Goal: Information Seeking & Learning: Learn about a topic

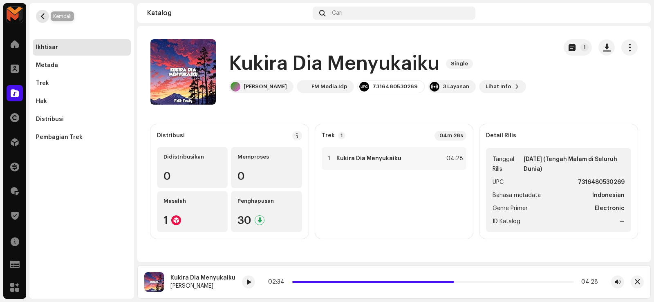
click at [44, 14] on span "button" at bounding box center [43, 16] width 6 height 7
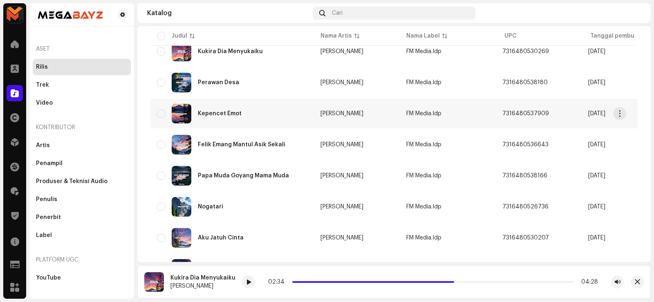
scroll to position [409, 0]
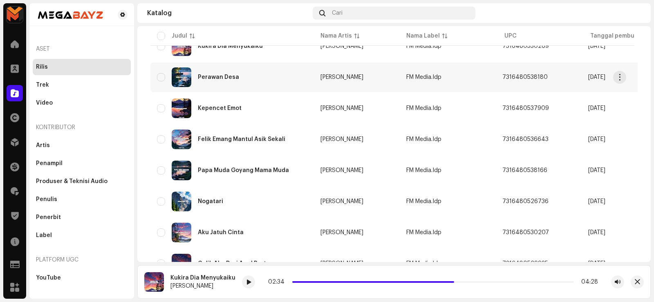
click at [219, 77] on div "Perawan Desa" at bounding box center [218, 77] width 41 height 6
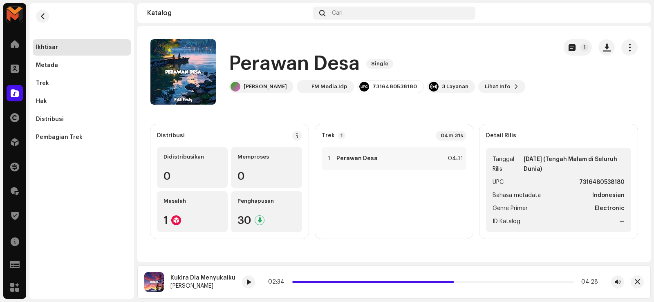
click at [261, 65] on h1 "Perawan Desa" at bounding box center [294, 64] width 131 height 26
click at [260, 63] on h1 "Perawan Desa" at bounding box center [294, 64] width 131 height 26
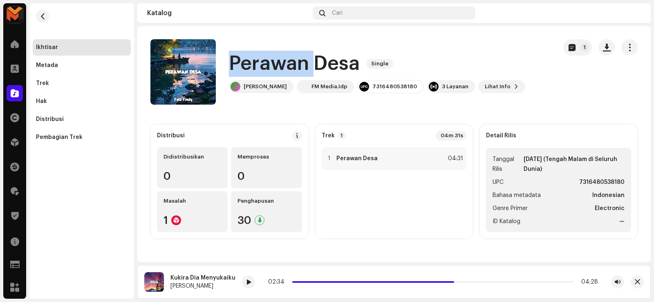
click at [259, 63] on h1 "Perawan Desa" at bounding box center [294, 64] width 131 height 26
copy div "Perawan Desa Single"
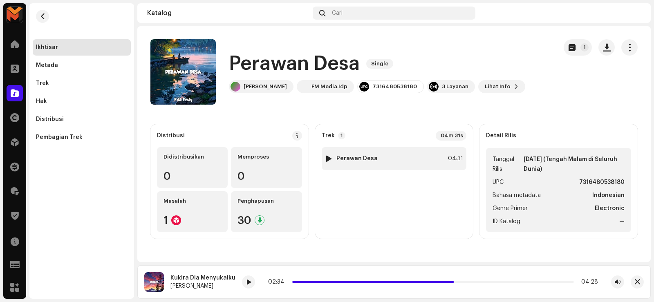
click at [328, 159] on div at bounding box center [329, 158] width 6 height 7
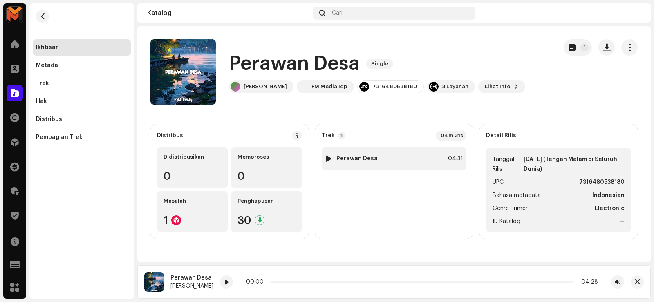
click at [328, 158] on div at bounding box center [329, 158] width 6 height 7
click at [327, 158] on div at bounding box center [329, 158] width 6 height 7
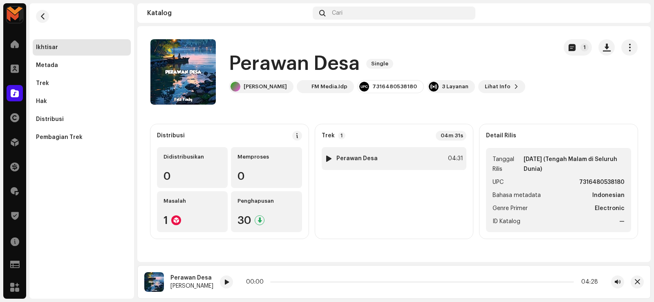
click at [327, 157] on div at bounding box center [329, 158] width 6 height 7
click at [327, 158] on div at bounding box center [329, 158] width 6 height 7
click at [327, 157] on div at bounding box center [329, 158] width 6 height 7
click at [328, 158] on div at bounding box center [329, 158] width 6 height 7
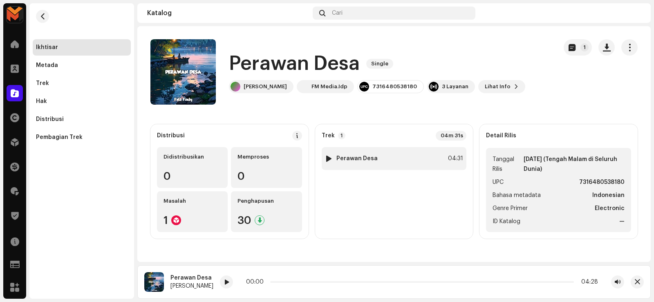
click at [328, 158] on div at bounding box center [329, 158] width 6 height 7
click at [224, 282] on span at bounding box center [226, 282] width 5 height 7
click at [224, 283] on span at bounding box center [226, 282] width 5 height 7
click at [224, 282] on span at bounding box center [226, 282] width 5 height 7
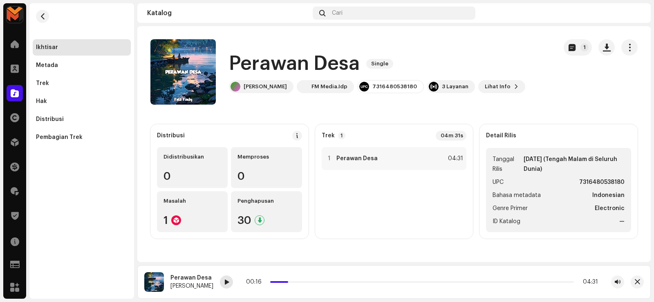
click at [224, 282] on span at bounding box center [226, 282] width 5 height 7
drag, startPoint x: 270, startPoint y: 281, endPoint x: 252, endPoint y: 281, distance: 18.0
click at [252, 281] on div "00:04 04:31" at bounding box center [421, 282] width 354 height 7
click at [607, 49] on span "button" at bounding box center [607, 47] width 8 height 7
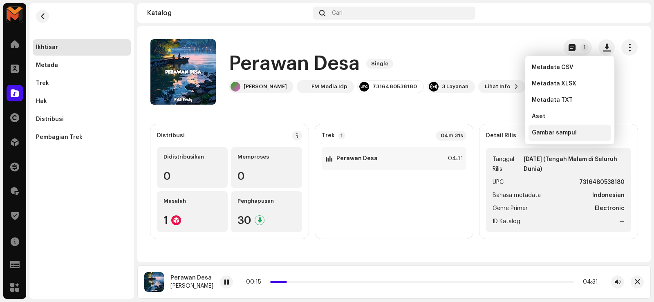
click at [557, 134] on span "Gambar sampul" at bounding box center [554, 133] width 45 height 7
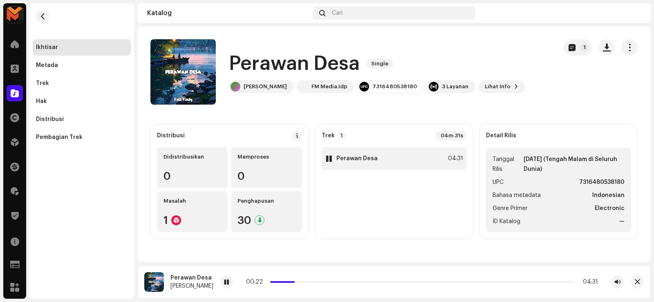
click at [364, 157] on strong "Perawan Desa" at bounding box center [356, 158] width 41 height 7
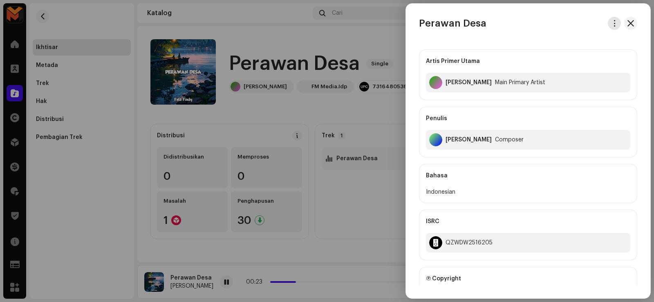
click at [611, 26] on span "button" at bounding box center [614, 23] width 6 height 7
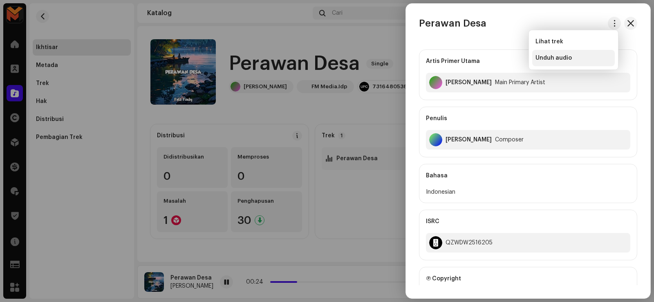
click at [583, 60] on div "Unduh audio" at bounding box center [573, 58] width 76 height 7
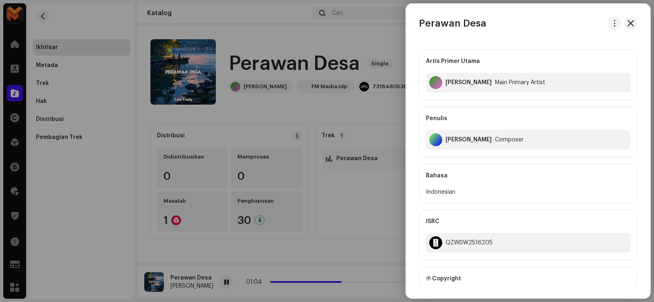
click at [309, 39] on div at bounding box center [327, 151] width 654 height 302
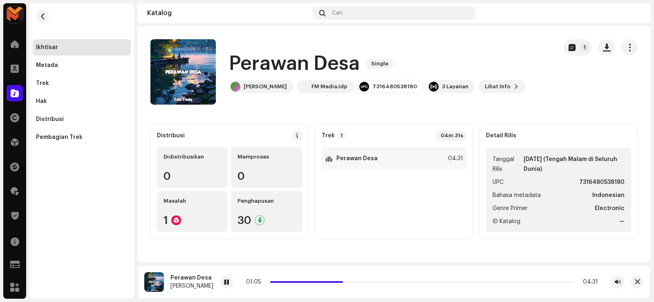
click at [297, 60] on h1 "Perawan Desa" at bounding box center [294, 64] width 131 height 26
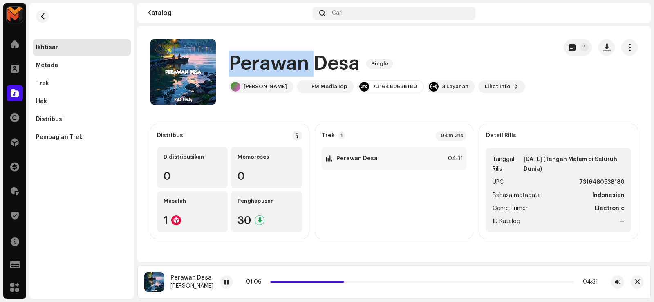
click at [297, 60] on h1 "Perawan Desa" at bounding box center [294, 64] width 131 height 26
copy div "Perawan Desa Single"
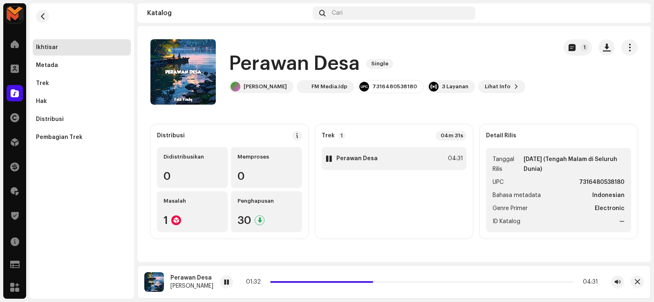
click at [360, 159] on strong "Perawan Desa" at bounding box center [356, 158] width 41 height 7
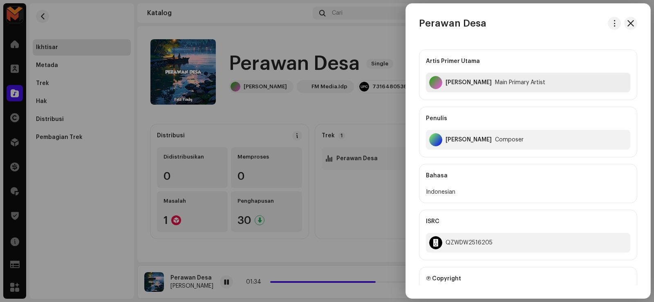
click at [454, 81] on div "Felik Fvnky" at bounding box center [468, 82] width 46 height 7
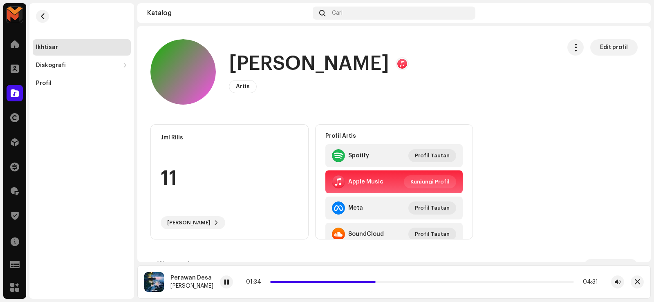
click at [455, 82] on div "Felik Fvnky Artis Edit profil" at bounding box center [352, 71] width 404 height 65
click at [288, 65] on h1 "Felik Fvnky" at bounding box center [309, 64] width 160 height 26
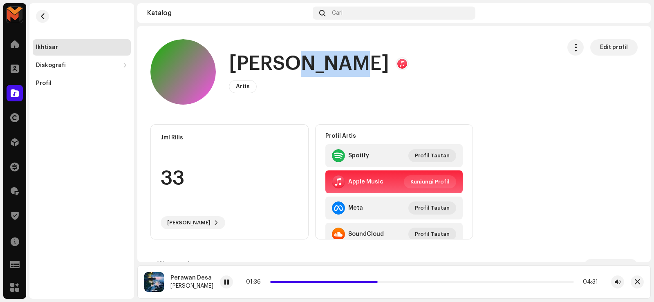
click at [288, 65] on h1 "Felik Fvnky" at bounding box center [309, 64] width 160 height 26
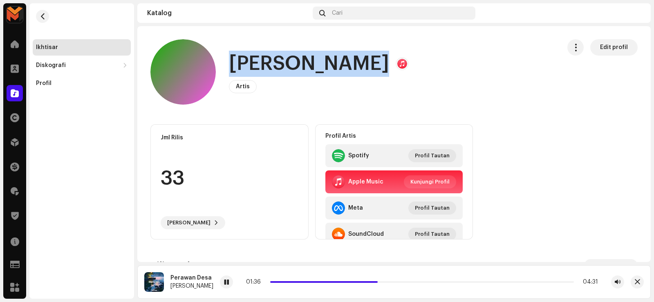
click at [288, 65] on h1 "Felik Fvnky" at bounding box center [309, 64] width 160 height 26
copy h1 "Felik Fvnky"
click at [43, 20] on button "button" at bounding box center [42, 16] width 13 height 13
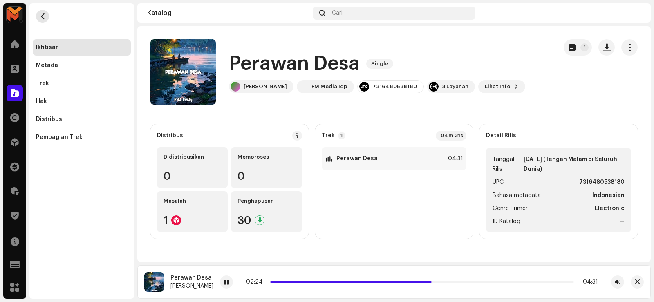
drag, startPoint x: 38, startPoint y: 13, endPoint x: 140, endPoint y: 7, distance: 102.0
click at [38, 13] on button "button" at bounding box center [42, 16] width 13 height 13
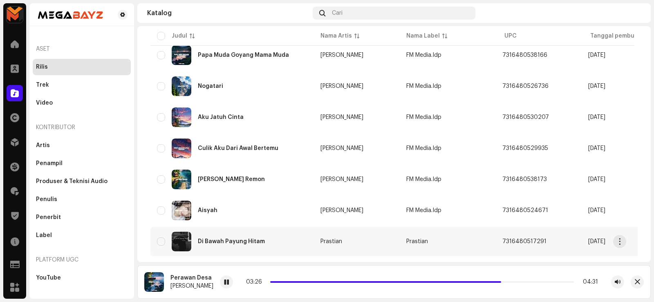
scroll to position [636, 0]
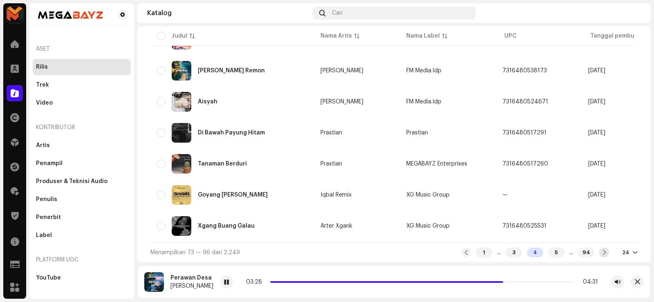
click at [602, 254] on span at bounding box center [604, 252] width 5 height 7
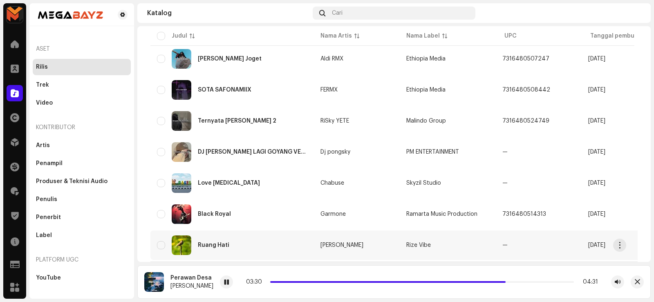
scroll to position [636, 0]
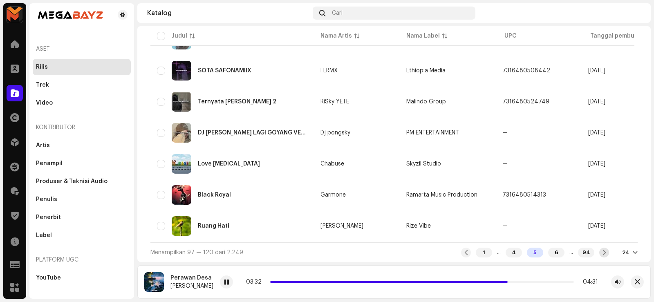
click at [602, 251] on span at bounding box center [604, 252] width 5 height 7
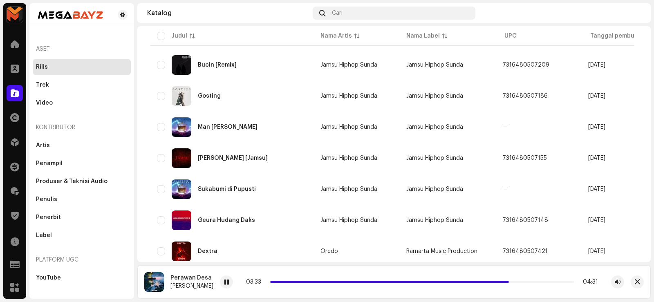
scroll to position [636, 0]
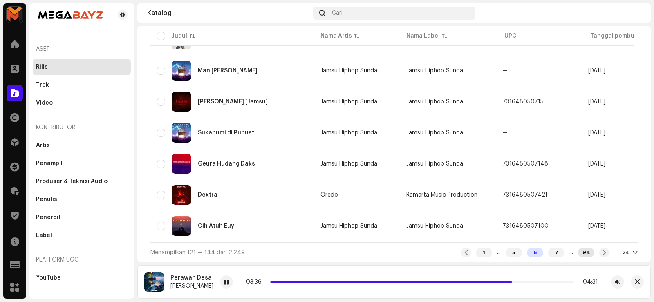
click at [582, 253] on div "94" at bounding box center [586, 253] width 16 height 10
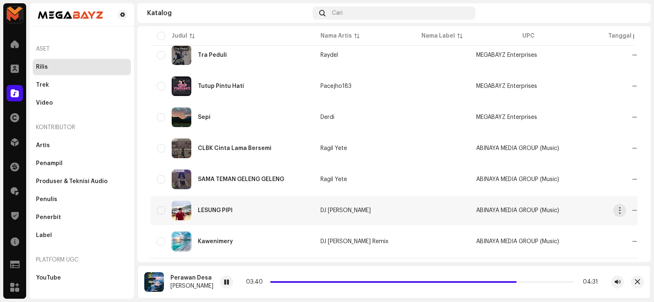
scroll to position [419, 0]
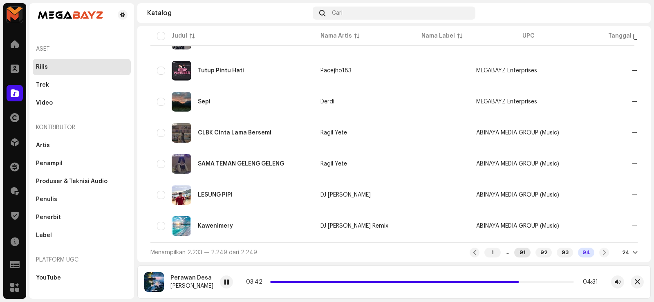
click at [519, 251] on div "91" at bounding box center [522, 253] width 16 height 10
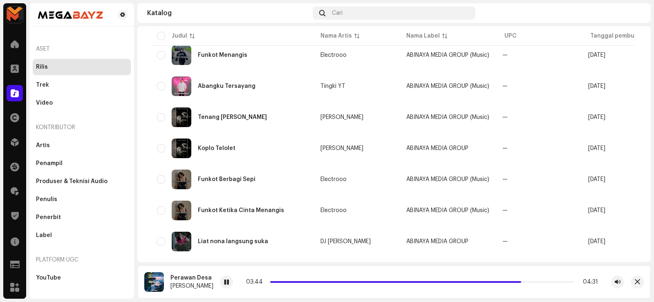
scroll to position [636, 0]
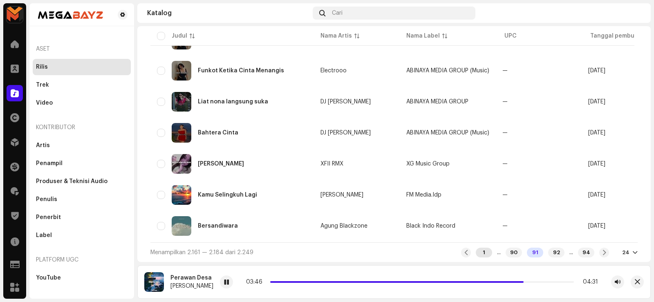
click at [476, 248] on div "1" at bounding box center [484, 253] width 16 height 10
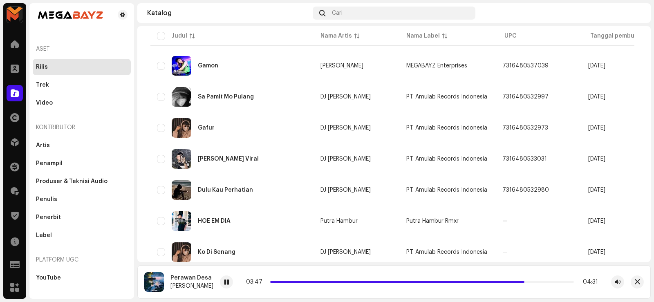
scroll to position [636, 0]
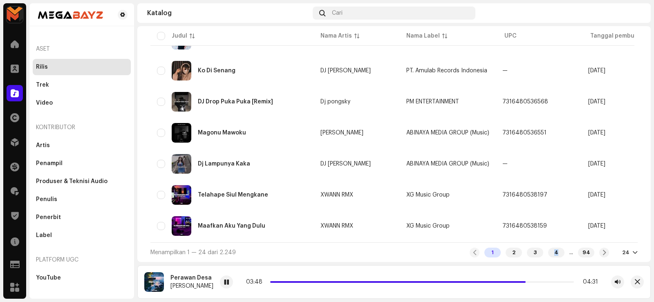
drag, startPoint x: 548, startPoint y: 254, endPoint x: 533, endPoint y: 240, distance: 20.3
click at [549, 254] on div "4" at bounding box center [556, 253] width 16 height 10
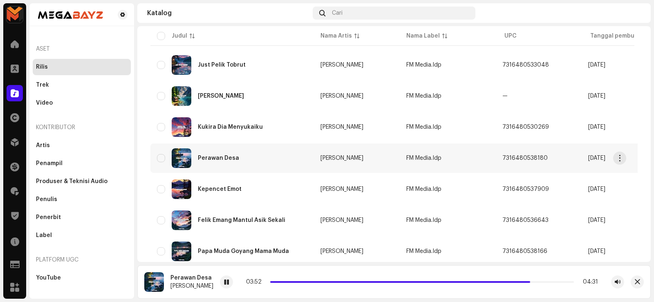
scroll to position [327, 0]
click at [211, 157] on div "Perawan Desa" at bounding box center [218, 159] width 41 height 6
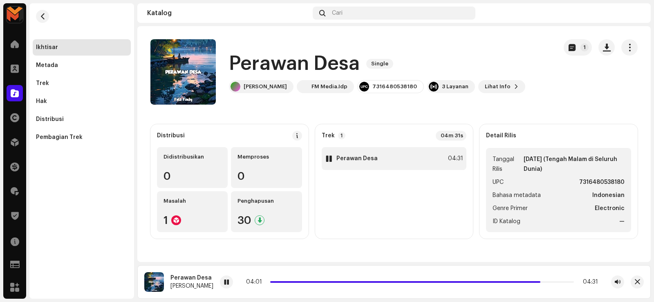
click at [396, 157] on div "1 Perawan Desa 04:31" at bounding box center [394, 158] width 145 height 23
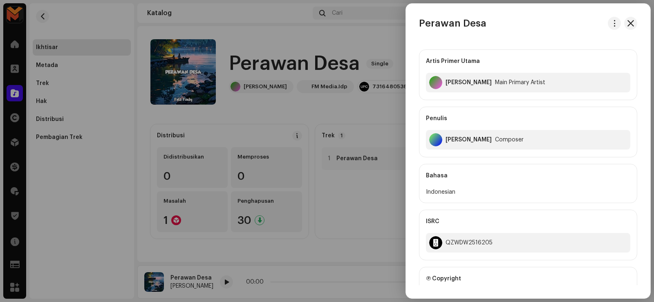
click at [446, 139] on div "Felix Fulvian Alfarizi" at bounding box center [468, 140] width 46 height 7
click at [447, 139] on div "Felix Fulvian Alfarizi" at bounding box center [468, 140] width 46 height 7
click at [448, 139] on div "Felix Fulvian Alfarizi" at bounding box center [468, 140] width 46 height 7
click at [447, 140] on div "Felix Fulvian Alfarizi" at bounding box center [468, 140] width 46 height 7
click at [446, 141] on div "Felix Fulvian Alfarizi" at bounding box center [468, 140] width 46 height 7
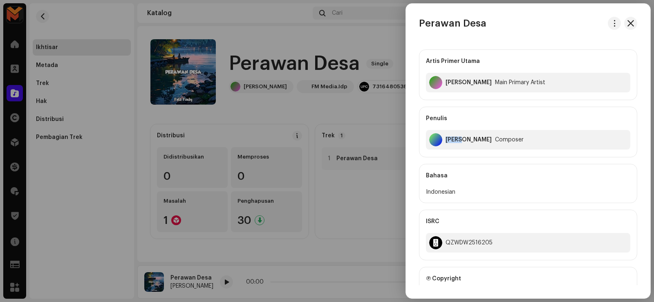
drag, startPoint x: 445, startPoint y: 141, endPoint x: 457, endPoint y: 141, distance: 11.5
click at [446, 141] on div "Felix Fulvian Alfarizi" at bounding box center [468, 140] width 46 height 7
click at [457, 141] on div "Felix Fulvian Alfarizi" at bounding box center [468, 140] width 46 height 7
click at [459, 141] on div "Felix Fulvian Alfarizi" at bounding box center [468, 140] width 46 height 7
click at [458, 141] on div "Felix Fulvian Alfarizi" at bounding box center [468, 140] width 46 height 7
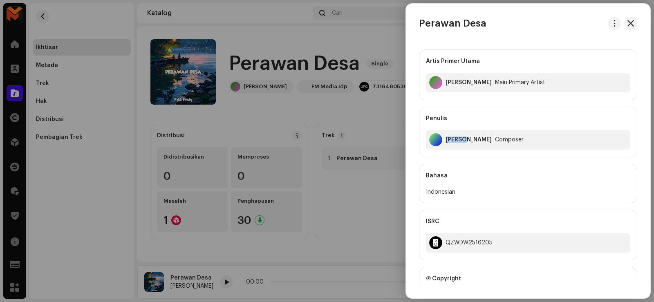
click at [457, 141] on div "Felix Fulvian Alfarizi" at bounding box center [468, 140] width 46 height 7
click at [459, 140] on div "Felix Fulvian Alfarizi" at bounding box center [468, 140] width 46 height 7
click at [463, 140] on div "Felix Fulvian Alfarizi" at bounding box center [468, 140] width 46 height 7
click at [464, 140] on div "Felix Fulvian Alfarizi" at bounding box center [468, 140] width 46 height 7
click at [465, 140] on div "Felix Fulvian Alfarizi" at bounding box center [468, 140] width 46 height 7
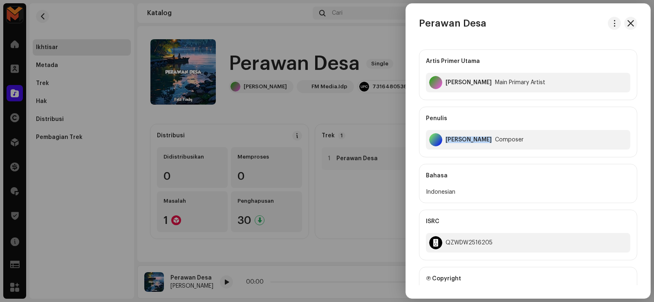
click at [465, 140] on div "Felix Fulvian Alfarizi" at bounding box center [468, 140] width 46 height 7
click at [564, 146] on div "Felix Fulvian Alfarizi Composer" at bounding box center [528, 140] width 204 height 20
click at [490, 137] on div "Felix Fulvian Alfarizi" at bounding box center [468, 140] width 46 height 7
click at [490, 138] on div "Felix Fulvian Alfarizi" at bounding box center [468, 140] width 46 height 7
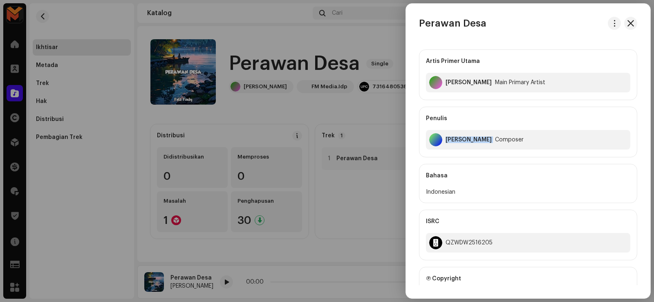
copy div "Felix Fulvian Alfarizi"
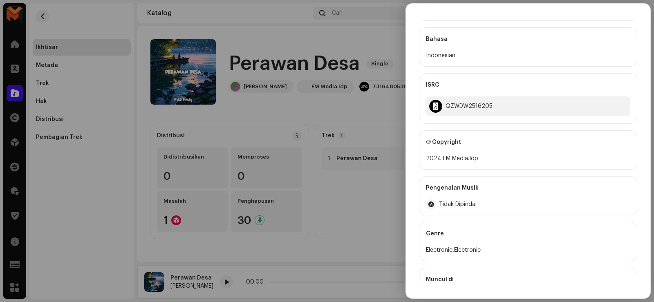
scroll to position [123, 0]
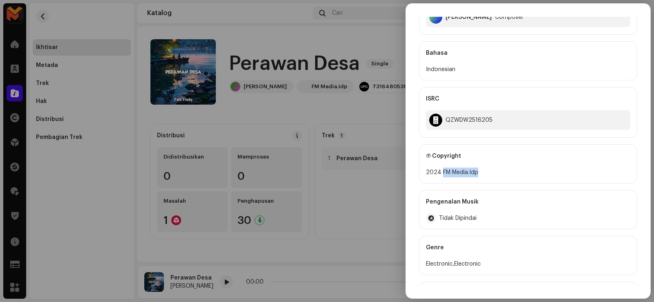
drag, startPoint x: 441, startPoint y: 171, endPoint x: 486, endPoint y: 179, distance: 46.0
click at [486, 178] on div "Ⓟ Copyright 2024 FM Media.Idp" at bounding box center [528, 163] width 218 height 39
copy div "FM Media.Idp"
click at [367, 200] on div at bounding box center [327, 151] width 654 height 302
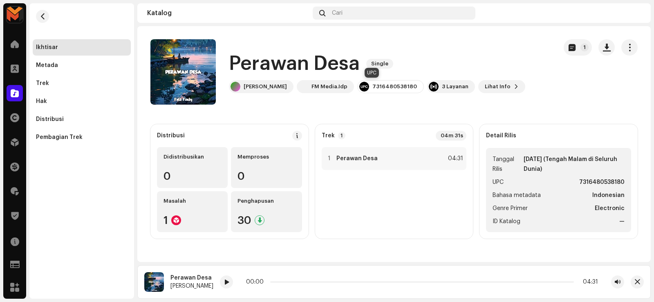
click at [387, 86] on div "7316480538180" at bounding box center [394, 86] width 45 height 7
copy div "7316480538180"
click at [414, 155] on div "1 Perawan Desa 04:31" at bounding box center [394, 158] width 145 height 23
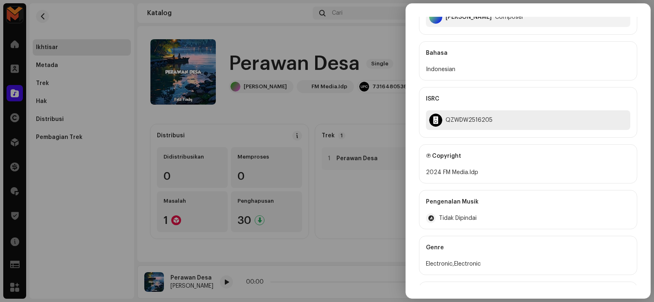
click at [461, 119] on div "QZWDW2516205" at bounding box center [468, 120] width 47 height 7
copy div "QZWDW2516205"
click at [239, 113] on div at bounding box center [327, 151] width 654 height 302
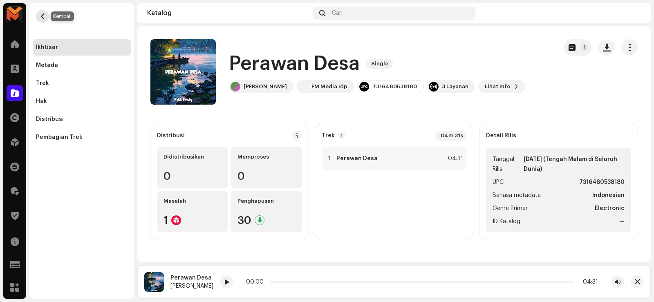
click at [44, 13] on span "button" at bounding box center [43, 16] width 6 height 7
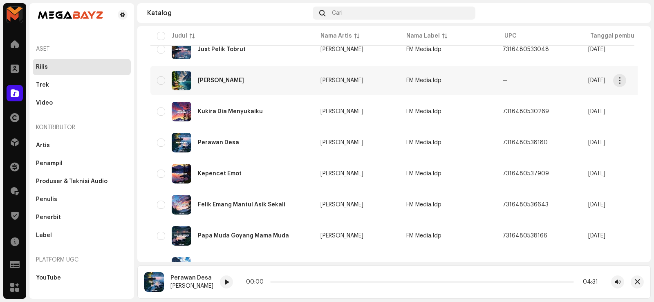
scroll to position [368, 0]
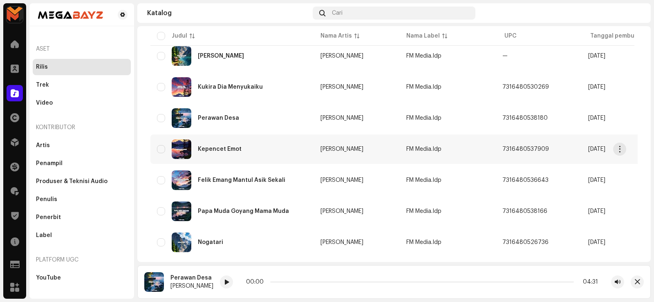
click at [229, 148] on div "Kepencet Emot" at bounding box center [220, 149] width 44 height 6
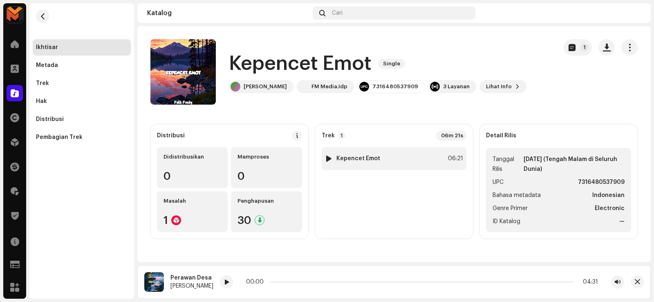
click at [327, 159] on div at bounding box center [329, 158] width 6 height 7
click at [328, 159] on div at bounding box center [329, 158] width 6 height 7
click at [329, 160] on div at bounding box center [329, 158] width 6 height 7
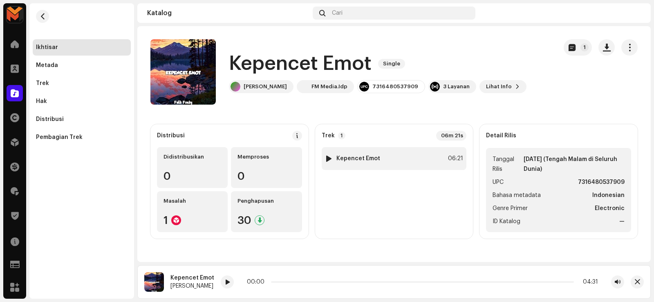
click at [329, 160] on div at bounding box center [329, 158] width 6 height 7
click at [328, 160] on div at bounding box center [329, 158] width 6 height 7
click at [328, 157] on div at bounding box center [329, 158] width 6 height 7
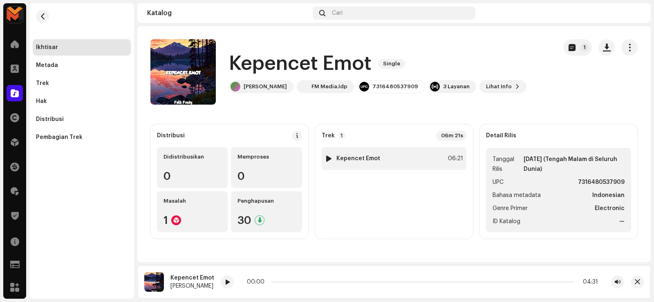
click at [328, 157] on div at bounding box center [329, 158] width 6 height 7
click at [328, 159] on div at bounding box center [329, 158] width 6 height 7
click at [327, 159] on div at bounding box center [329, 158] width 6 height 7
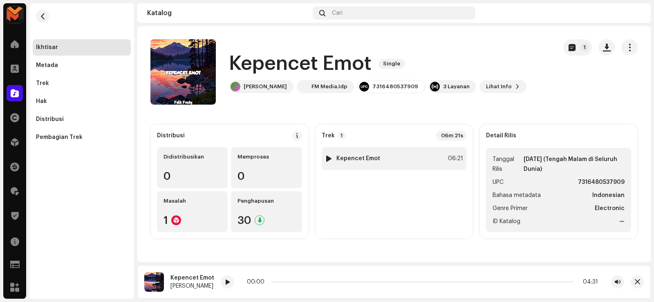
click at [328, 159] on div at bounding box center [329, 158] width 6 height 7
click at [328, 158] on div at bounding box center [329, 158] width 6 height 7
click at [329, 157] on div at bounding box center [329, 158] width 6 height 7
click at [225, 280] on span at bounding box center [227, 282] width 5 height 7
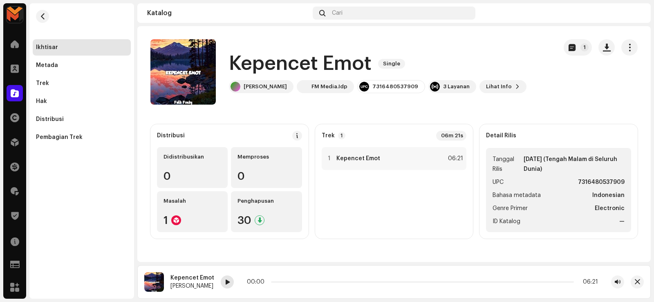
click at [228, 283] on span at bounding box center [227, 282] width 5 height 7
click at [278, 62] on h1 "Kepencet Emot" at bounding box center [300, 64] width 143 height 26
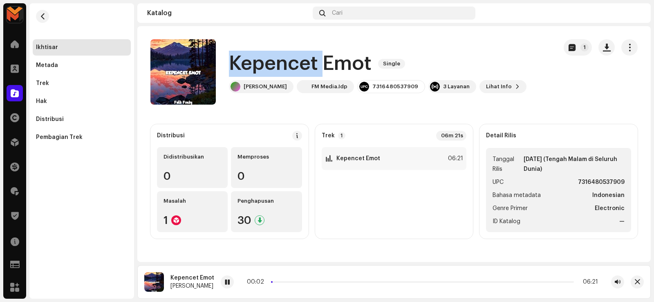
click at [278, 62] on h1 "Kepencet Emot" at bounding box center [300, 64] width 143 height 26
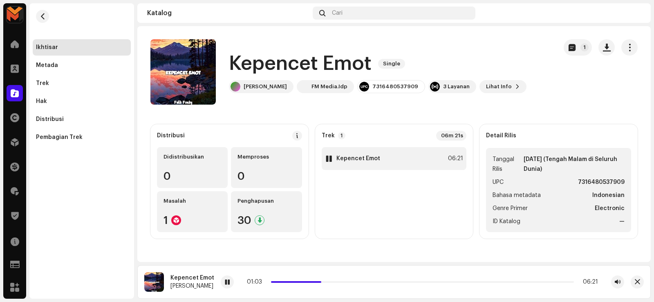
click at [342, 158] on strong "Kepencet Emot" at bounding box center [358, 158] width 44 height 7
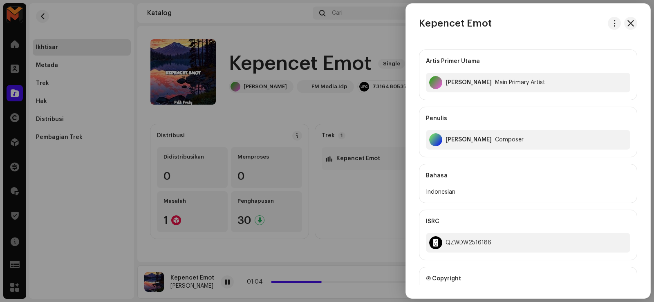
drag, startPoint x: 358, startPoint y: 203, endPoint x: 393, endPoint y: 139, distance: 73.1
click at [358, 202] on div at bounding box center [327, 151] width 654 height 302
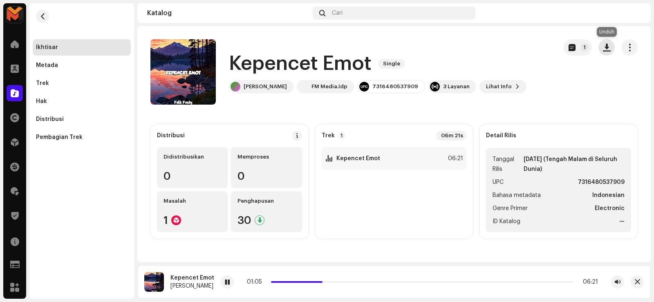
click at [605, 50] on span "button" at bounding box center [607, 47] width 8 height 7
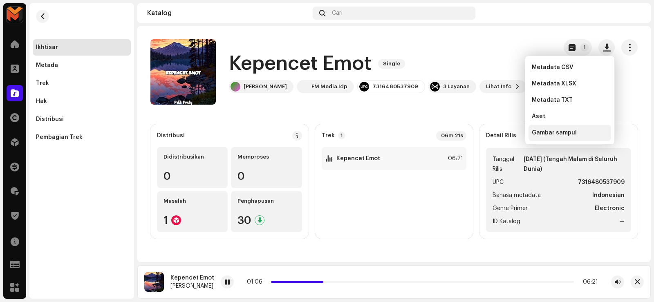
click at [582, 132] on div "Gambar sampul" at bounding box center [570, 133] width 76 height 7
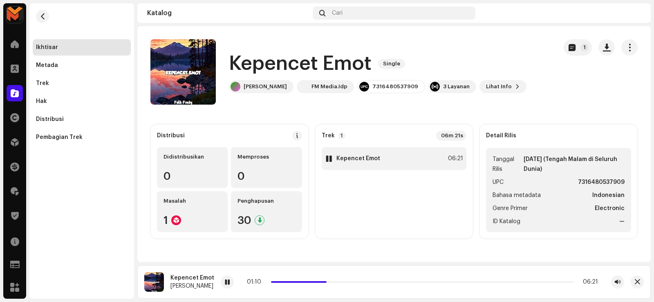
click at [385, 159] on div "1 Kepencet Emot 06:21" at bounding box center [394, 158] width 145 height 23
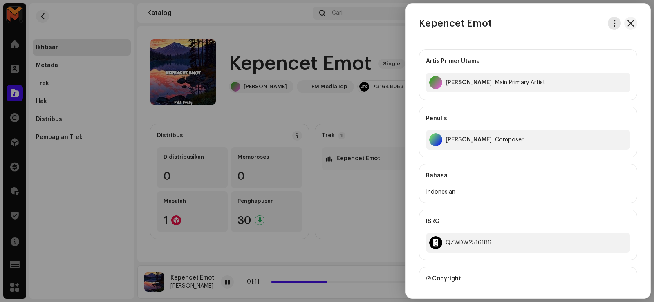
click at [609, 27] on button "button" at bounding box center [614, 23] width 13 height 13
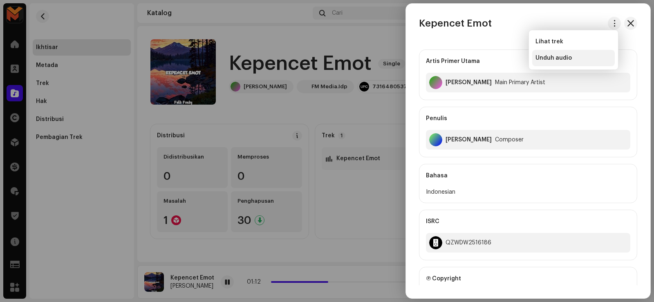
click at [567, 60] on span "Unduh audio" at bounding box center [553, 58] width 36 height 7
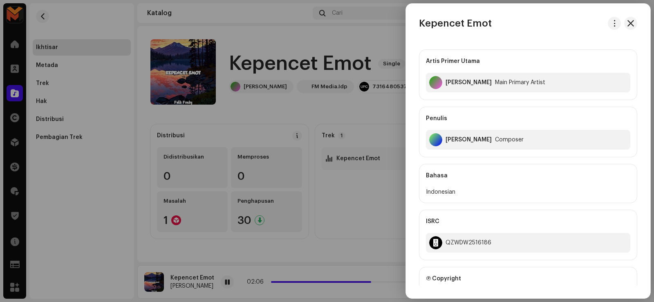
click at [295, 114] on div at bounding box center [327, 151] width 654 height 302
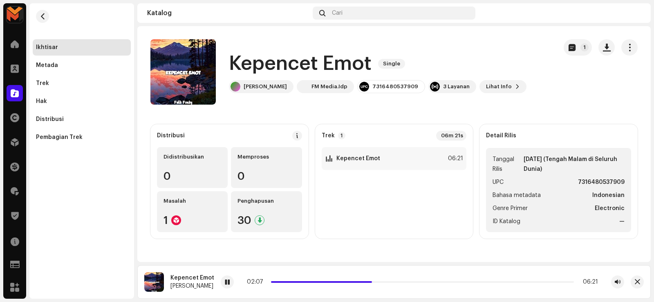
click at [314, 62] on h1 "Kepencet Emot" at bounding box center [300, 64] width 143 height 26
click at [315, 62] on h1 "Kepencet Emot" at bounding box center [300, 64] width 143 height 26
click at [316, 62] on h1 "Kepencet Emot" at bounding box center [300, 64] width 143 height 26
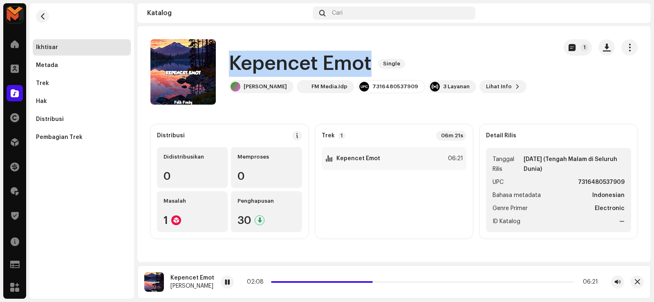
click at [316, 62] on h1 "Kepencet Emot" at bounding box center [300, 64] width 143 height 26
copy div "Kepencet Emot Single"
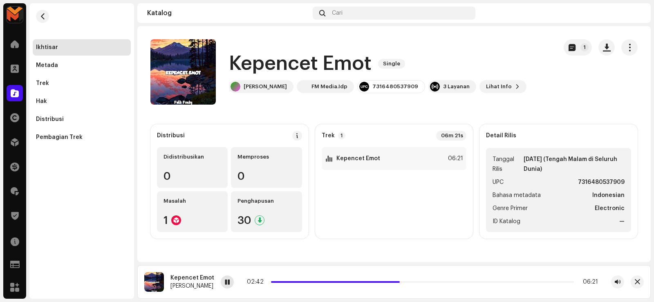
click at [229, 285] on div at bounding box center [227, 281] width 13 height 13
click at [401, 161] on div "1 Kepencet Emot 06:21" at bounding box center [394, 158] width 145 height 23
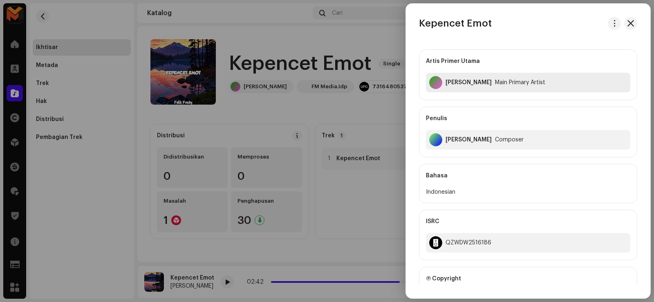
click at [457, 82] on div "Felik Fvnky" at bounding box center [468, 82] width 46 height 7
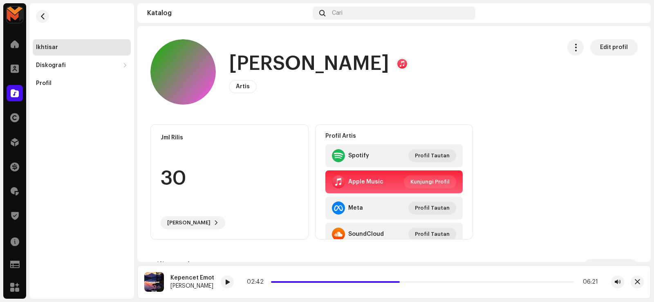
click at [228, 60] on div "Felik Fvnky Artis Edit profil" at bounding box center [352, 71] width 404 height 65
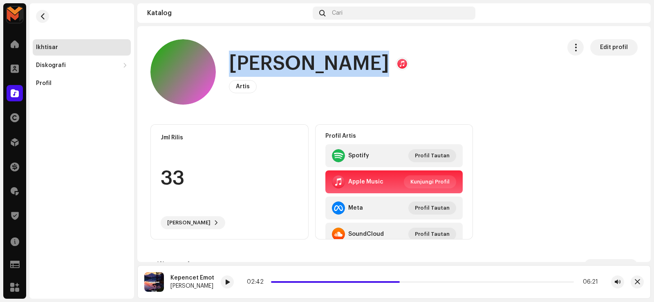
click at [228, 60] on div "Felik Fvnky Artis Edit profil" at bounding box center [352, 71] width 404 height 65
copy h1 "Felik Fvnky"
drag, startPoint x: 360, startPoint y: 60, endPoint x: 353, endPoint y: 57, distance: 8.4
click at [360, 61] on div "Felik Fvnky Artis Edit profil" at bounding box center [352, 71] width 404 height 65
click at [41, 13] on span "button" at bounding box center [43, 16] width 6 height 7
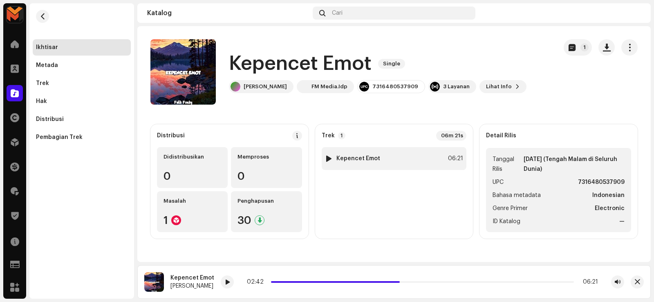
click at [389, 161] on div "1 Kepencet Emot 06:21" at bounding box center [394, 158] width 145 height 23
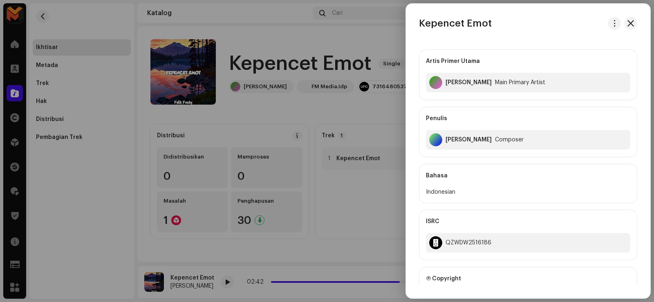
click at [455, 141] on div "Felix Fulvian Alfarizi" at bounding box center [468, 140] width 46 height 7
copy div "Felix Fulvian Alfarizi"
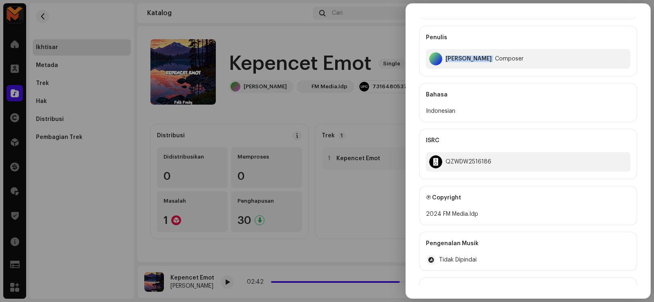
scroll to position [82, 0]
drag, startPoint x: 441, startPoint y: 211, endPoint x: 503, endPoint y: 215, distance: 61.4
click at [503, 215] on div "2024 FM Media.Idp" at bounding box center [528, 213] width 204 height 10
click at [370, 121] on div at bounding box center [327, 151] width 654 height 302
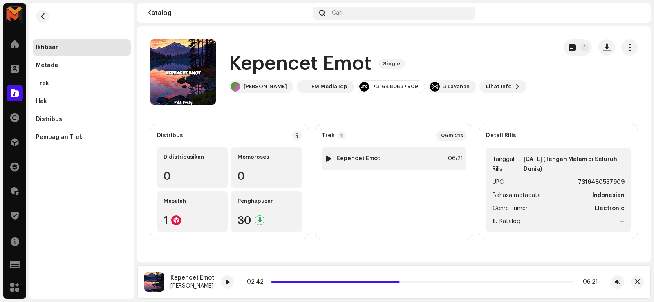
click at [399, 157] on div "1 Kepencet Emot 06:21" at bounding box center [394, 158] width 145 height 23
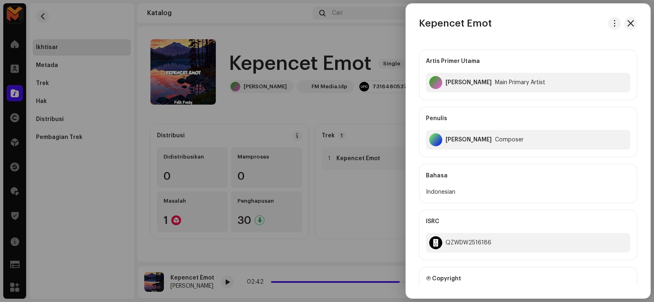
click at [353, 115] on div at bounding box center [327, 151] width 654 height 302
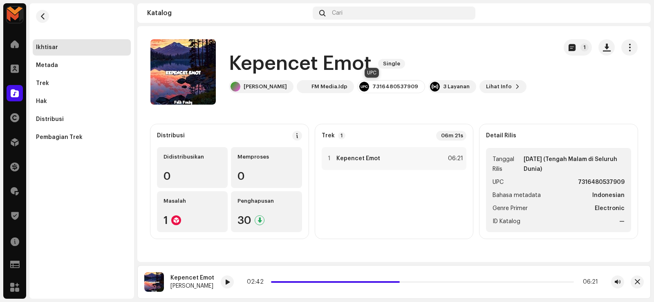
click at [372, 90] on div "7316480537909" at bounding box center [391, 86] width 68 height 13
click at [372, 87] on div "7316480537909" at bounding box center [395, 86] width 46 height 7
click at [372, 88] on div "7316480537909" at bounding box center [395, 86] width 46 height 7
click at [431, 167] on div "1 Kepencet Emot 06:21" at bounding box center [394, 158] width 145 height 23
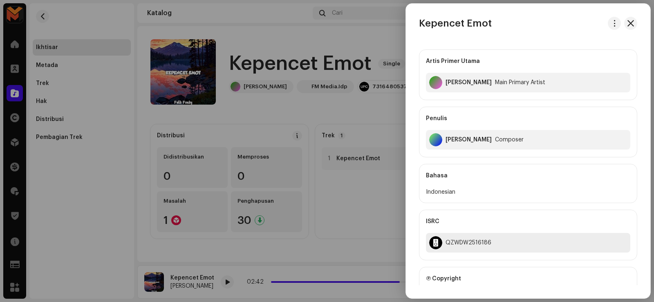
click at [463, 237] on div "QZWDW2516186" at bounding box center [528, 243] width 204 height 20
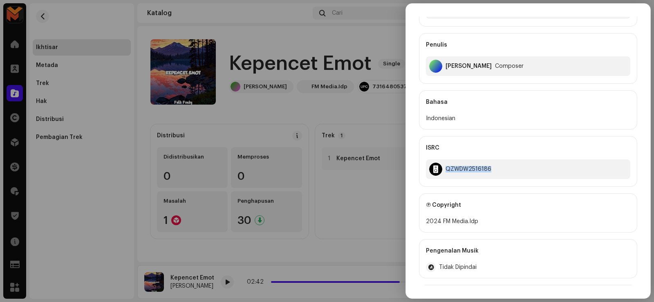
scroll to position [163, 0]
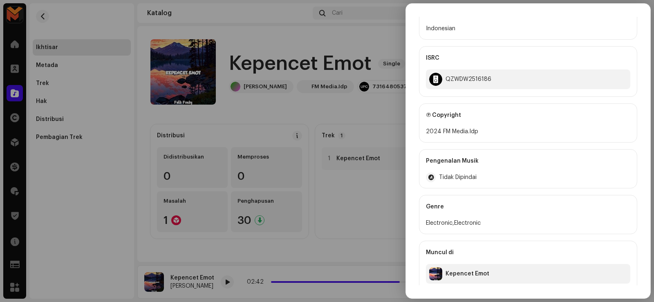
click at [45, 11] on div at bounding box center [327, 151] width 654 height 302
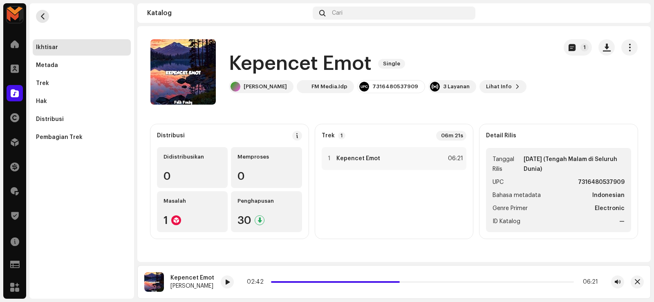
click at [41, 13] on span "button" at bounding box center [43, 16] width 6 height 7
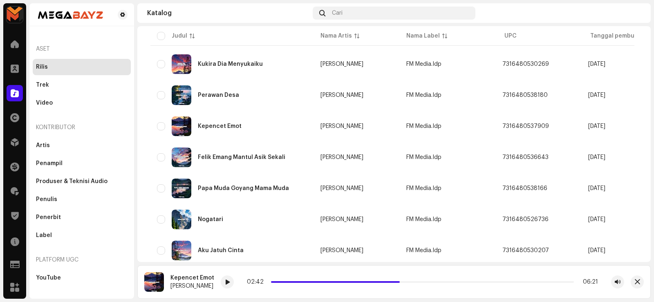
scroll to position [409, 0]
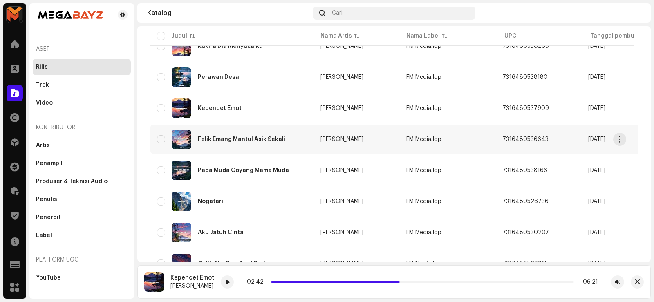
click at [234, 136] on div "Felik Emang Mantul Asik Sekali" at bounding box center [232, 140] width 150 height 20
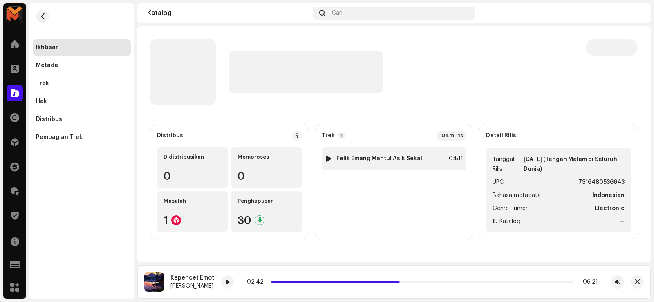
click at [326, 157] on div at bounding box center [329, 158] width 6 height 7
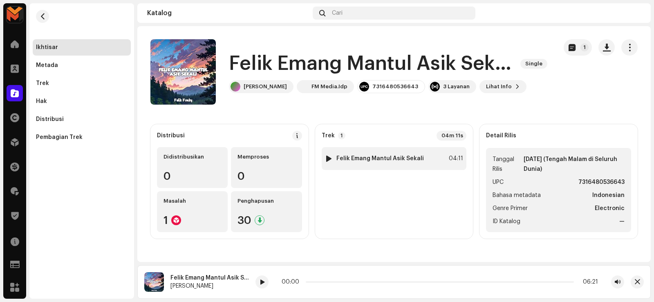
click at [329, 158] on div at bounding box center [329, 158] width 6 height 7
click at [330, 158] on div at bounding box center [329, 158] width 6 height 7
click at [331, 159] on div at bounding box center [329, 158] width 6 height 7
click at [329, 159] on div at bounding box center [329, 158] width 6 height 7
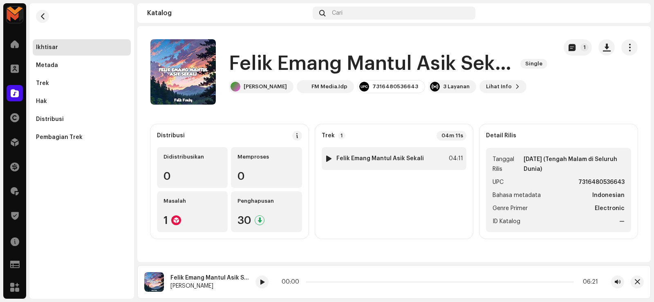
click at [327, 159] on div at bounding box center [329, 158] width 6 height 7
click at [327, 160] on div at bounding box center [329, 158] width 6 height 7
click at [327, 161] on div at bounding box center [329, 158] width 6 height 7
click at [328, 161] on div at bounding box center [329, 158] width 6 height 7
click at [262, 280] on span at bounding box center [262, 282] width 5 height 7
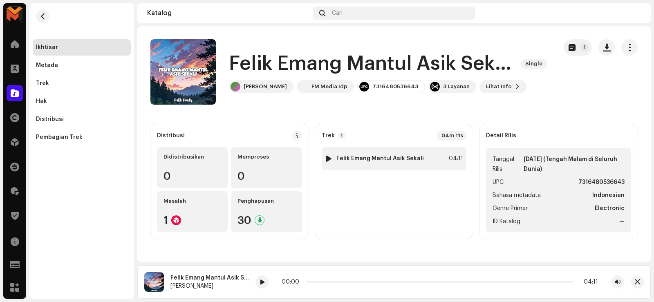
click at [331, 157] on div at bounding box center [329, 158] width 6 height 7
click at [378, 162] on div "1 Felik Emang Mantul Asik Sekali" at bounding box center [374, 158] width 99 height 8
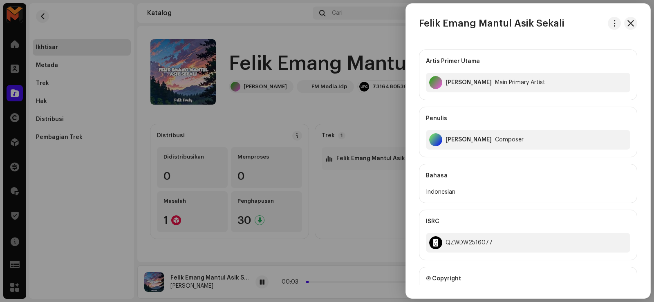
click at [501, 20] on h3 "Felik Emang Mantul Asik Sekali" at bounding box center [491, 23] width 145 height 13
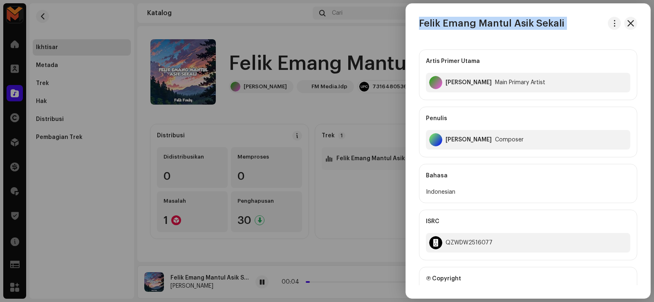
click at [501, 20] on h3 "Felik Emang Mantul Asik Sekali" at bounding box center [491, 23] width 145 height 13
click at [616, 23] on button "button" at bounding box center [614, 23] width 13 height 13
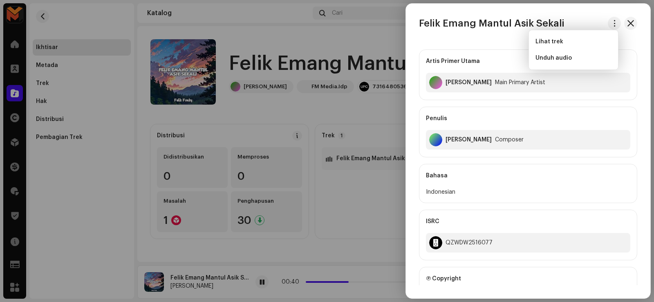
click at [407, 116] on div "Artis Primer Utama Felik Fvnky Main Primary Artist Penulis Felix Fulvian Alfari…" at bounding box center [528, 249] width 244 height 412
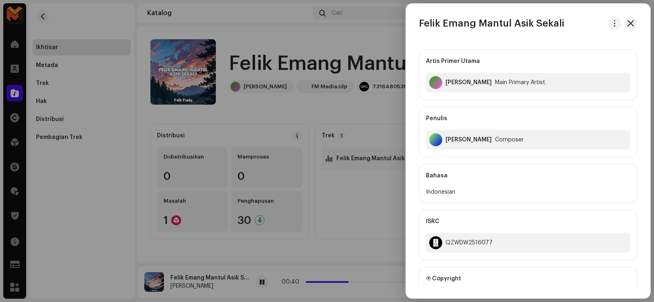
click at [395, 112] on div at bounding box center [327, 151] width 654 height 302
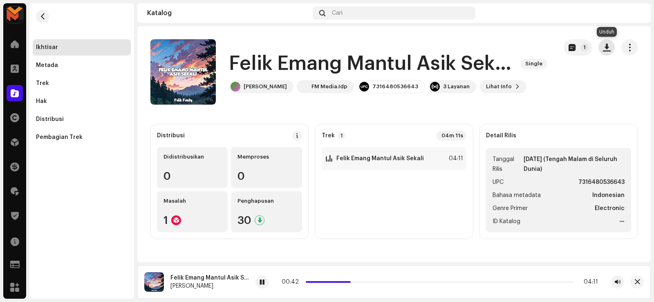
click at [603, 51] on span "button" at bounding box center [607, 47] width 8 height 7
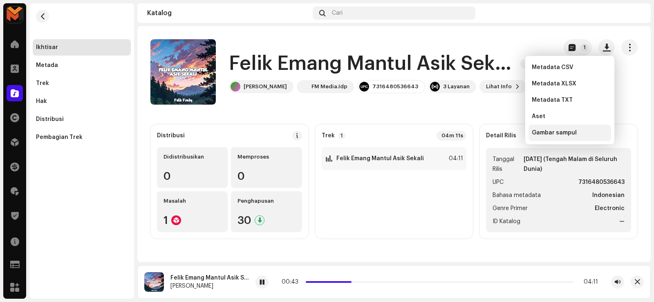
click at [546, 132] on span "Gambar sampul" at bounding box center [554, 133] width 45 height 7
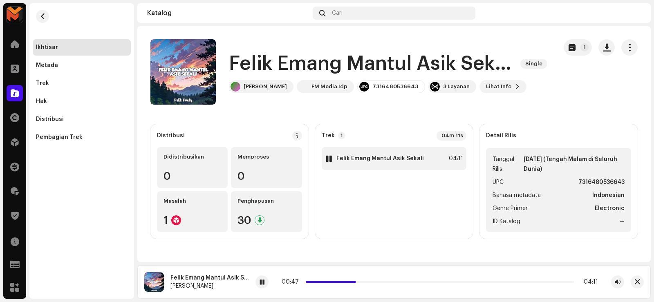
click at [401, 161] on strong "Felik Emang Mantul Asik Sekali" at bounding box center [379, 158] width 87 height 7
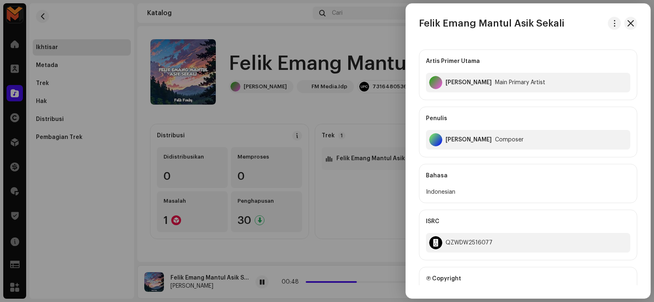
drag, startPoint x: 606, startPoint y: 25, endPoint x: 605, endPoint y: 31, distance: 7.1
click at [608, 25] on button "button" at bounding box center [614, 23] width 13 height 13
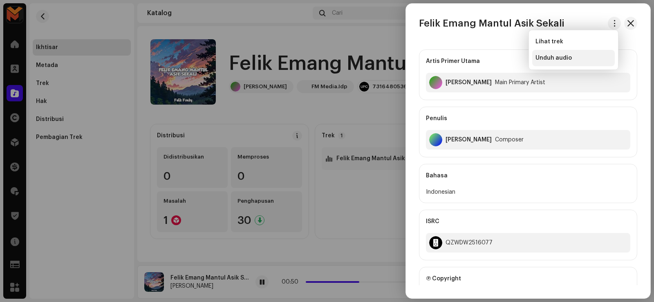
click at [553, 59] on span "Unduh audio" at bounding box center [553, 58] width 36 height 7
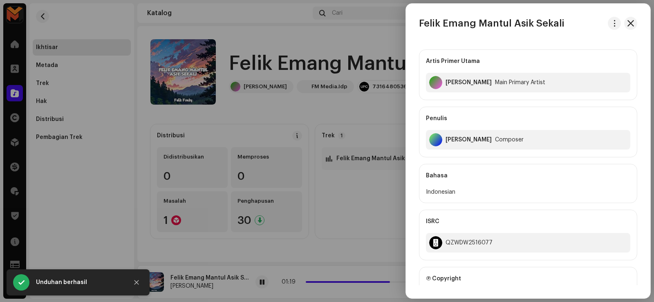
click at [356, 50] on div at bounding box center [327, 151] width 654 height 302
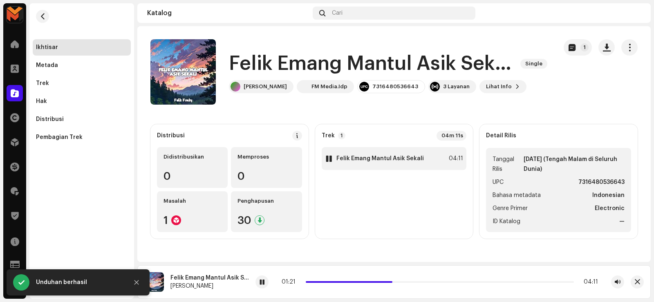
click at [363, 164] on div "1 Felik Emang Mantul Asik Sekali 04:11" at bounding box center [394, 158] width 145 height 23
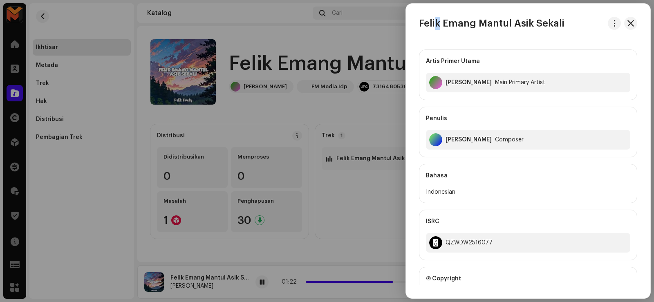
click at [439, 19] on h3 "Felik Emang Mantul Asik Sekali" at bounding box center [491, 23] width 145 height 13
click at [440, 19] on h3 "Felik Emang Mantul Asik Sekali" at bounding box center [491, 23] width 145 height 13
click at [439, 19] on h3 "Felik Emang Mantul Asik Sekali" at bounding box center [491, 23] width 145 height 13
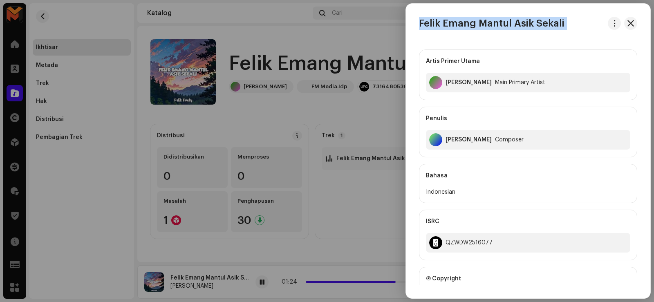
click at [439, 19] on h3 "Felik Emang Mantul Asik Sekali" at bounding box center [491, 23] width 145 height 13
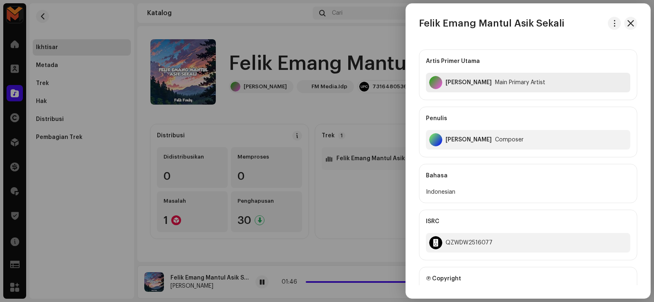
click at [456, 81] on div "Felik Fvnky" at bounding box center [468, 82] width 46 height 7
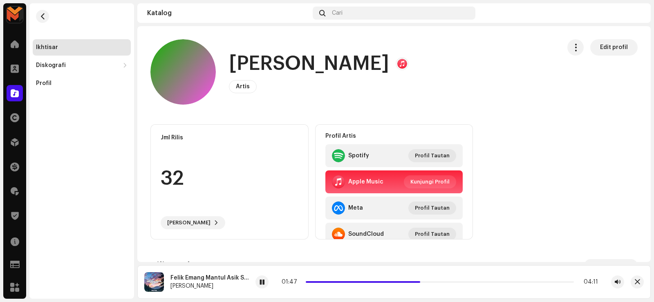
click at [323, 61] on h1 "Felik Fvnky" at bounding box center [309, 64] width 160 height 26
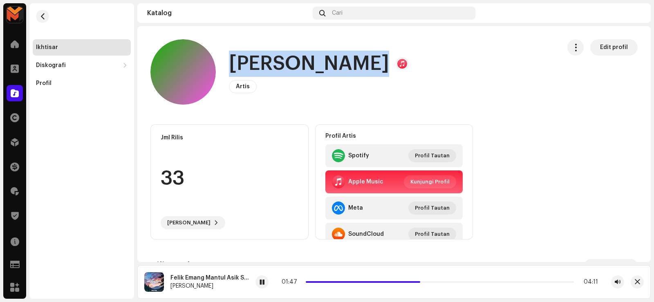
click at [323, 61] on h1 "Felik Fvnky" at bounding box center [309, 64] width 160 height 26
click at [43, 15] on span "button" at bounding box center [43, 16] width 6 height 7
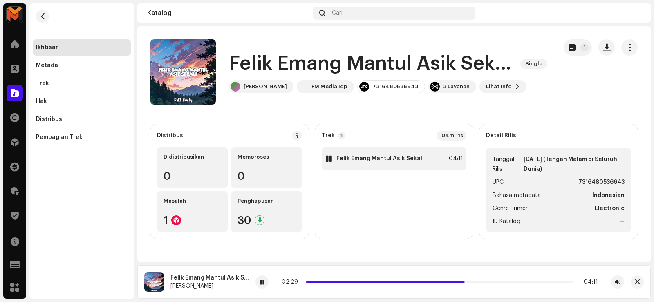
click at [443, 155] on div "1 Felik Emang Mantul Asik Sekali 04:11" at bounding box center [394, 158] width 145 height 23
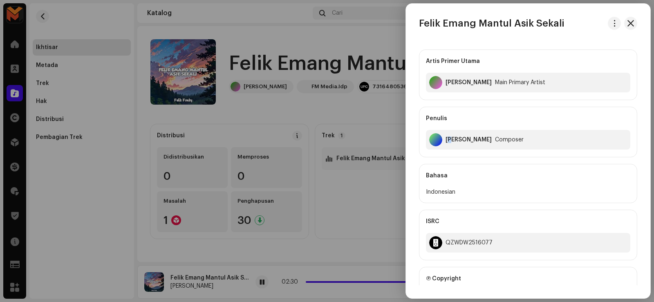
click at [451, 137] on div "Felix Fulvian Alfarizi" at bounding box center [468, 140] width 46 height 7
click at [451, 136] on div "Felix Fulvian Alfarizi Composer" at bounding box center [528, 140] width 204 height 20
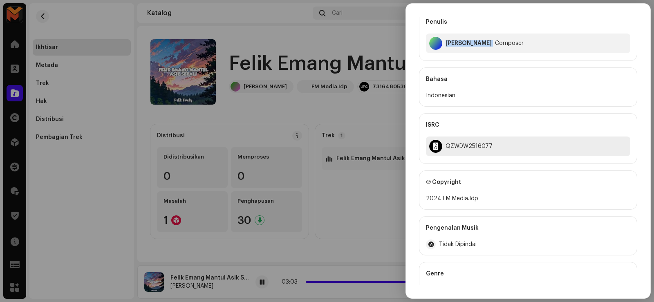
scroll to position [123, 0]
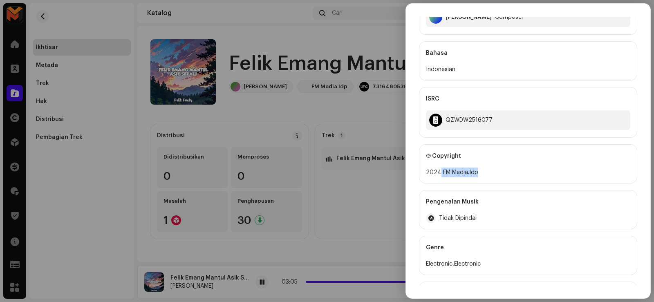
drag, startPoint x: 440, startPoint y: 171, endPoint x: 479, endPoint y: 178, distance: 39.8
click at [479, 178] on div "Ⓟ Copyright 2024 FM Media.Idp" at bounding box center [528, 163] width 218 height 39
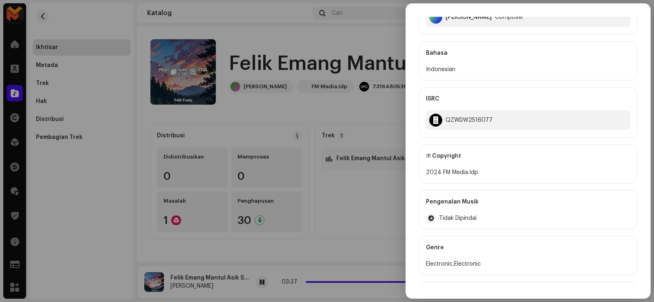
drag, startPoint x: 210, startPoint y: 94, endPoint x: 210, endPoint y: 89, distance: 5.4
click at [210, 92] on div at bounding box center [327, 151] width 654 height 302
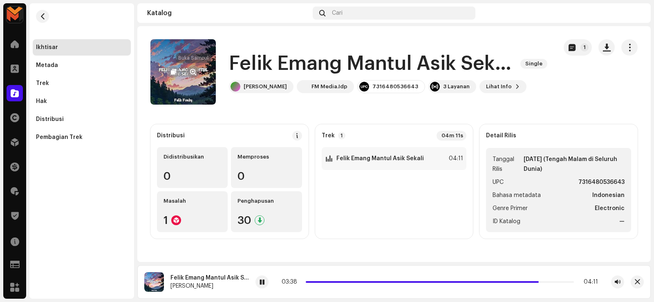
click at [192, 73] on span "button" at bounding box center [193, 72] width 6 height 7
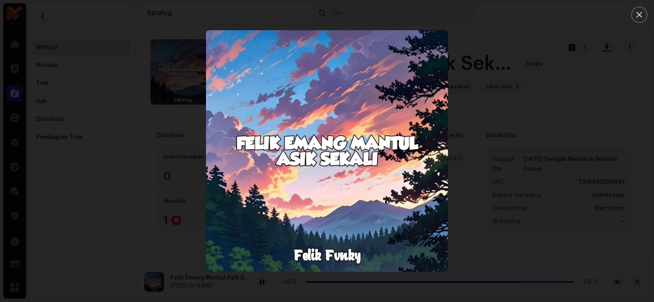
click at [512, 142] on div at bounding box center [327, 151] width 654 height 302
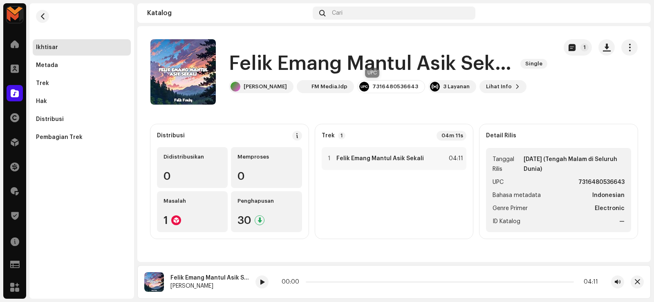
click at [374, 91] on div "7316480536643" at bounding box center [391, 86] width 68 height 13
click at [372, 84] on div "7316480536643" at bounding box center [395, 86] width 46 height 7
click at [431, 152] on div "1 Felik Emang Mantul Asik Sekali 04:11" at bounding box center [394, 158] width 145 height 23
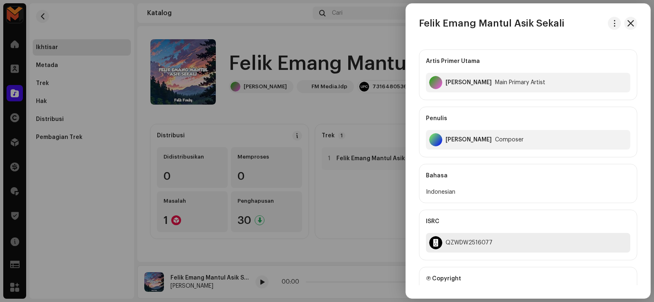
click at [461, 242] on div "QZWDW2516077" at bounding box center [468, 242] width 47 height 7
click at [461, 241] on div "QZWDW2516077" at bounding box center [468, 242] width 47 height 7
click at [242, 38] on div at bounding box center [327, 151] width 654 height 302
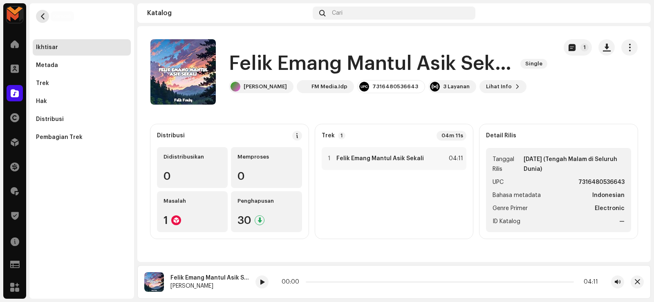
click at [37, 14] on button "button" at bounding box center [42, 16] width 13 height 13
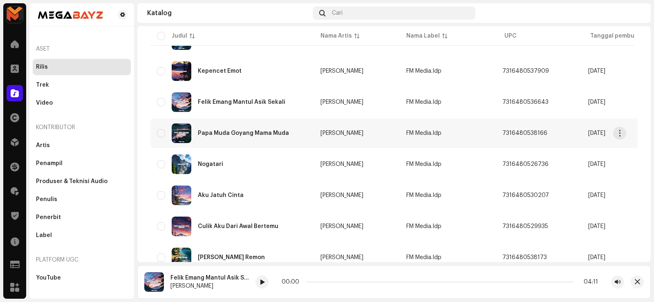
scroll to position [432, 0]
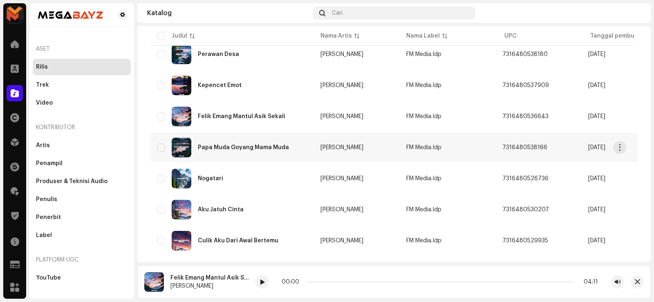
click at [239, 146] on div "Papa Muda Goyang Mama Muda" at bounding box center [243, 148] width 91 height 6
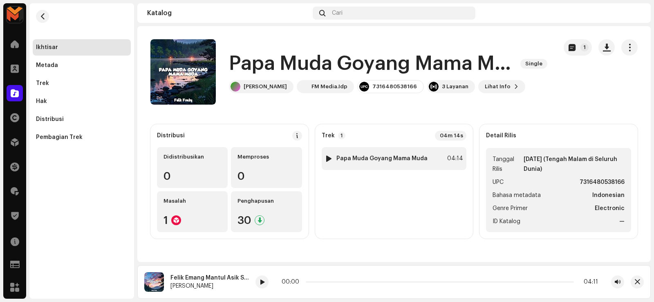
click at [365, 161] on strong "Papa Muda Goyang Mama Muda" at bounding box center [381, 158] width 91 height 7
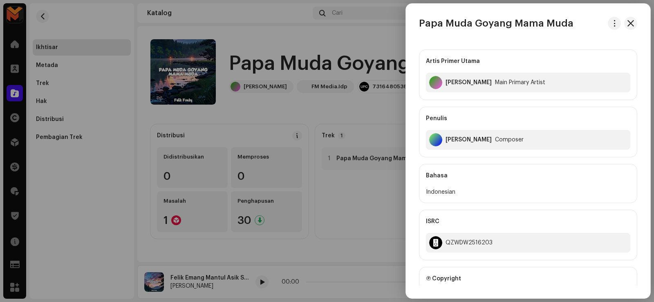
click at [468, 22] on h3 "Papa Muda Goyang Mama Muda" at bounding box center [496, 23] width 154 height 13
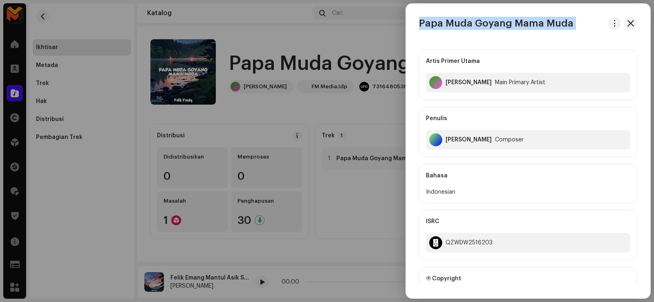
click at [468, 22] on h3 "Papa Muda Goyang Mama Muda" at bounding box center [496, 23] width 154 height 13
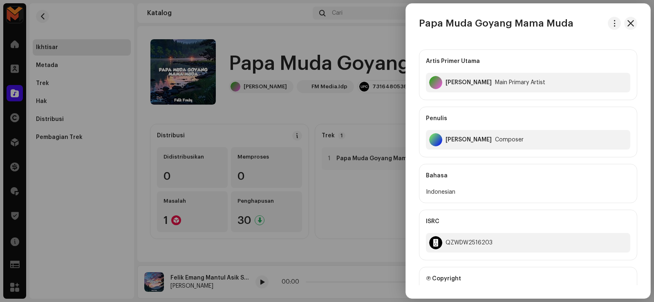
drag, startPoint x: 345, startPoint y: 122, endPoint x: 351, endPoint y: 127, distance: 7.9
click at [345, 122] on div at bounding box center [327, 151] width 654 height 302
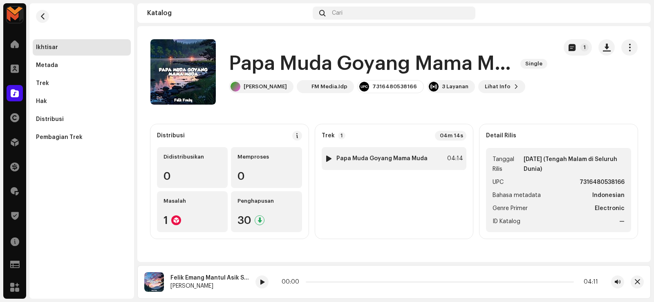
click at [329, 159] on div at bounding box center [329, 158] width 6 height 7
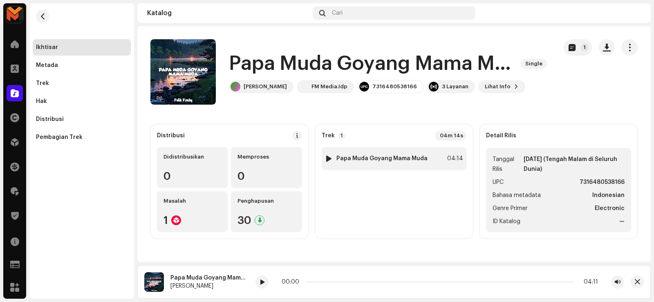
click at [329, 159] on div at bounding box center [329, 158] width 6 height 7
click at [261, 282] on span at bounding box center [262, 282] width 5 height 7
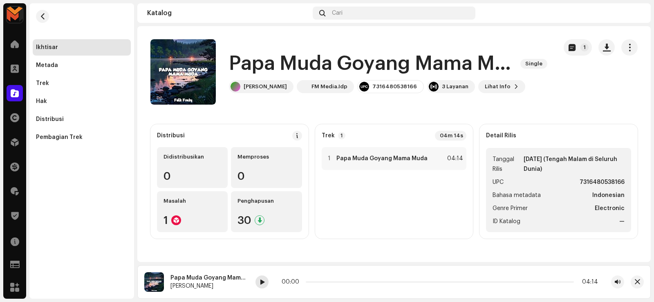
click at [267, 284] on div at bounding box center [261, 281] width 13 height 13
click at [612, 50] on button "button" at bounding box center [606, 47] width 16 height 16
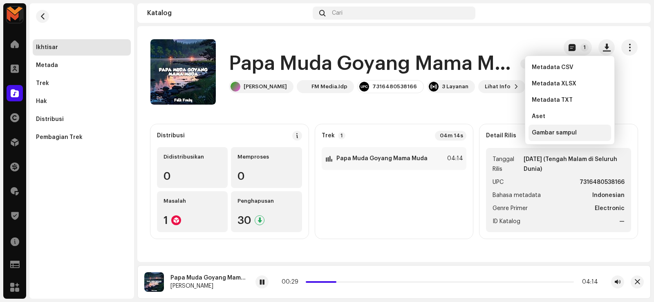
click at [560, 135] on span "Gambar sampul" at bounding box center [554, 133] width 45 height 7
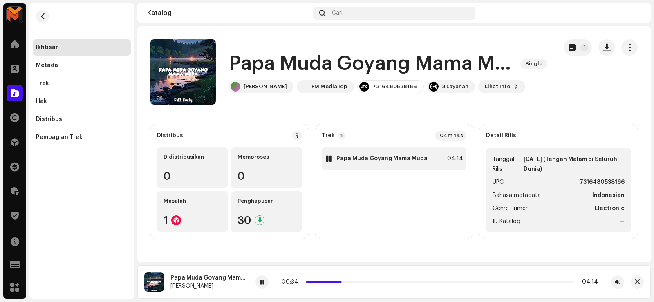
click at [354, 153] on div "1 Papa Muda Goyang Mama Muda 04:14" at bounding box center [394, 158] width 145 height 23
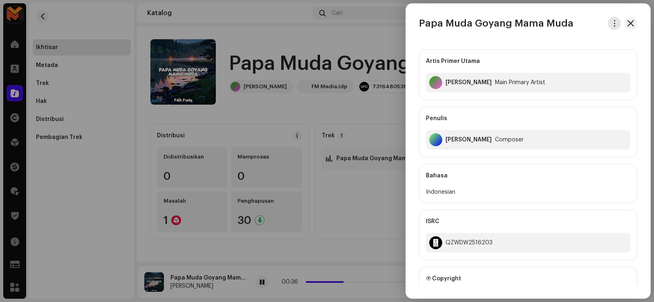
click at [613, 25] on span "button" at bounding box center [614, 23] width 6 height 7
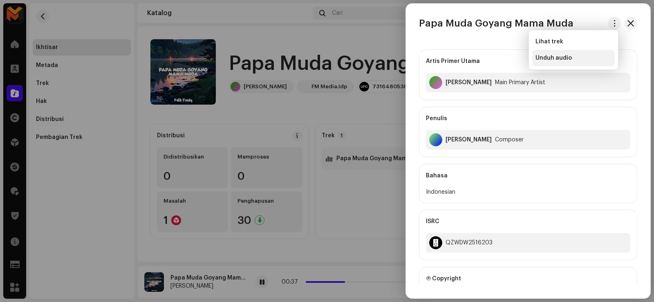
click at [578, 57] on div "Unduh audio" at bounding box center [573, 58] width 76 height 7
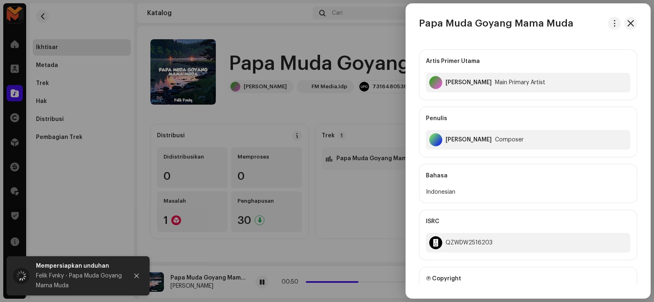
click at [313, 123] on div at bounding box center [327, 151] width 654 height 302
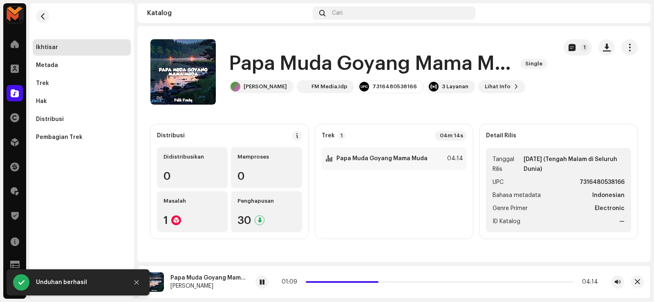
click at [272, 62] on h1 "Papa Muda Goyang Mama Muda" at bounding box center [371, 64] width 285 height 26
click at [271, 63] on h1 "Papa Muda Goyang Mama Muda" at bounding box center [371, 64] width 285 height 26
click at [403, 161] on strong "Papa Muda Goyang Mama Muda" at bounding box center [381, 158] width 91 height 7
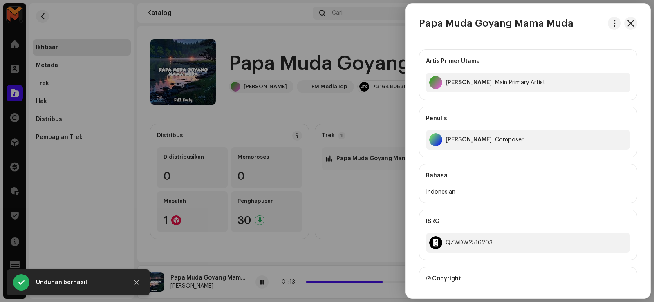
click at [451, 24] on h3 "Papa Muda Goyang Mama Muda" at bounding box center [496, 23] width 154 height 13
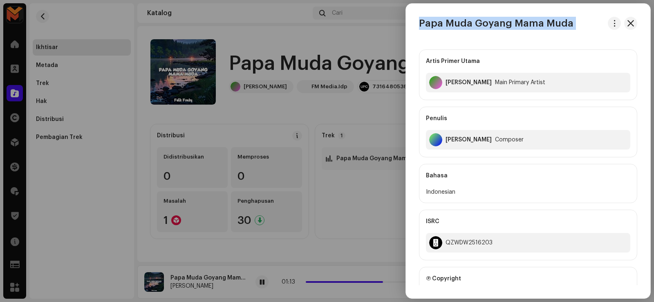
click at [451, 24] on h3 "Papa Muda Goyang Mama Muda" at bounding box center [496, 23] width 154 height 13
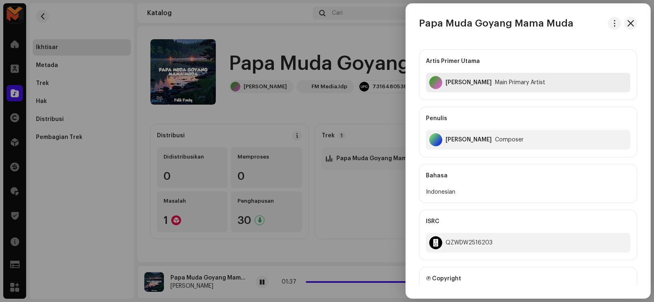
click at [454, 83] on div "Felik Fvnky" at bounding box center [468, 82] width 46 height 7
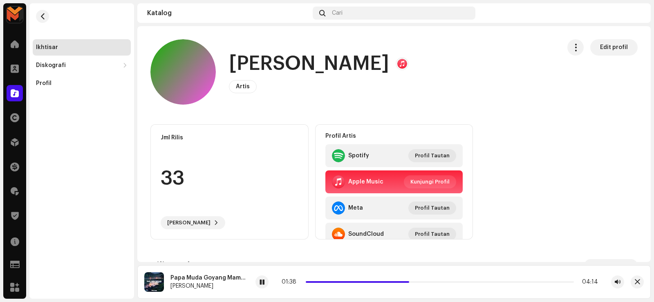
click at [291, 60] on h1 "Felik Fvnky" at bounding box center [309, 64] width 160 height 26
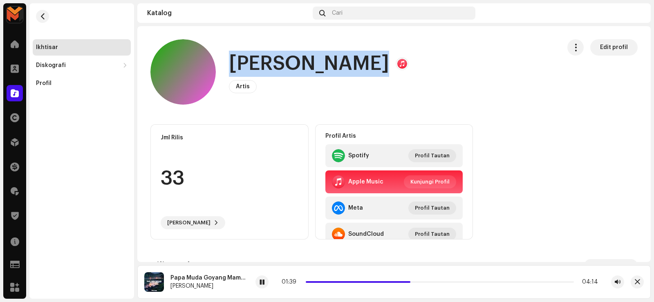
click at [291, 60] on h1 "Felik Fvnky" at bounding box center [309, 64] width 160 height 26
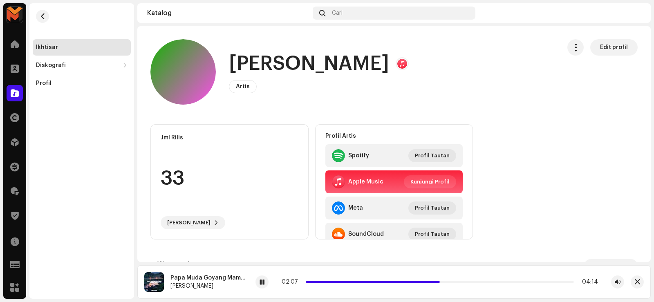
drag, startPoint x: 262, startPoint y: 281, endPoint x: 266, endPoint y: 293, distance: 13.4
click at [263, 281] on span at bounding box center [262, 282] width 5 height 7
click at [42, 15] on span "button" at bounding box center [43, 16] width 6 height 7
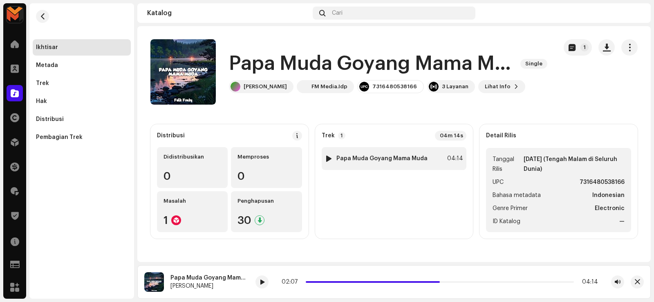
click at [358, 159] on strong "Papa Muda Goyang Mama Muda" at bounding box center [381, 158] width 91 height 7
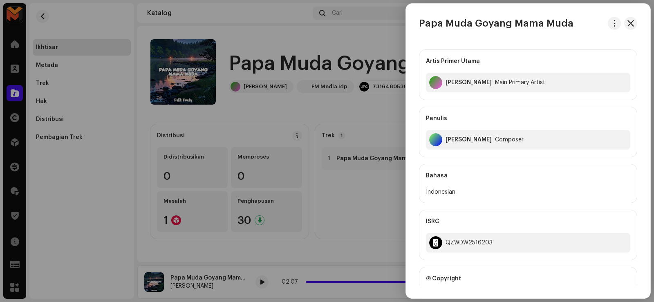
click at [448, 137] on div "Felix Fulvian Alfarizi" at bounding box center [468, 140] width 46 height 7
click at [448, 138] on div "Felix Fulvian Alfarizi" at bounding box center [468, 140] width 46 height 7
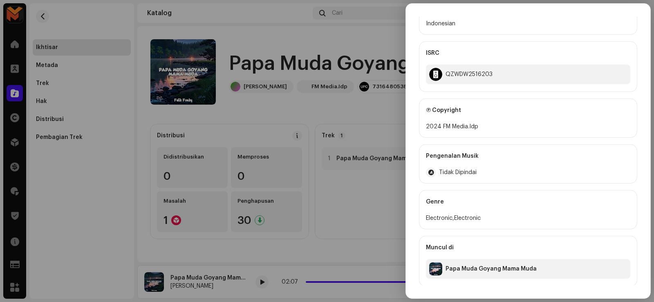
scroll to position [170, 0]
drag, startPoint x: 441, startPoint y: 125, endPoint x: 485, endPoint y: 128, distance: 44.2
click at [485, 128] on div "2024 FM Media.Idp" at bounding box center [528, 126] width 204 height 10
click at [363, 97] on div at bounding box center [327, 151] width 654 height 302
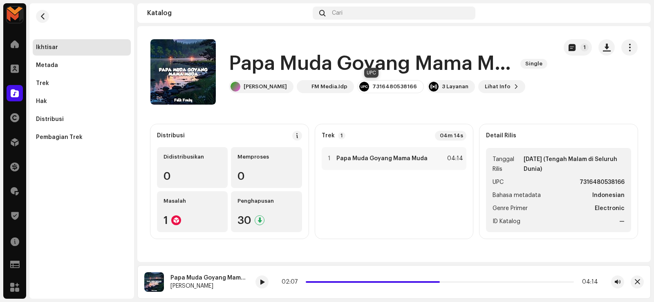
click at [360, 83] on div "7316480538166" at bounding box center [390, 86] width 67 height 13
click at [361, 83] on div "7316480538166" at bounding box center [390, 86] width 67 height 13
click at [380, 158] on strong "Papa Muda Goyang Mama Muda" at bounding box center [381, 158] width 91 height 7
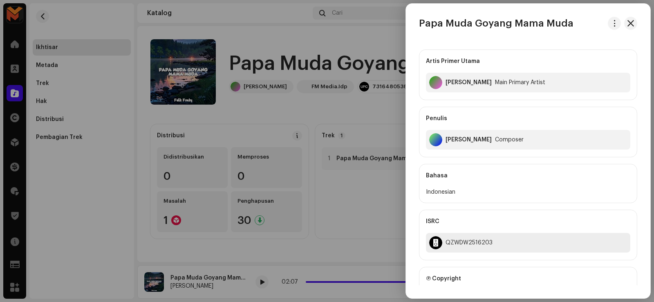
click at [451, 239] on div "QZWDW2516203" at bounding box center [528, 243] width 204 height 20
click at [142, 127] on div at bounding box center [327, 151] width 654 height 302
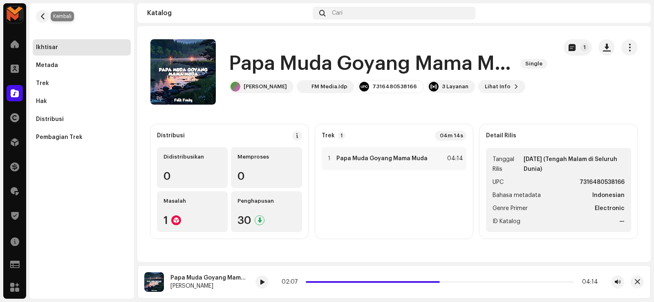
drag, startPoint x: 38, startPoint y: 17, endPoint x: 79, endPoint y: 27, distance: 42.0
click at [38, 16] on button "button" at bounding box center [42, 16] width 13 height 13
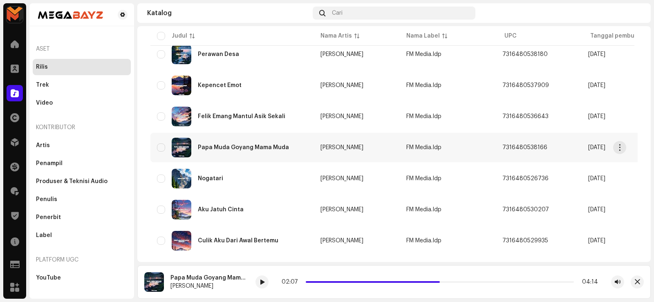
scroll to position [472, 0]
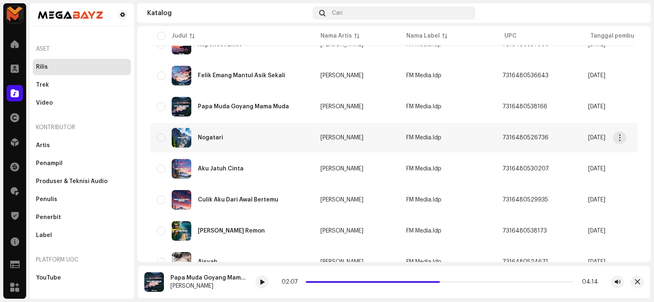
click at [208, 134] on div "Nogatari" at bounding box center [232, 138] width 150 height 20
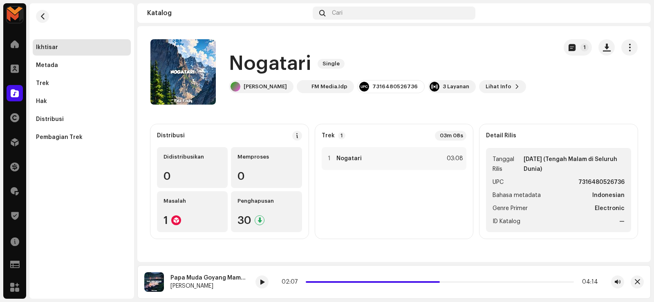
click at [265, 66] on h1 "Nogatari" at bounding box center [270, 64] width 82 height 26
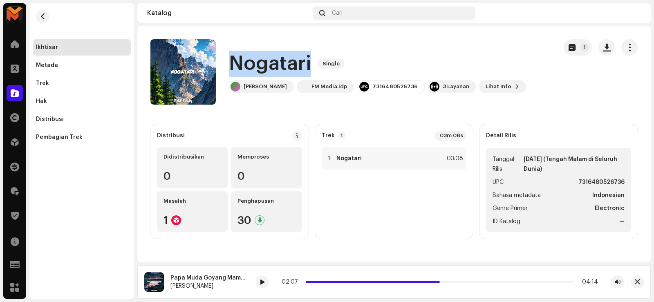
click at [265, 66] on h1 "Nogatari" at bounding box center [270, 64] width 82 height 26
click at [329, 155] on img at bounding box center [329, 158] width 11 height 11
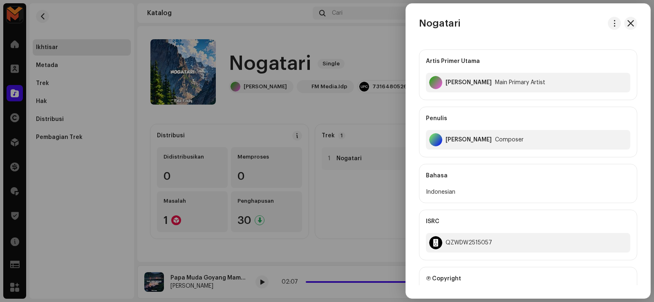
drag, startPoint x: 345, startPoint y: 197, endPoint x: 318, endPoint y: 154, distance: 50.5
click at [345, 196] on div at bounding box center [327, 151] width 654 height 302
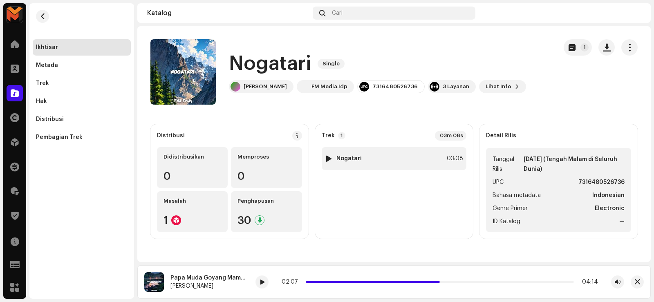
click at [327, 158] on div at bounding box center [329, 158] width 6 height 7
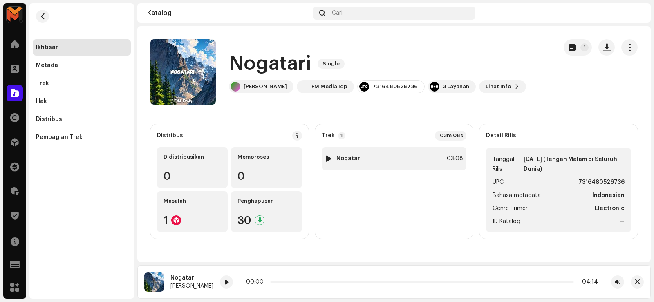
click at [328, 159] on div at bounding box center [329, 158] width 6 height 7
click at [327, 158] on div at bounding box center [329, 158] width 6 height 7
click at [224, 283] on span at bounding box center [226, 282] width 5 height 7
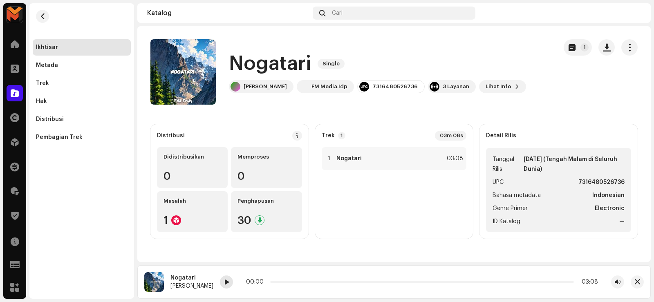
click at [224, 284] on span at bounding box center [226, 282] width 5 height 7
click at [365, 159] on div "1 Nogatari 03:08" at bounding box center [394, 158] width 145 height 23
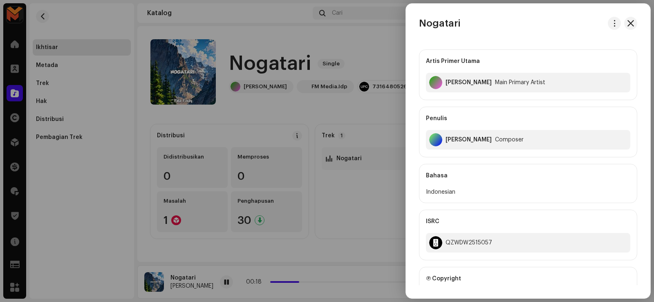
click at [432, 26] on h3 "Nogatari" at bounding box center [440, 23] width 42 height 13
click at [298, 112] on div at bounding box center [327, 151] width 654 height 302
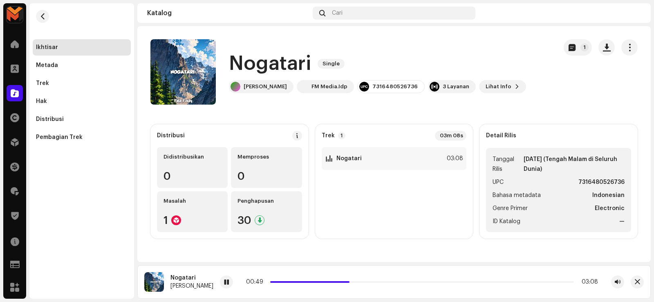
click at [285, 67] on h1 "Nogatari" at bounding box center [270, 64] width 82 height 26
click at [284, 68] on h1 "Nogatari" at bounding box center [270, 64] width 82 height 26
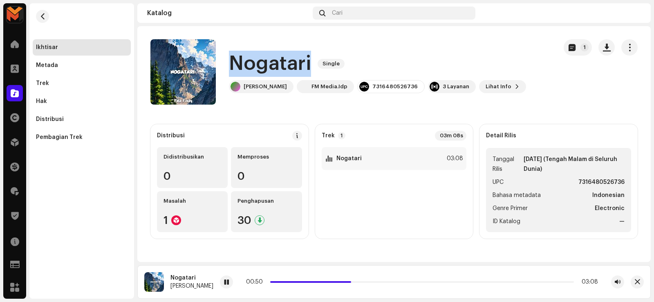
click at [284, 68] on h1 "Nogatari" at bounding box center [270, 64] width 82 height 26
click at [600, 46] on button "button" at bounding box center [606, 47] width 16 height 16
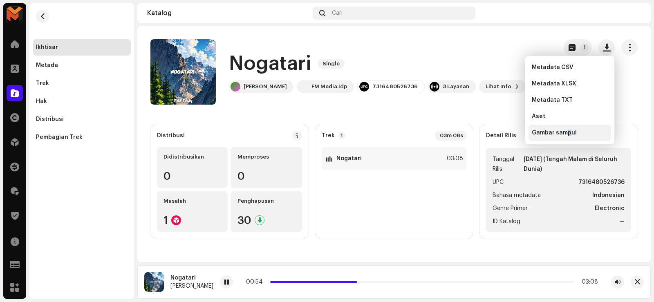
click at [568, 132] on span "Gambar sampul" at bounding box center [554, 133] width 45 height 7
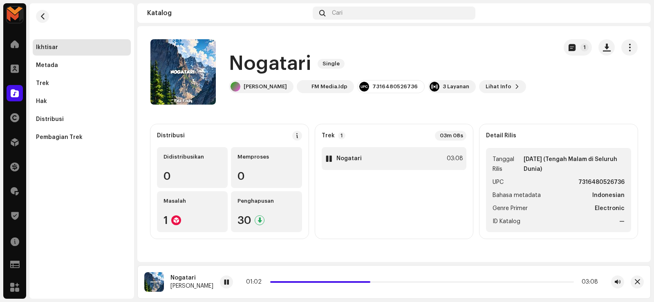
click at [374, 155] on div "1 Nogatari 03:08" at bounding box center [394, 158] width 145 height 23
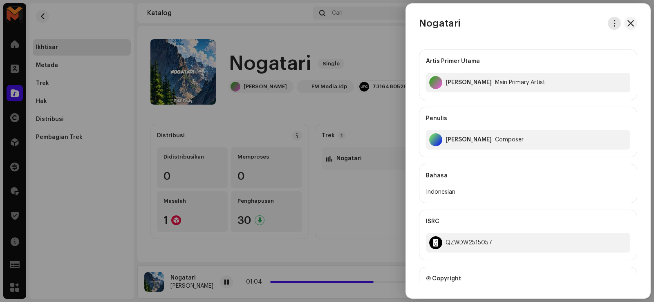
click at [613, 25] on span "button" at bounding box center [614, 23] width 6 height 7
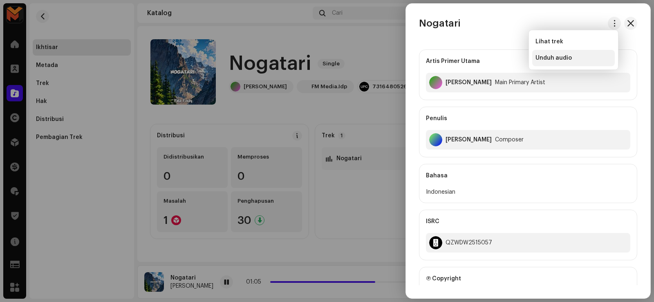
click at [565, 56] on span "Unduh audio" at bounding box center [553, 58] width 36 height 7
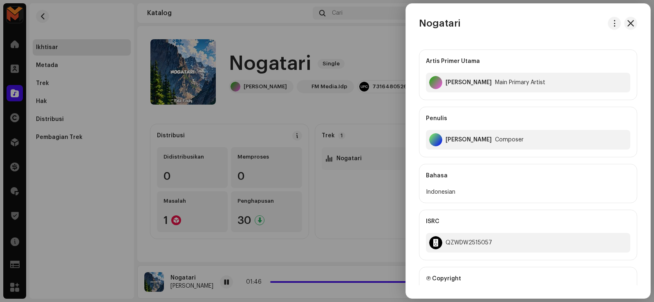
click at [328, 110] on div at bounding box center [327, 151] width 654 height 302
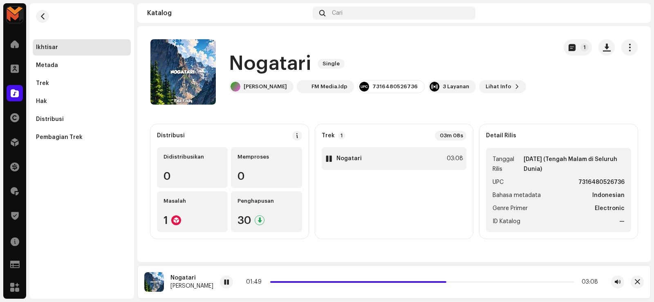
click at [389, 162] on div "1 Nogatari 03:08" at bounding box center [394, 158] width 145 height 23
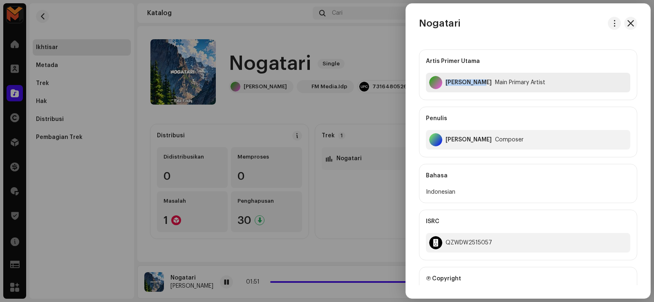
drag, startPoint x: 443, startPoint y: 77, endPoint x: 474, endPoint y: 88, distance: 33.3
click at [474, 88] on div "Felik Fvnky Main Primary Artist" at bounding box center [528, 83] width 204 height 20
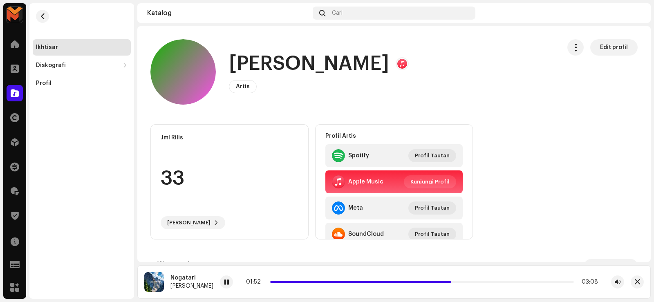
click at [282, 52] on h1 "Felik Fvnky" at bounding box center [309, 64] width 160 height 26
click at [282, 53] on h1 "Felik Fvnky" at bounding box center [309, 64] width 160 height 26
click at [281, 54] on h1 "Felik Fvnky" at bounding box center [309, 64] width 160 height 26
click at [282, 61] on h1 "Felik Fvnky" at bounding box center [309, 64] width 160 height 26
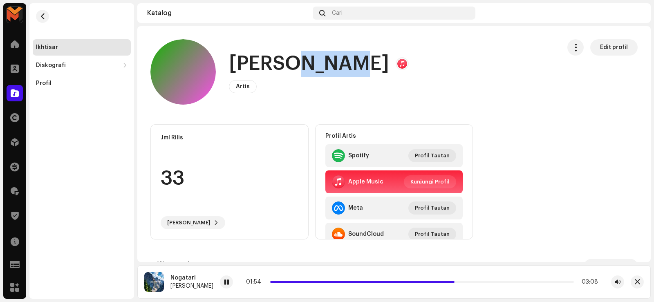
click at [282, 62] on h1 "Felik Fvnky" at bounding box center [309, 64] width 160 height 26
click at [283, 63] on h1 "Felik Fvnky" at bounding box center [309, 64] width 160 height 26
click at [284, 63] on h1 "Felik Fvnky" at bounding box center [309, 64] width 160 height 26
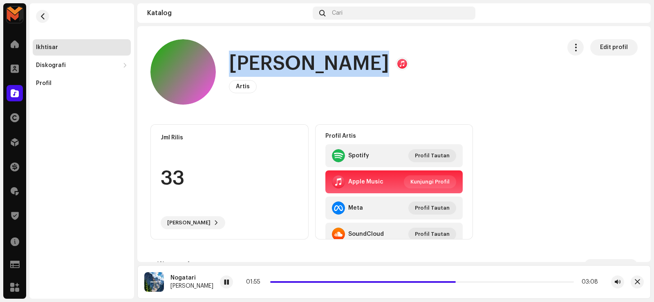
click at [285, 63] on h1 "Felik Fvnky" at bounding box center [309, 64] width 160 height 26
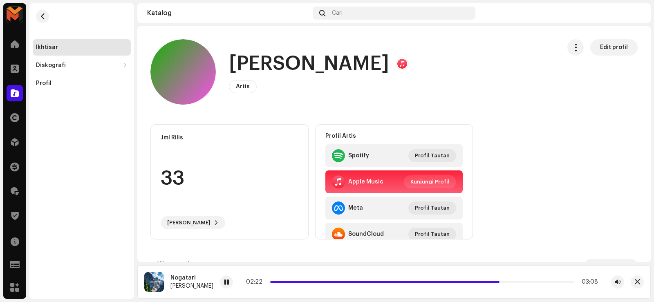
click at [510, 234] on div "Jml Rilis 33 Lihat Rilis Profil Artis Spotify Profil Tautan Apple Music Kunjung…" at bounding box center [393, 181] width 487 height 115
click at [45, 16] on span "button" at bounding box center [43, 16] width 6 height 7
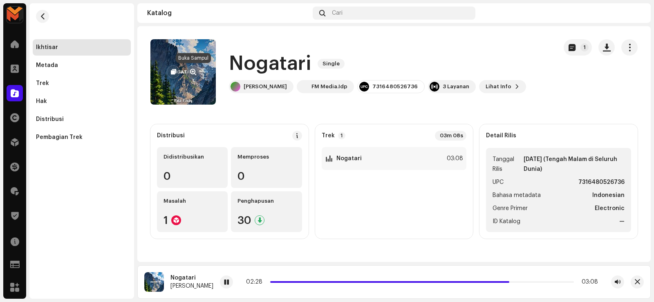
click at [195, 68] on button "button" at bounding box center [192, 71] width 13 height 13
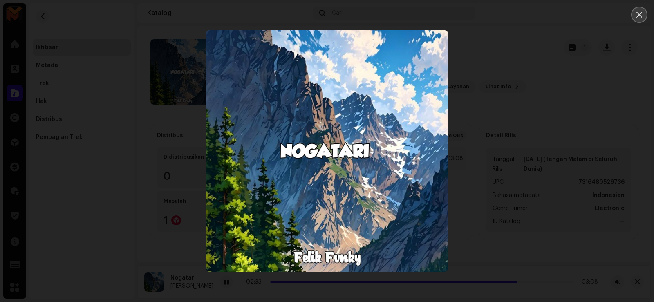
click at [641, 11] on button "Close" at bounding box center [639, 15] width 16 height 16
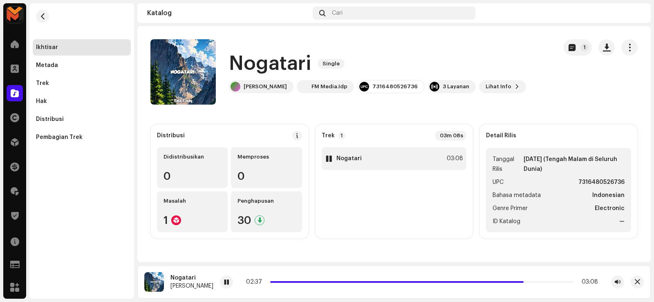
click at [409, 161] on div "1 Nogatari 03:08" at bounding box center [394, 158] width 145 height 23
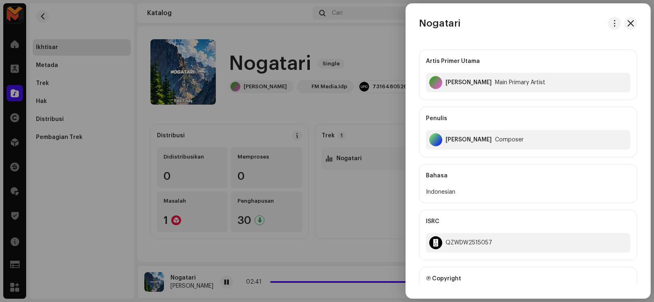
drag, startPoint x: 446, startPoint y: 135, endPoint x: 500, endPoint y: 154, distance: 56.7
click at [500, 154] on div "Penulis Felix Fulvian Alfarizi Composer" at bounding box center [528, 132] width 218 height 51
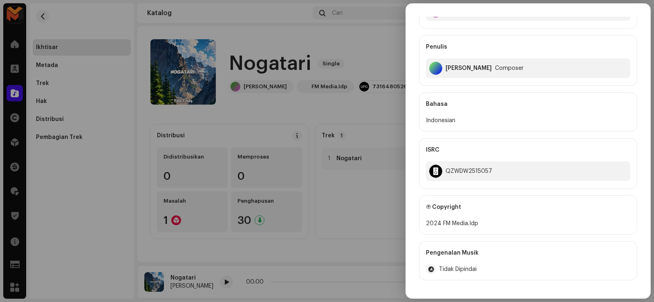
scroll to position [170, 0]
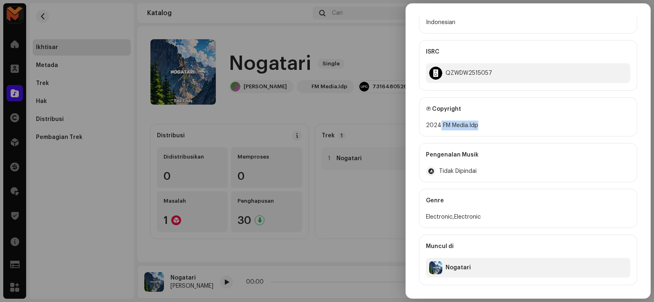
drag, startPoint x: 439, startPoint y: 125, endPoint x: 493, endPoint y: 130, distance: 53.7
click at [493, 130] on div "2024 FM Media.Idp" at bounding box center [528, 126] width 204 height 10
click at [273, 128] on div at bounding box center [327, 151] width 654 height 302
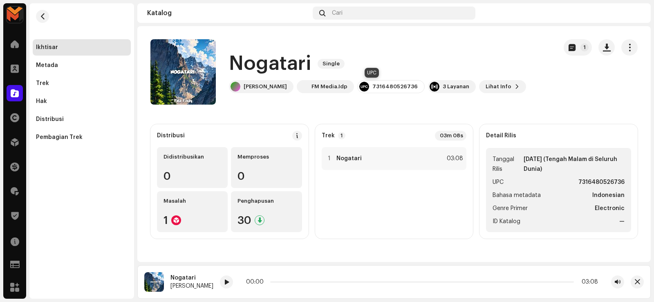
click at [372, 89] on div "7316480526736" at bounding box center [394, 86] width 45 height 7
click at [367, 90] on div "7316480526736" at bounding box center [390, 86] width 67 height 13
click at [370, 159] on div "1 Nogatari 03:08" at bounding box center [394, 158] width 145 height 23
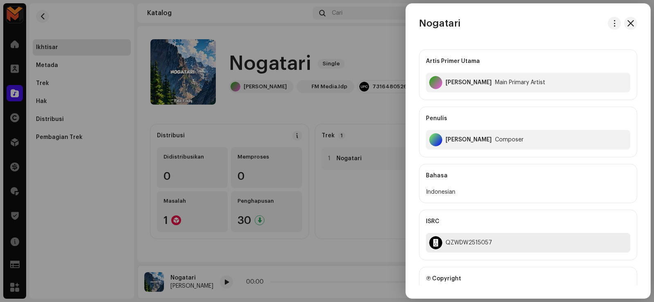
click at [462, 242] on div "QZWDW2515057" at bounding box center [468, 242] width 47 height 7
click at [179, 50] on div at bounding box center [327, 151] width 654 height 302
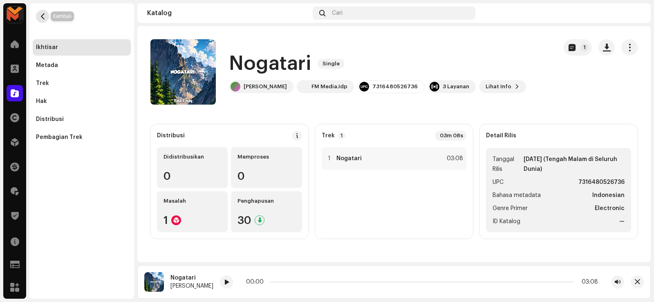
click at [40, 16] on span "button" at bounding box center [43, 16] width 6 height 7
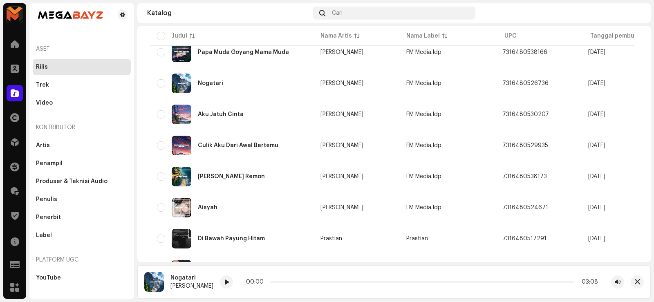
scroll to position [531, 0]
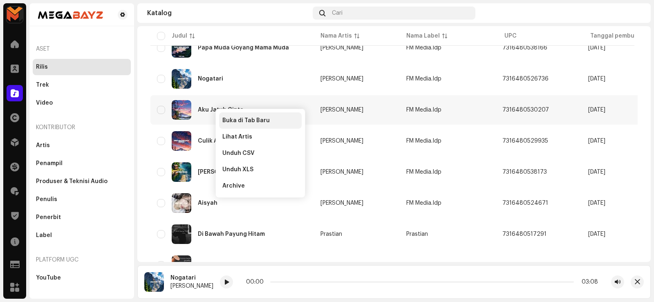
click at [234, 116] on div "Buka di Tab Baru" at bounding box center [260, 120] width 83 height 16
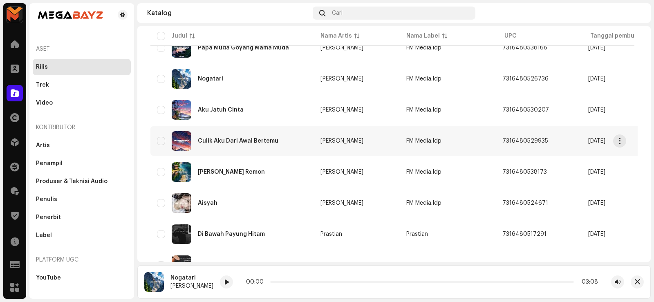
click at [225, 139] on div "Culik Aku Dari Awal Bertemu" at bounding box center [238, 141] width 81 height 6
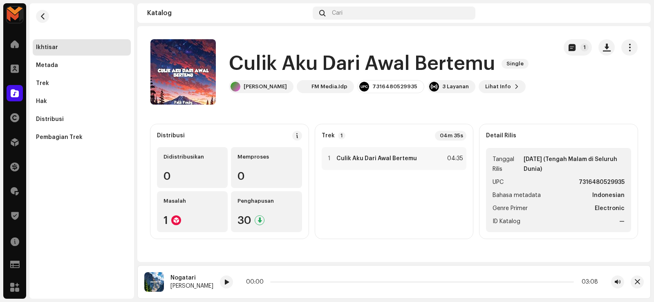
click at [357, 65] on h1 "Culik Aku Dari Awal Bertemu" at bounding box center [362, 64] width 266 height 26
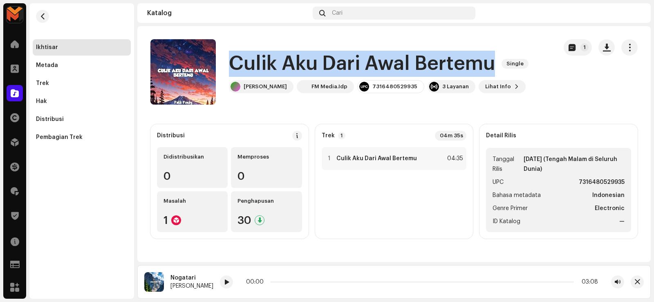
click at [357, 65] on h1 "Culik Aku Dari Awal Bertemu" at bounding box center [362, 64] width 266 height 26
click at [410, 45] on div "Culik Aku Dari Awal Bertemu Single Felik Fvnky FM Media.Idp 7316480529935 3 Lay…" at bounding box center [350, 71] width 400 height 65
click at [384, 65] on h1 "Culik Aku Dari Awal Bertemu" at bounding box center [362, 64] width 266 height 26
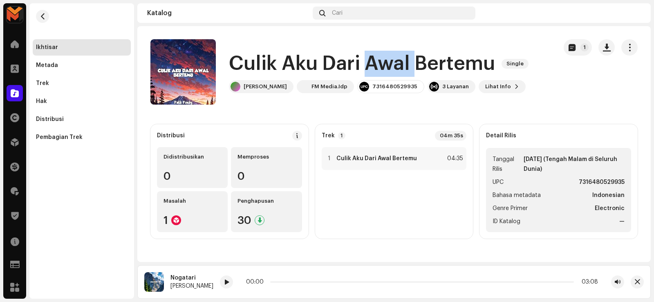
click at [384, 65] on h1 "Culik Aku Dari Awal Bertemu" at bounding box center [362, 64] width 266 height 26
click at [384, 64] on h1 "Culik Aku Dari Awal Bertemu" at bounding box center [362, 64] width 266 height 26
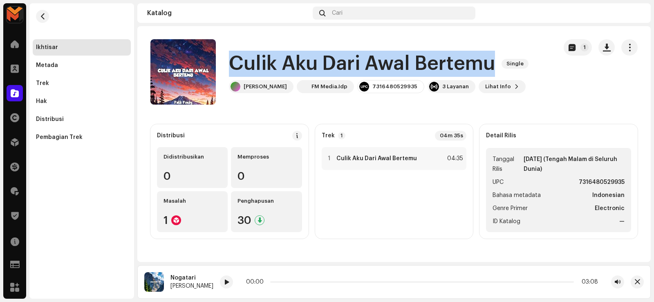
click at [384, 65] on h1 "Culik Aku Dari Awal Bertemu" at bounding box center [362, 64] width 266 height 26
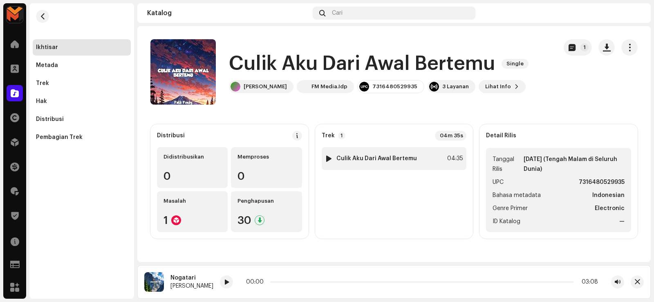
click at [329, 157] on div at bounding box center [329, 158] width 6 height 7
click at [262, 285] on span at bounding box center [262, 282] width 5 height 7
click at [262, 285] on icon at bounding box center [261, 282] width 13 height 14
click at [260, 286] on div at bounding box center [261, 281] width 13 height 13
click at [611, 43] on button "button" at bounding box center [606, 47] width 16 height 16
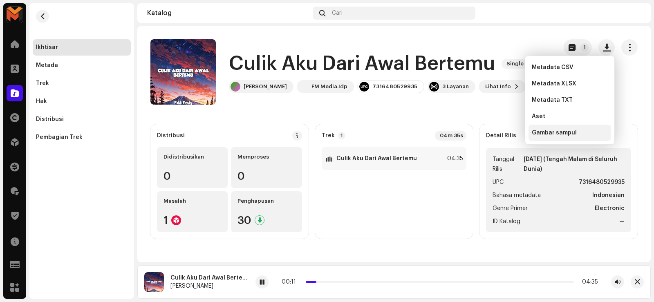
click at [546, 129] on div "Gambar sampul" at bounding box center [569, 133] width 83 height 16
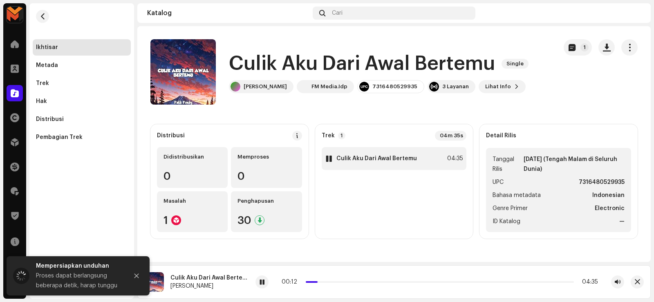
click at [405, 156] on strong "Culik Aku Dari Awal Bertemu" at bounding box center [376, 158] width 81 height 7
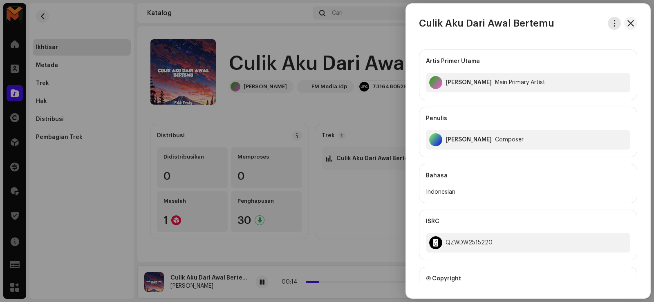
click at [612, 29] on button "button" at bounding box center [614, 23] width 13 height 13
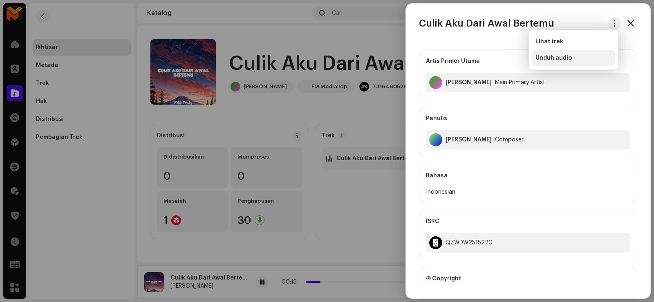
click at [592, 60] on div "Unduh audio" at bounding box center [573, 58] width 76 height 7
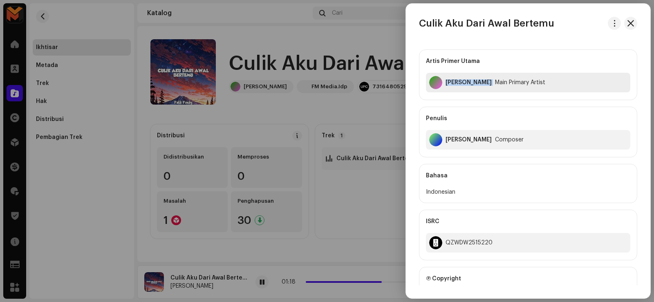
drag, startPoint x: 444, startPoint y: 81, endPoint x: 480, endPoint y: 84, distance: 35.7
click at [480, 84] on div "Felik Fvnky Main Primary Artist" at bounding box center [528, 83] width 204 height 20
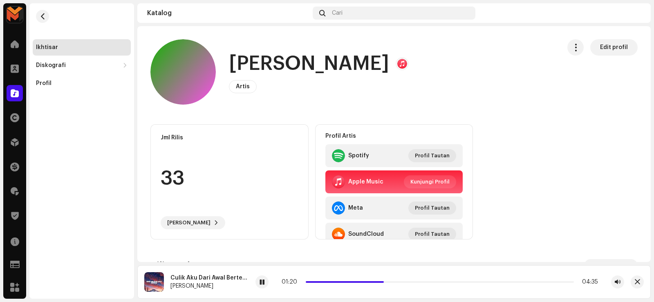
click at [272, 60] on h1 "Felik Fvnky" at bounding box center [309, 64] width 160 height 26
click at [273, 60] on h1 "Felik Fvnky" at bounding box center [309, 64] width 160 height 26
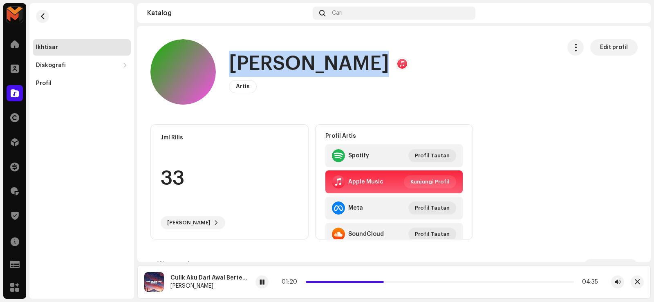
click at [273, 60] on h1 "Felik Fvnky" at bounding box center [309, 64] width 160 height 26
click at [40, 14] on span "button" at bounding box center [43, 16] width 6 height 7
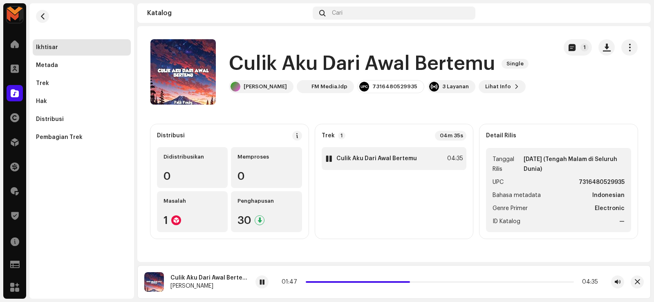
click at [387, 167] on div "1 Culik Aku Dari Awal Bertemu 04:35" at bounding box center [394, 158] width 145 height 23
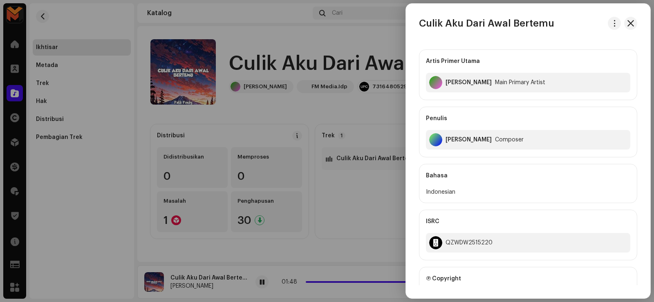
click at [447, 142] on div "Felix Fulvian Alfarizi" at bounding box center [468, 140] width 46 height 7
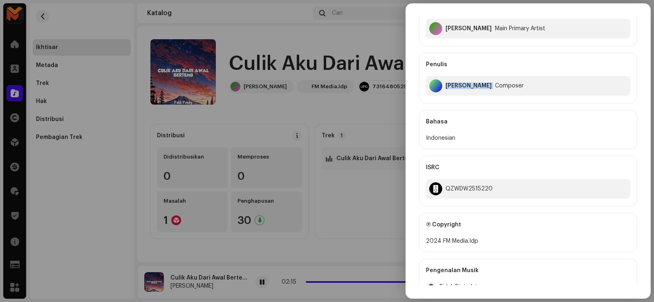
scroll to position [163, 0]
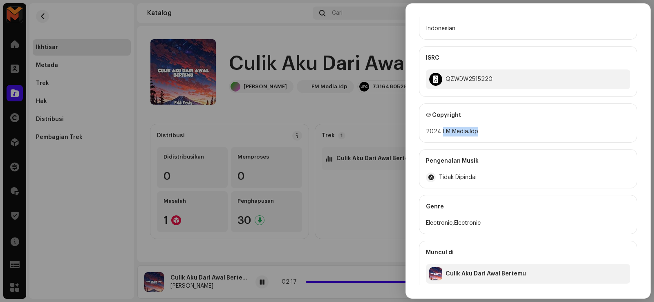
drag, startPoint x: 440, startPoint y: 130, endPoint x: 489, endPoint y: 134, distance: 49.2
click at [489, 134] on div "2024 FM Media.Idp" at bounding box center [528, 132] width 204 height 10
click at [292, 235] on div at bounding box center [327, 151] width 654 height 302
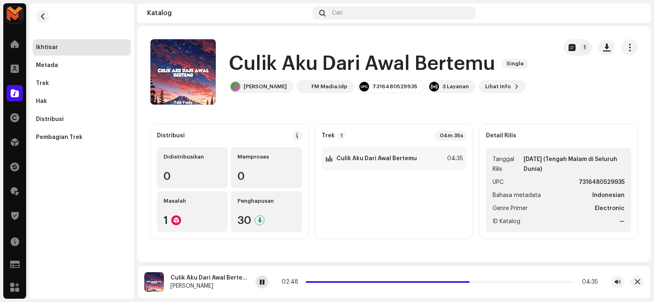
click at [265, 285] on div at bounding box center [261, 281] width 13 height 13
click at [420, 160] on div "1 Culik Aku Dari Awal Bertemu 04:35" at bounding box center [394, 158] width 145 height 23
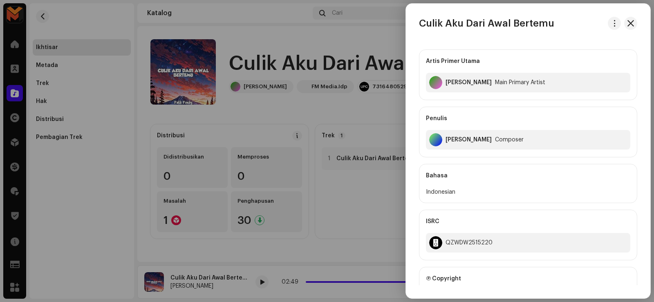
click at [369, 83] on div at bounding box center [327, 151] width 654 height 302
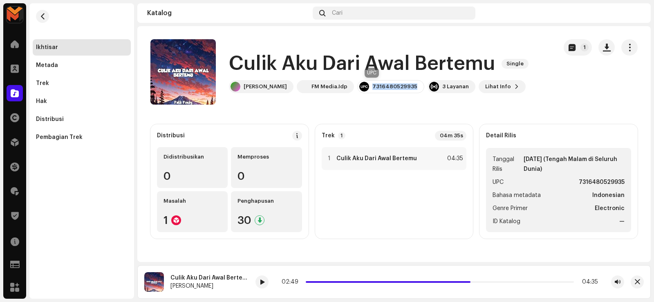
click at [368, 82] on div "7316480529935" at bounding box center [390, 86] width 67 height 13
click at [421, 162] on div "1 Culik Aku Dari Awal Bertemu 04:35" at bounding box center [394, 158] width 145 height 23
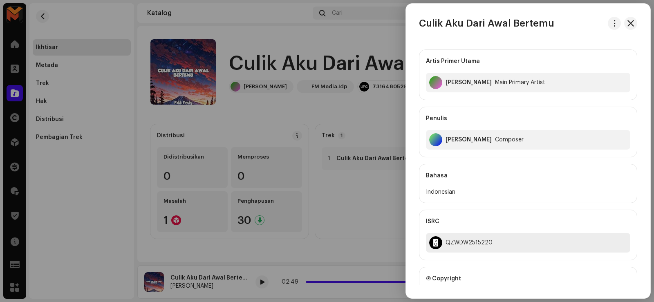
click at [462, 247] on div "QZWDW2515220" at bounding box center [528, 243] width 204 height 20
drag, startPoint x: 87, startPoint y: 58, endPoint x: 53, endPoint y: 14, distance: 56.2
click at [86, 52] on div at bounding box center [327, 151] width 654 height 302
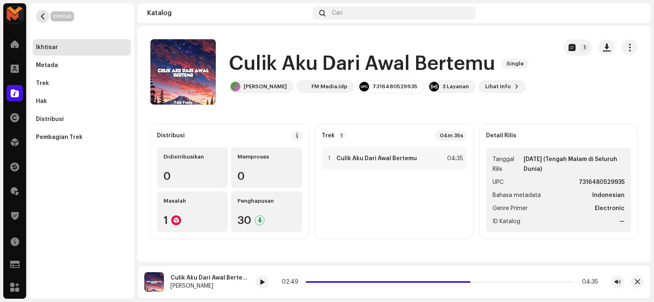
click at [47, 15] on button "button" at bounding box center [42, 16] width 13 height 13
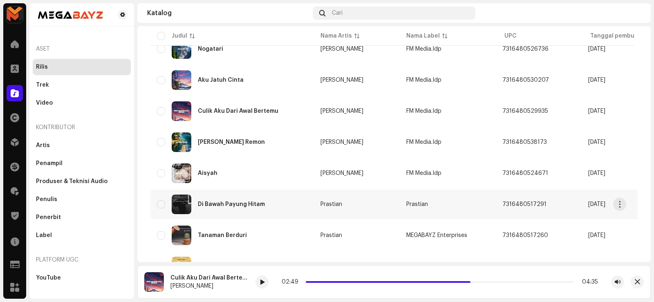
scroll to position [554, 0]
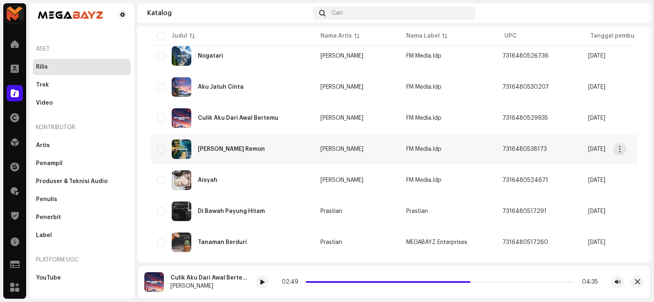
click at [223, 148] on div "Aku Suka Remon" at bounding box center [231, 149] width 67 height 6
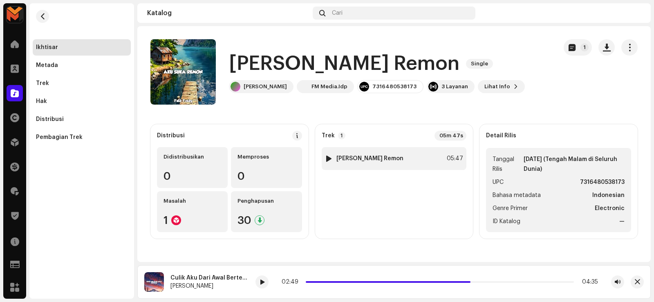
click at [330, 160] on div at bounding box center [329, 158] width 6 height 7
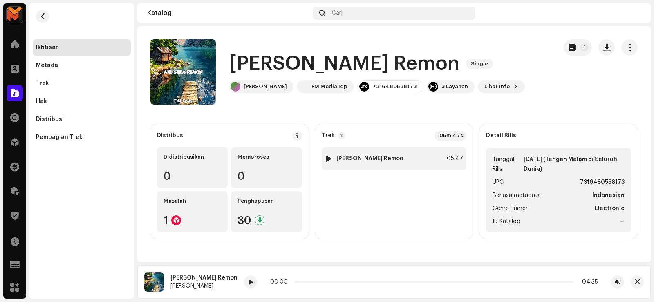
click at [329, 160] on div at bounding box center [329, 158] width 6 height 7
click at [329, 159] on div at bounding box center [329, 158] width 6 height 7
click at [328, 158] on div at bounding box center [329, 158] width 6 height 7
drag, startPoint x: 327, startPoint y: 158, endPoint x: 315, endPoint y: 152, distance: 13.7
click at [327, 158] on div at bounding box center [329, 158] width 6 height 7
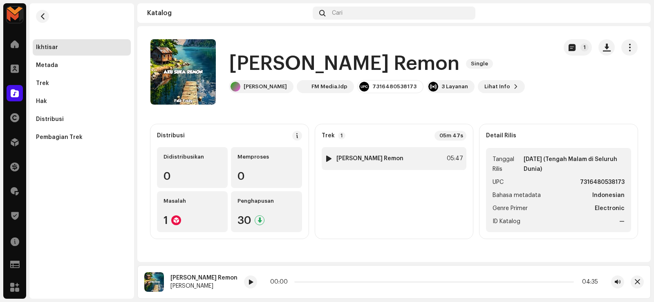
click at [330, 157] on div at bounding box center [329, 158] width 6 height 7
click at [331, 157] on div at bounding box center [329, 158] width 6 height 7
click at [330, 157] on div at bounding box center [329, 158] width 6 height 7
click at [329, 157] on div at bounding box center [329, 158] width 6 height 7
click at [244, 280] on div "00:00 04:35" at bounding box center [434, 281] width 380 height 13
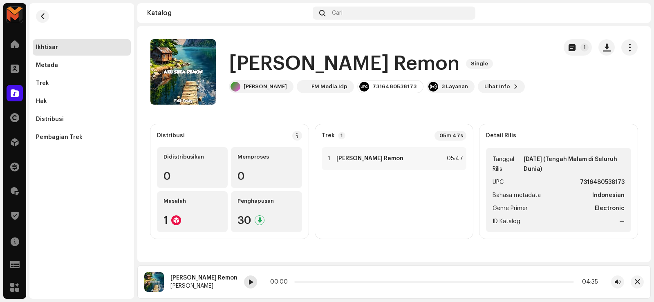
click at [248, 281] on span at bounding box center [250, 282] width 5 height 7
click at [281, 67] on h1 "Aku Suka Remon" at bounding box center [344, 64] width 231 height 26
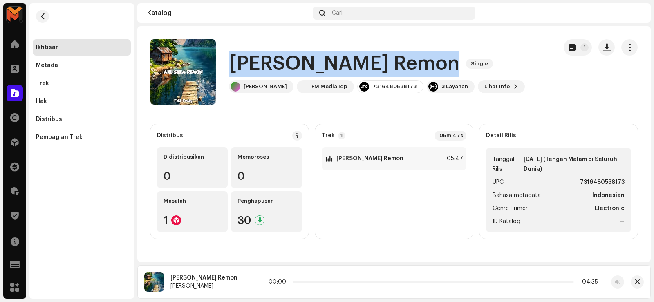
click at [281, 68] on h1 "Aku Suka Remon" at bounding box center [344, 64] width 231 height 26
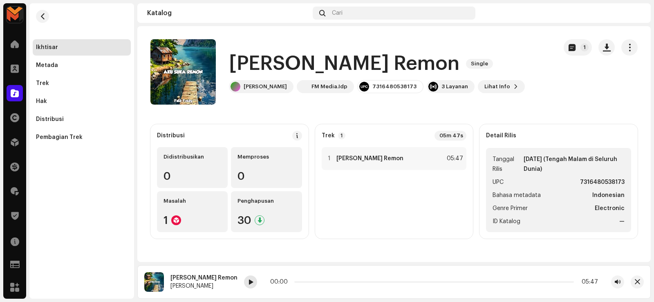
click at [244, 283] on div at bounding box center [250, 281] width 13 height 13
click at [296, 284] on div "00:26 05:47" at bounding box center [434, 282] width 328 height 7
drag, startPoint x: 299, startPoint y: 282, endPoint x: 315, endPoint y: 282, distance: 15.9
click at [315, 282] on p-slider at bounding box center [434, 282] width 280 height 2
click at [309, 282] on div "00:28 05:47" at bounding box center [434, 282] width 328 height 7
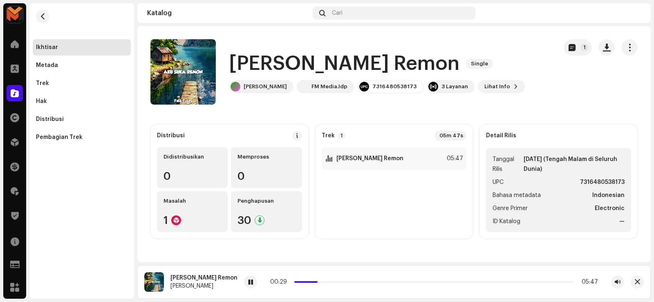
drag, startPoint x: 300, startPoint y: 279, endPoint x: 318, endPoint y: 281, distance: 18.1
click at [318, 281] on div "00:29 05:47" at bounding box center [434, 282] width 328 height 7
drag, startPoint x: 296, startPoint y: 280, endPoint x: 314, endPoint y: 280, distance: 18.4
click at [314, 280] on div "00:30 05:47" at bounding box center [434, 282] width 328 height 7
click at [453, 238] on div "Trek 1 05m 47s 1 Aku Suka Remon 05:47" at bounding box center [394, 181] width 158 height 114
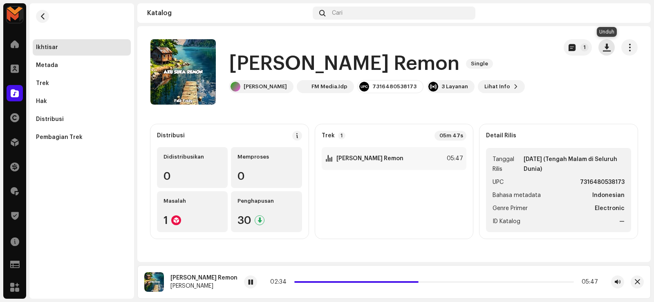
click at [613, 47] on button "button" at bounding box center [606, 47] width 16 height 16
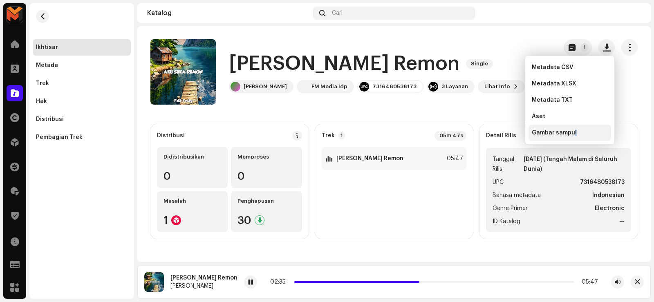
click at [574, 134] on span "Gambar sampul" at bounding box center [554, 133] width 45 height 7
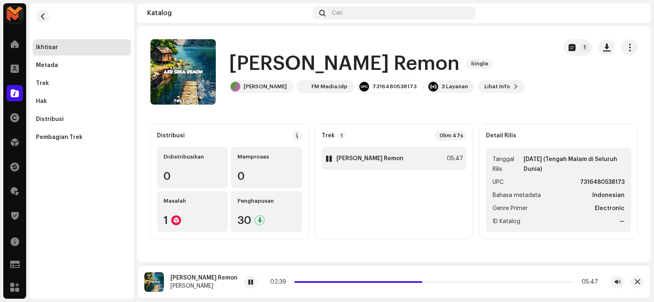
click at [372, 149] on div "1 Aku Suka Remon 05:47" at bounding box center [394, 158] width 145 height 23
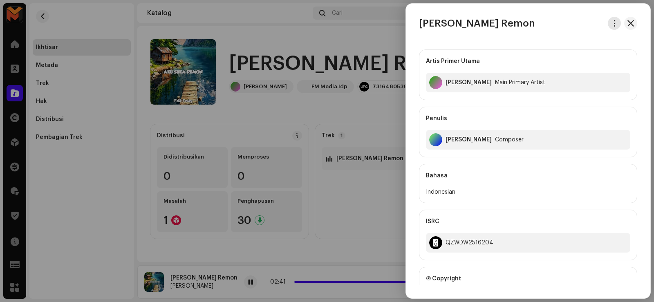
drag, startPoint x: 609, startPoint y: 20, endPoint x: 611, endPoint y: 30, distance: 10.3
click at [609, 20] on button "button" at bounding box center [614, 23] width 13 height 13
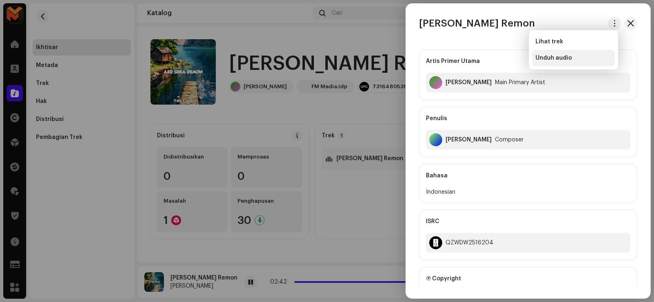
click at [597, 57] on div "Unduh audio" at bounding box center [573, 58] width 76 height 7
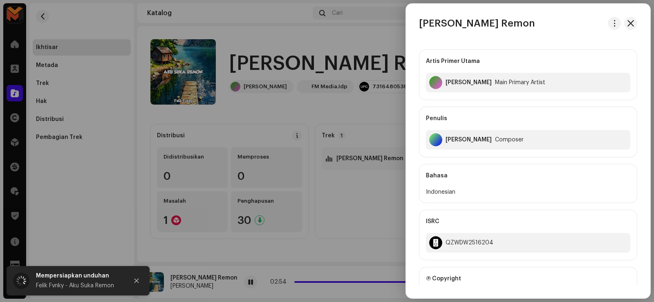
click at [400, 189] on div at bounding box center [327, 151] width 654 height 302
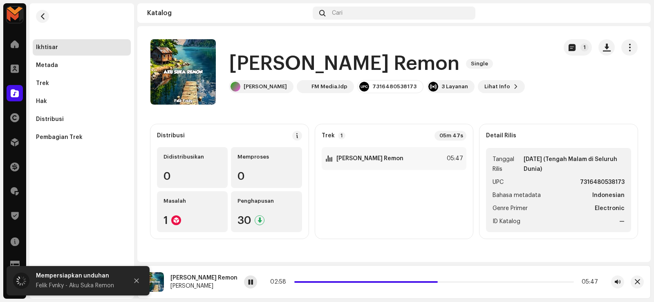
click at [244, 280] on div at bounding box center [250, 281] width 13 height 13
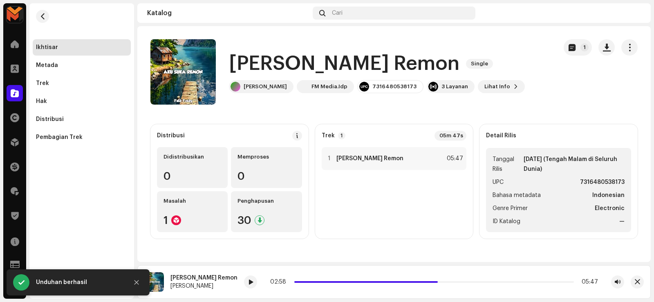
click at [313, 63] on h1 "Aku Suka Remon" at bounding box center [344, 64] width 231 height 26
click at [314, 63] on h1 "Aku Suka Remon" at bounding box center [344, 64] width 231 height 26
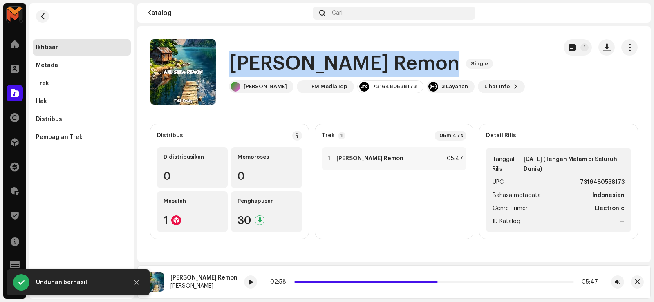
click at [314, 63] on h1 "Aku Suka Remon" at bounding box center [344, 64] width 231 height 26
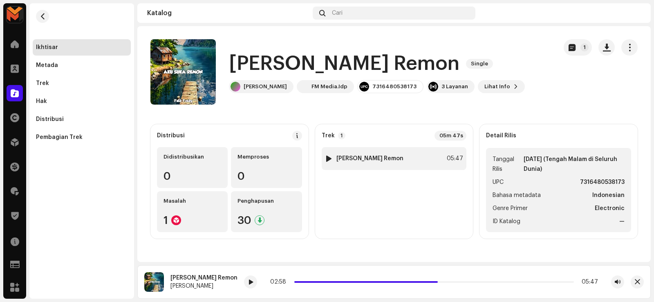
click at [373, 151] on div "1 Aku Suka Remon 05:47" at bounding box center [394, 158] width 145 height 23
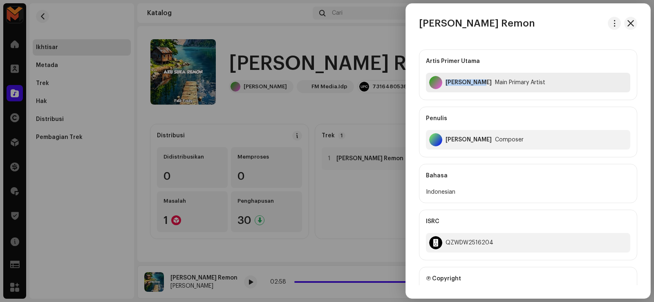
drag, startPoint x: 445, startPoint y: 80, endPoint x: 475, endPoint y: 91, distance: 32.1
click at [475, 91] on div "Felik Fvnky Main Primary Artist" at bounding box center [528, 83] width 204 height 20
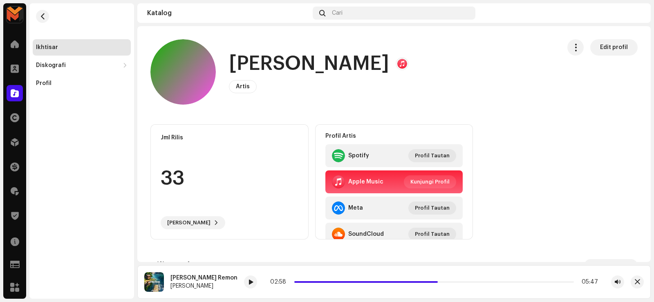
click at [260, 57] on h1 "Felik Fvnky" at bounding box center [309, 64] width 160 height 26
click at [261, 58] on h1 "Felik Fvnky" at bounding box center [309, 64] width 160 height 26
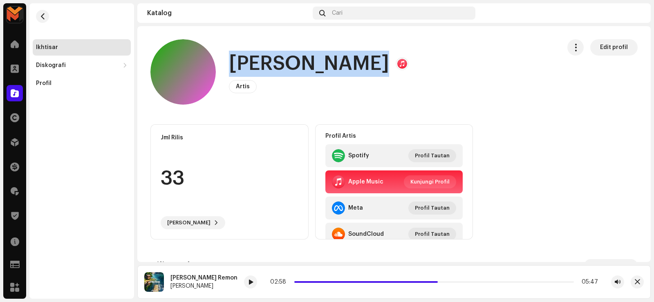
click at [261, 58] on h1 "Felik Fvnky" at bounding box center [309, 64] width 160 height 26
click at [366, 47] on div "Felik Fvnky Artis Edit profil" at bounding box center [352, 71] width 404 height 65
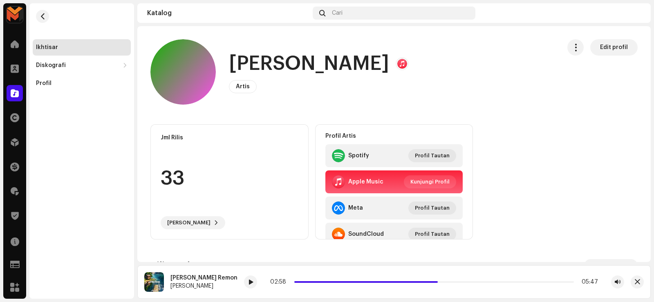
click at [302, 66] on h1 "Felik Fvnky" at bounding box center [309, 64] width 160 height 26
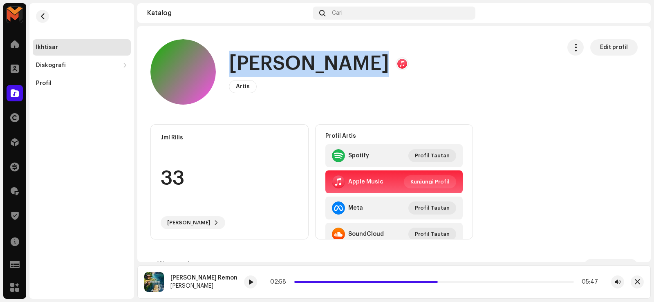
click at [302, 66] on h1 "Felik Fvnky" at bounding box center [309, 64] width 160 height 26
click at [39, 16] on button "button" at bounding box center [42, 16] width 13 height 13
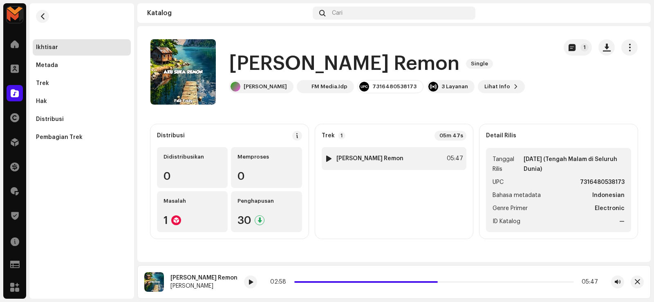
click at [367, 148] on div "1 Aku Suka Remon 05:47" at bounding box center [394, 158] width 145 height 23
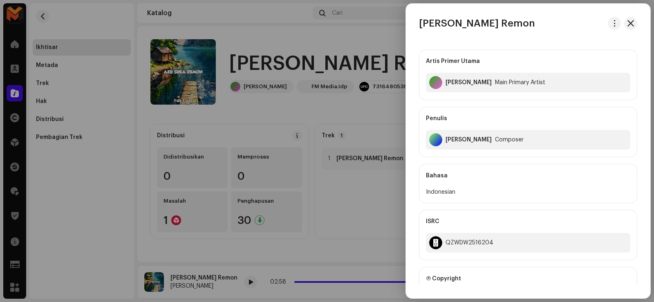
click at [445, 139] on div "Felix Fulvian Alfarizi" at bounding box center [468, 140] width 46 height 7
click at [445, 139] on div "Felix Fulvian Alfarizi Composer" at bounding box center [528, 140] width 204 height 20
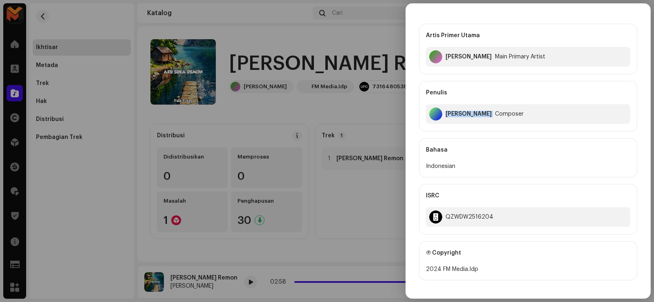
scroll to position [123, 0]
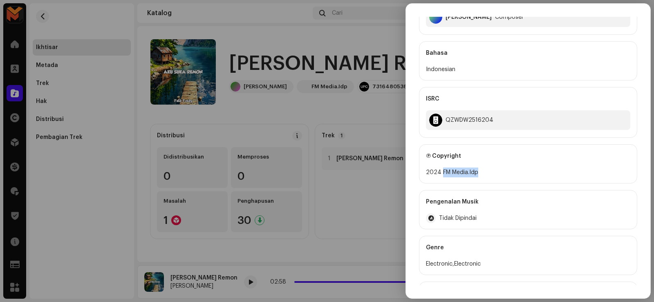
drag, startPoint x: 441, startPoint y: 170, endPoint x: 487, endPoint y: 174, distance: 45.5
click at [487, 174] on div "2024 FM Media.Idp" at bounding box center [528, 173] width 204 height 10
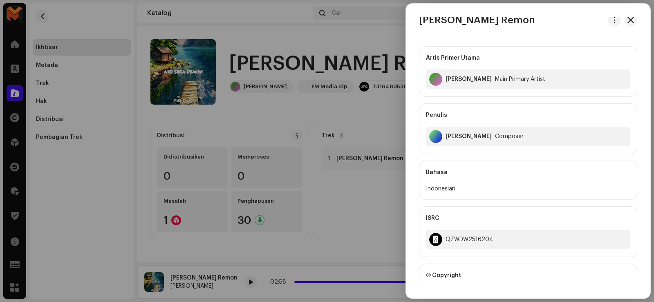
scroll to position [0, 0]
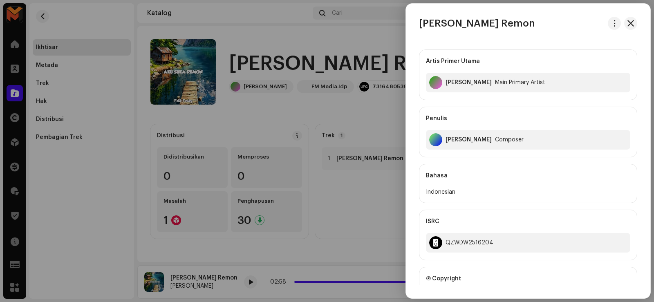
click at [351, 114] on div at bounding box center [327, 151] width 654 height 302
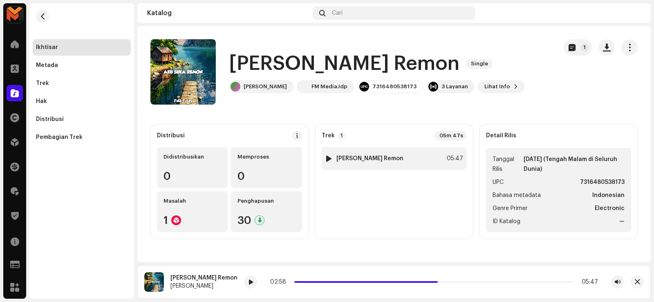
click at [359, 150] on div "1 Aku Suka Remon 05:47" at bounding box center [394, 158] width 145 height 23
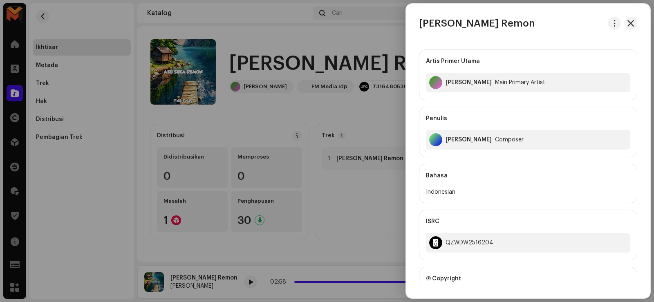
click at [322, 120] on div at bounding box center [327, 151] width 654 height 302
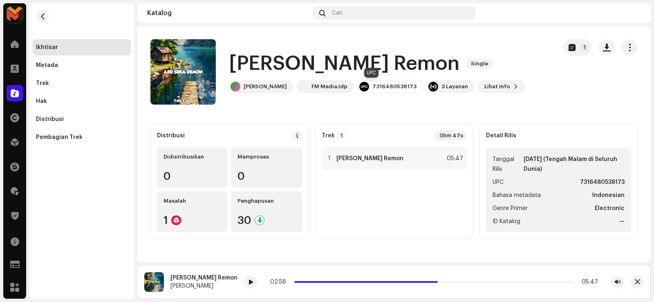
click at [370, 82] on div "7316480538173" at bounding box center [390, 86] width 66 height 13
click at [405, 156] on div "1 Aku Suka Remon 05:47" at bounding box center [394, 158] width 145 height 23
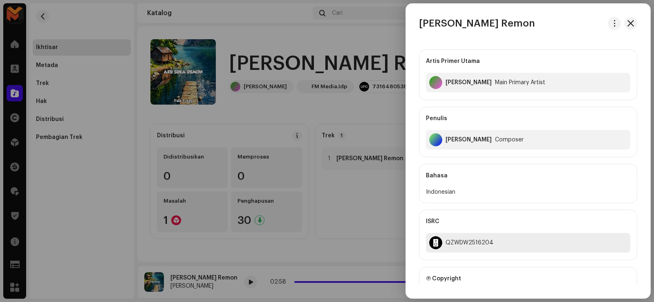
click at [462, 245] on div "QZWDW2516204" at bounding box center [469, 242] width 48 height 7
drag, startPoint x: 215, startPoint y: 91, endPoint x: 133, endPoint y: 38, distance: 97.0
click at [215, 90] on div at bounding box center [327, 151] width 654 height 302
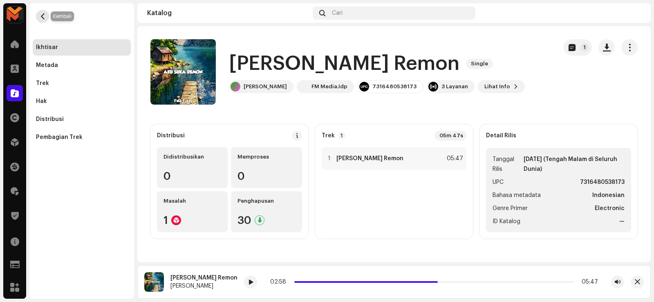
click at [42, 11] on button "button" at bounding box center [42, 16] width 13 height 13
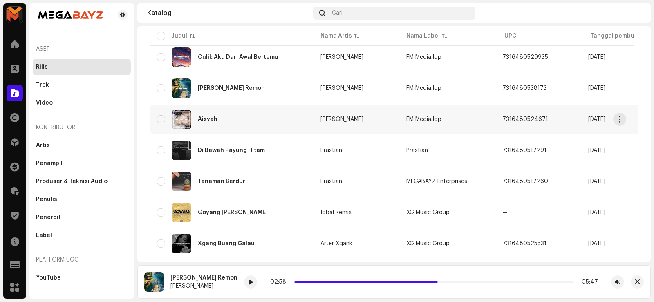
scroll to position [595, 0]
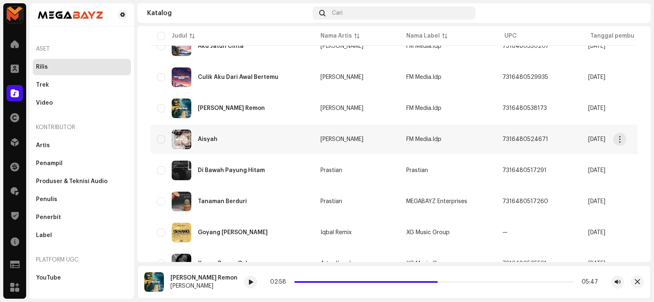
click at [213, 135] on div "Aisyah" at bounding box center [232, 140] width 150 height 20
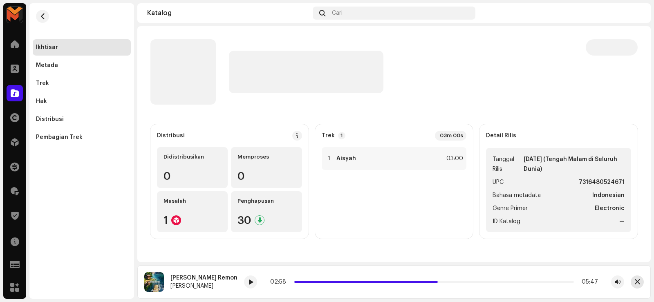
click at [638, 284] on span "button" at bounding box center [637, 282] width 5 height 7
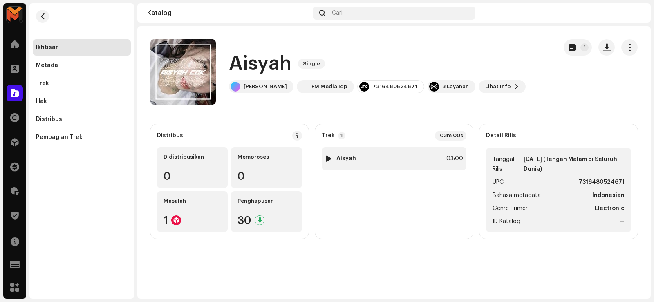
click at [327, 159] on div at bounding box center [329, 158] width 6 height 7
click at [224, 282] on span at bounding box center [226, 282] width 5 height 7
click at [249, 65] on h1 "Aisyah" at bounding box center [260, 64] width 63 height 26
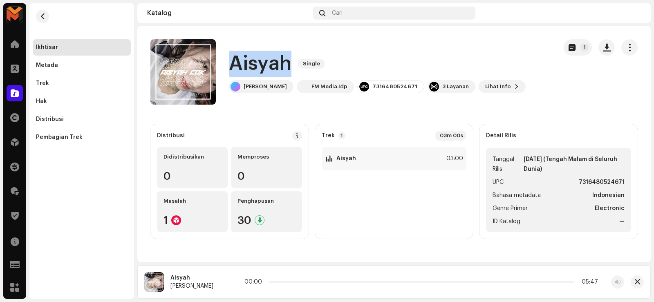
click at [249, 65] on h1 "Aisyah" at bounding box center [260, 64] width 63 height 26
click at [327, 158] on div at bounding box center [329, 158] width 6 height 7
click at [224, 280] on span at bounding box center [226, 282] width 5 height 7
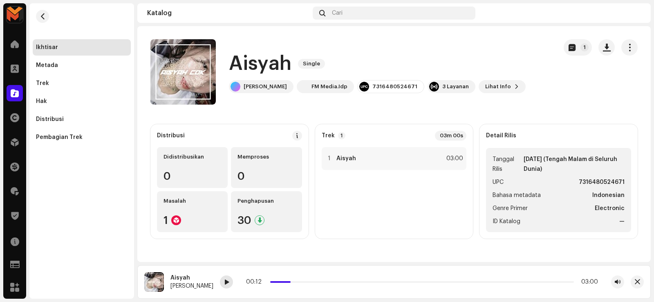
click at [224, 284] on span at bounding box center [226, 282] width 5 height 7
click at [270, 59] on h1 "Aisyah" at bounding box center [260, 64] width 63 height 26
click at [220, 287] on div at bounding box center [226, 281] width 13 height 13
click at [354, 158] on div "1 Aisyah 03:00" at bounding box center [394, 158] width 145 height 23
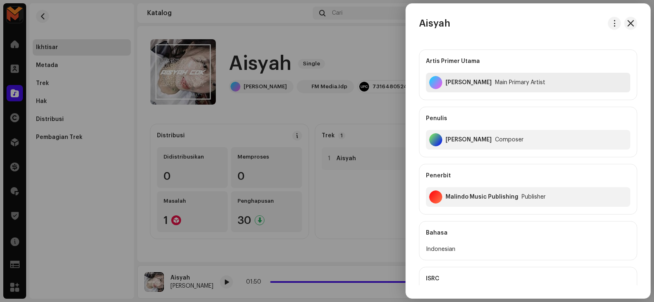
click at [449, 81] on div "Sofyan Fvnky" at bounding box center [468, 82] width 46 height 7
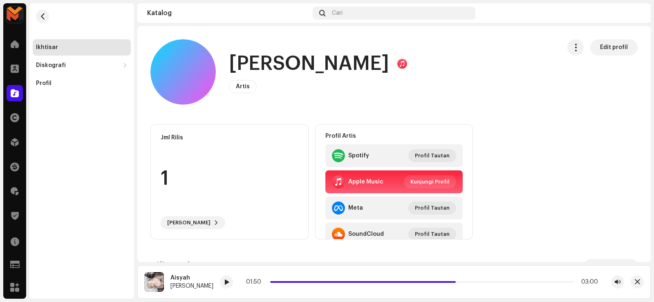
click at [264, 73] on h1 "Sofyan Fvnky" at bounding box center [309, 64] width 160 height 26
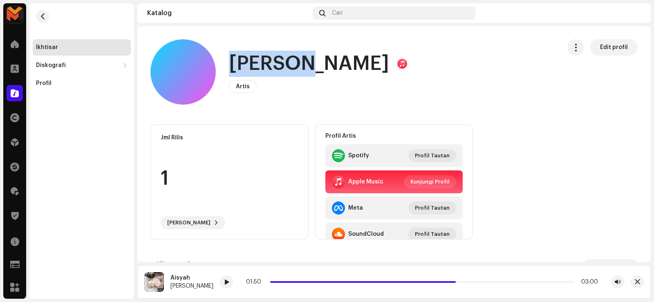
click at [265, 73] on h1 "Sofyan Fvnky" at bounding box center [309, 64] width 160 height 26
click at [41, 17] on span "button" at bounding box center [43, 16] width 6 height 7
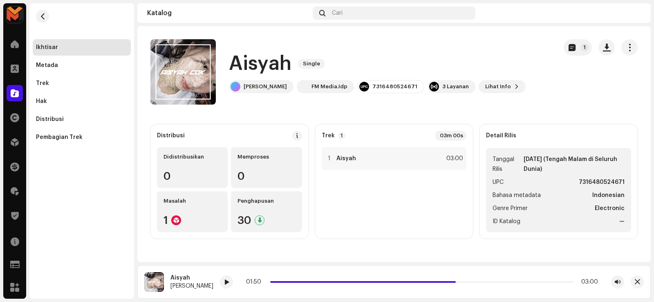
drag, startPoint x: 395, startPoint y: 190, endPoint x: 462, endPoint y: 128, distance: 91.4
click at [395, 190] on div "1 Aisyah 03:00" at bounding box center [394, 189] width 145 height 85
click at [353, 160] on strong "Aisyah" at bounding box center [346, 158] width 20 height 7
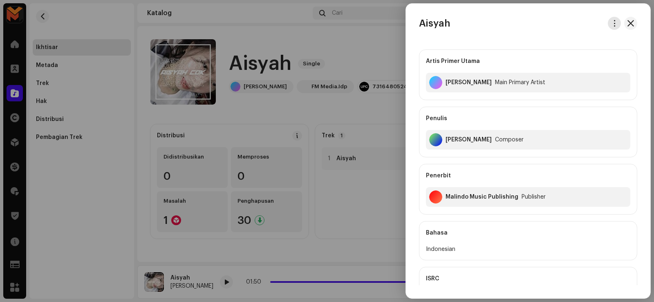
drag, startPoint x: 614, startPoint y: 24, endPoint x: 609, endPoint y: 27, distance: 6.5
click at [613, 24] on span "button" at bounding box center [614, 23] width 6 height 7
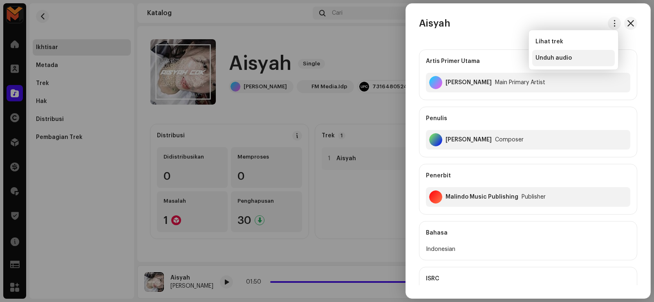
click at [563, 55] on span "Unduh audio" at bounding box center [553, 58] width 36 height 7
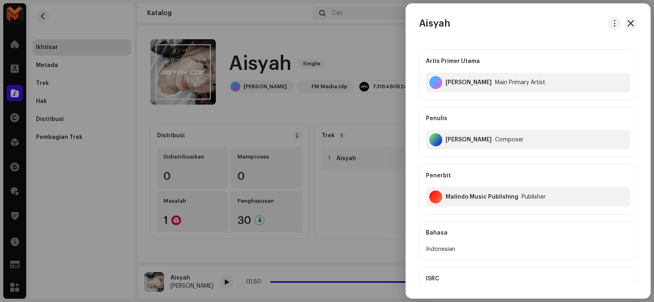
click at [427, 25] on h3 "Aisyah" at bounding box center [434, 23] width 31 height 13
click at [460, 81] on div "Sofyan Fvnky" at bounding box center [468, 82] width 46 height 7
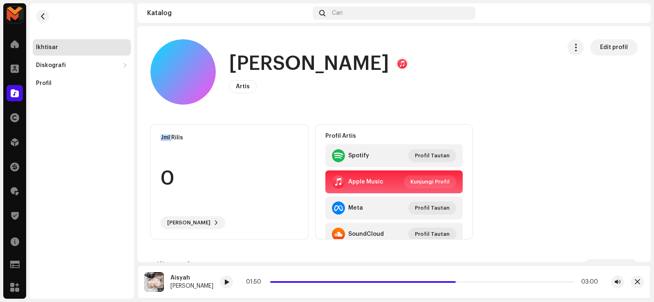
click at [460, 81] on div "Sofyan Fvnky Artis Edit profil" at bounding box center [352, 71] width 404 height 65
click at [287, 62] on h1 "Sofyan Fvnky" at bounding box center [309, 64] width 160 height 26
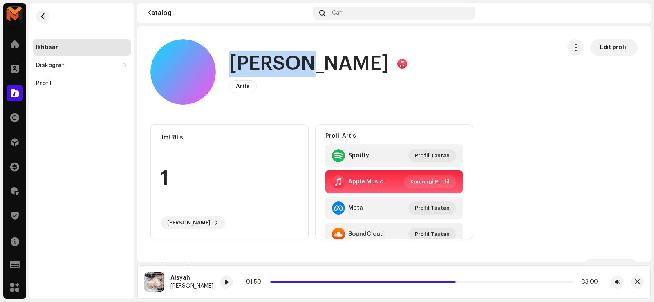
click at [287, 62] on h1 "Sofyan Fvnky" at bounding box center [309, 64] width 160 height 26
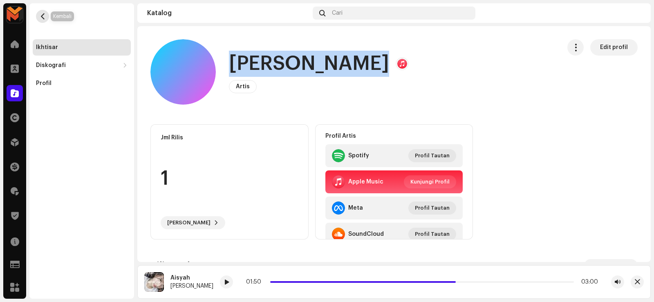
click at [41, 16] on span "button" at bounding box center [43, 16] width 6 height 7
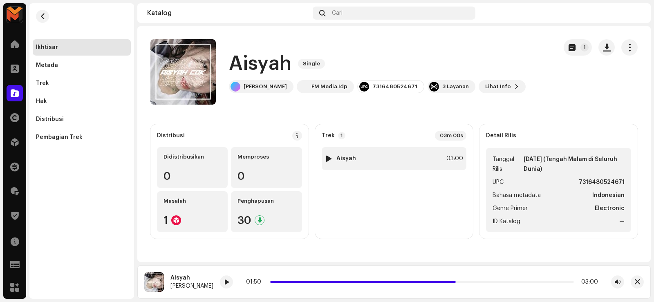
click at [384, 161] on div "1 Aisyah 03:00" at bounding box center [394, 158] width 145 height 23
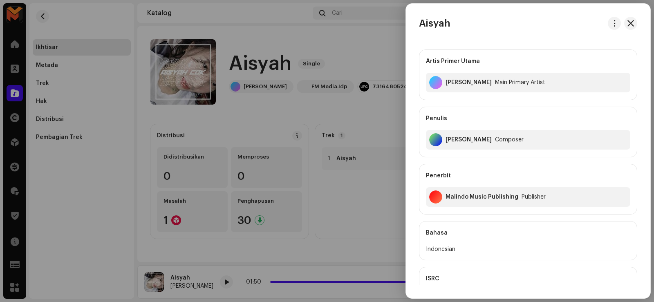
click at [457, 143] on div "Felix Fulvian Alfarizi" at bounding box center [468, 140] width 46 height 7
click at [457, 142] on div "Felix Fulvian Alfarizi" at bounding box center [468, 140] width 46 height 7
click at [456, 142] on div "Felix Fulvian Alfarizi" at bounding box center [468, 140] width 46 height 7
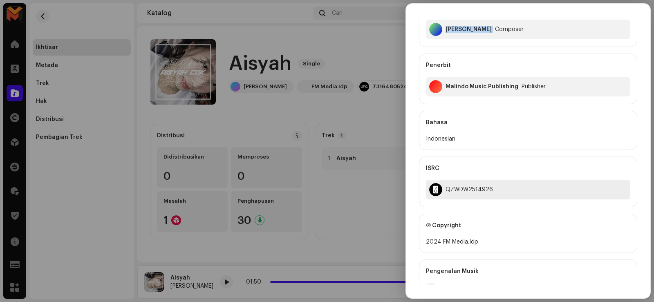
scroll to position [123, 0]
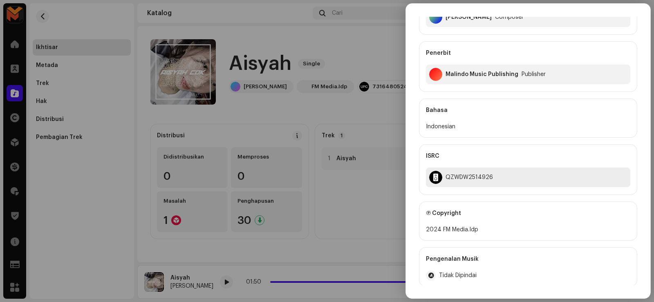
click at [461, 173] on div "QZWDW2514926" at bounding box center [528, 178] width 204 height 20
click at [461, 174] on div "QZWDW2514926" at bounding box center [528, 178] width 204 height 20
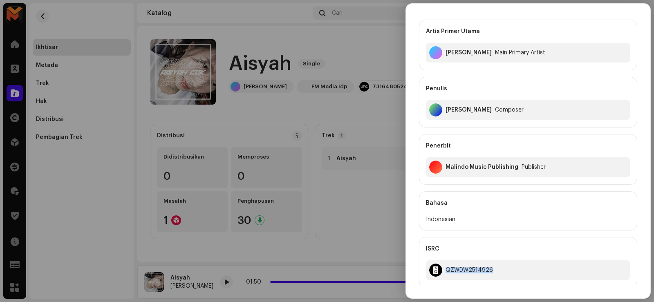
scroll to position [0, 0]
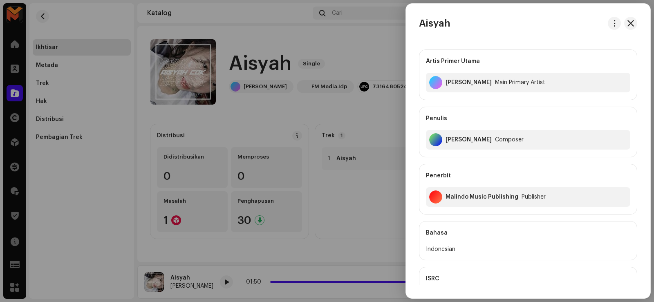
click at [361, 195] on div at bounding box center [327, 151] width 654 height 302
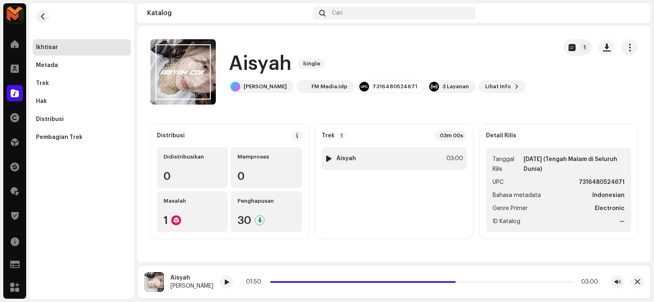
click at [403, 157] on div "1 Aisyah 03:00" at bounding box center [394, 158] width 145 height 23
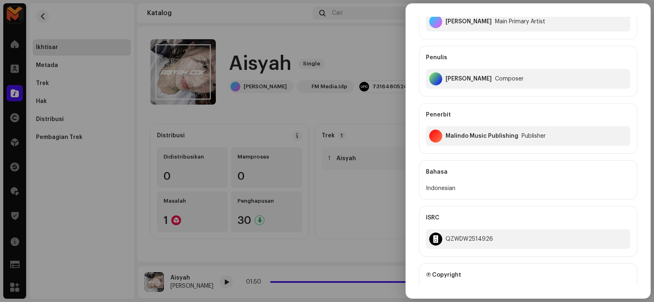
scroll to position [82, 0]
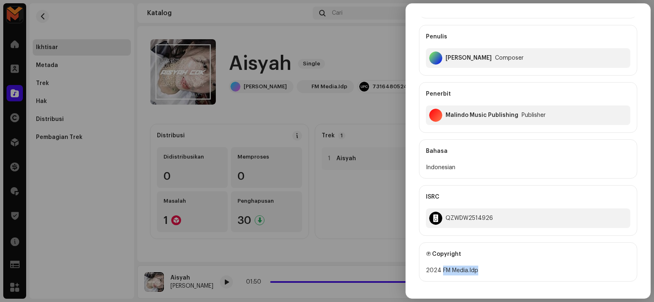
drag, startPoint x: 441, startPoint y: 269, endPoint x: 495, endPoint y: 273, distance: 54.5
click at [495, 273] on div "2024 FM Media.Idp" at bounding box center [528, 271] width 204 height 10
click at [331, 96] on div at bounding box center [327, 151] width 654 height 302
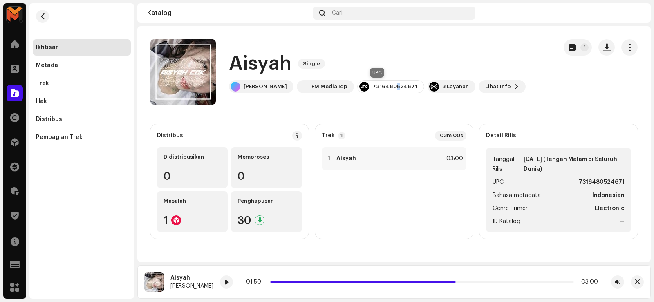
click at [385, 84] on div "7316480524671" at bounding box center [394, 86] width 45 height 7
click at [385, 83] on div "7316480524671" at bounding box center [394, 86] width 45 height 7
click at [387, 82] on div "7316480524671" at bounding box center [390, 86] width 67 height 13
click at [385, 161] on div "1 Aisyah 03:00" at bounding box center [394, 158] width 145 height 23
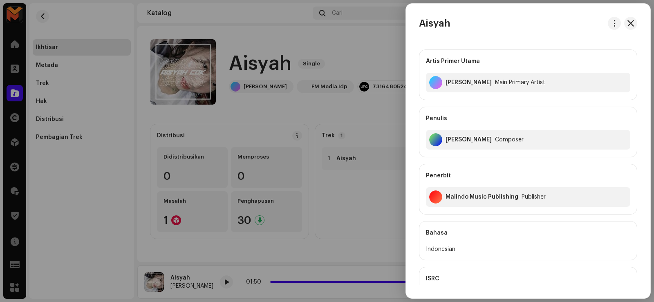
scroll to position [163, 0]
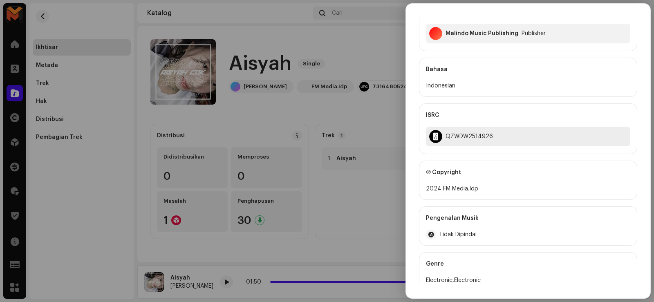
click at [457, 137] on div "QZWDW2514926" at bounding box center [468, 136] width 47 height 7
click at [457, 136] on div "QZWDW2514926" at bounding box center [468, 136] width 47 height 7
click at [55, 25] on div at bounding box center [327, 151] width 654 height 302
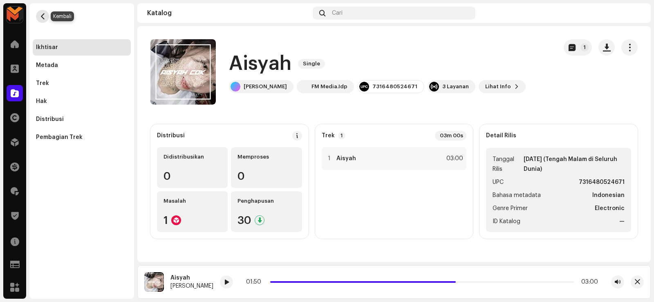
click at [43, 17] on span "button" at bounding box center [43, 16] width 6 height 7
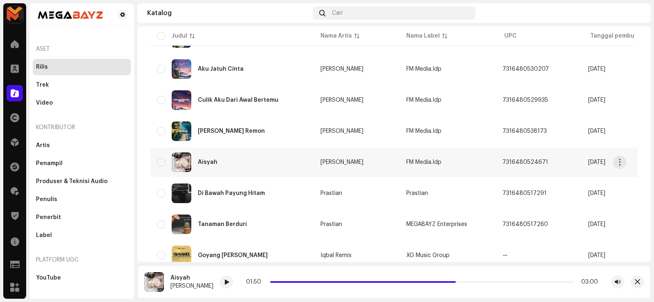
scroll to position [636, 0]
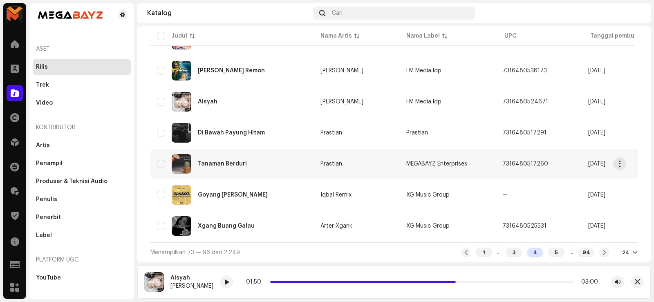
click at [227, 161] on div "Tanaman Berduri" at bounding box center [222, 164] width 49 height 6
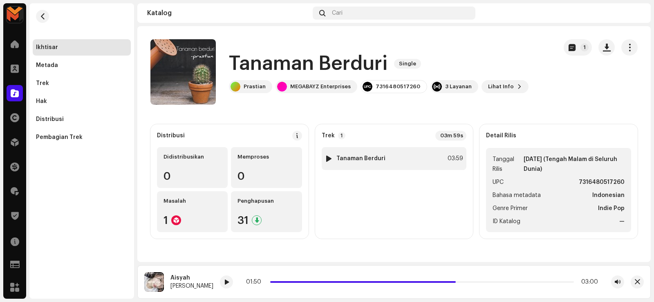
click at [327, 160] on div at bounding box center [329, 158] width 6 height 7
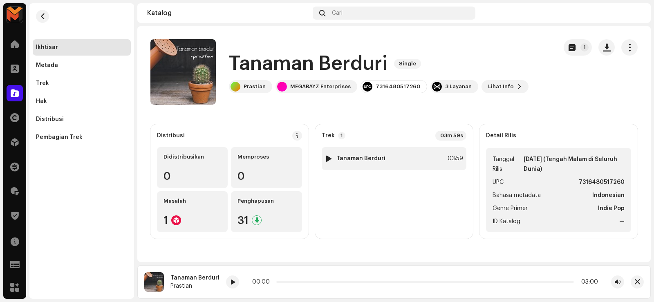
click at [327, 157] on div at bounding box center [329, 158] width 6 height 7
click at [324, 159] on div "1 Tanaman Berduri 03:59" at bounding box center [394, 158] width 145 height 23
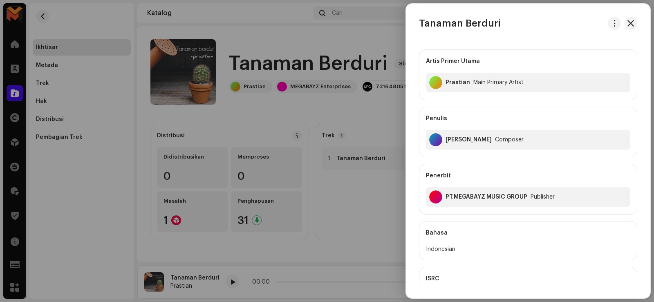
click at [349, 195] on div at bounding box center [327, 151] width 654 height 302
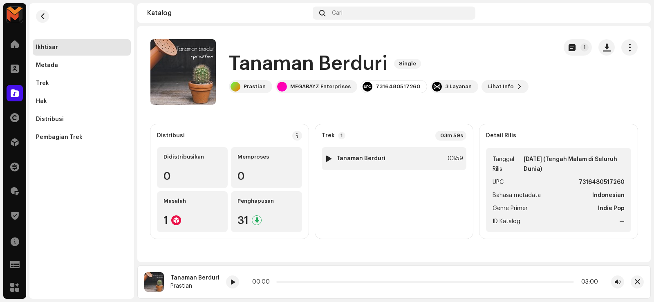
click at [333, 161] on img at bounding box center [329, 158] width 11 height 11
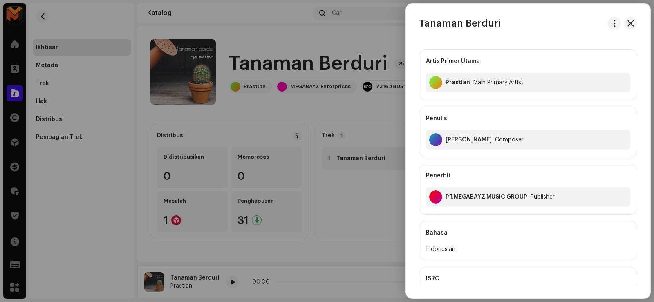
click at [327, 160] on div at bounding box center [327, 151] width 654 height 302
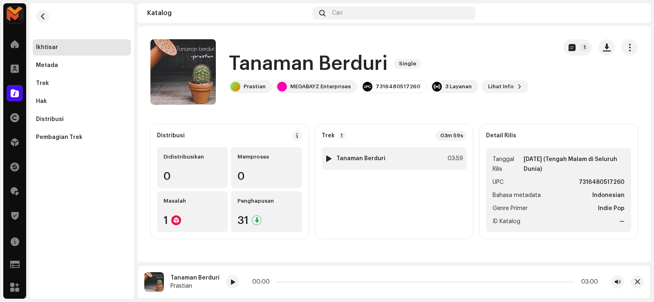
click at [328, 157] on div at bounding box center [329, 158] width 6 height 7
click at [327, 157] on div at bounding box center [329, 158] width 6 height 7
click at [329, 158] on div at bounding box center [329, 158] width 6 height 7
click at [327, 157] on div at bounding box center [329, 158] width 6 height 7
click at [329, 159] on div at bounding box center [329, 158] width 6 height 7
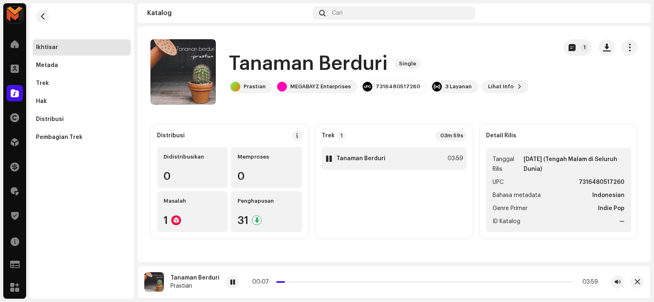
click at [329, 166] on div "1 Tanaman Berduri 03:59" at bounding box center [394, 158] width 145 height 23
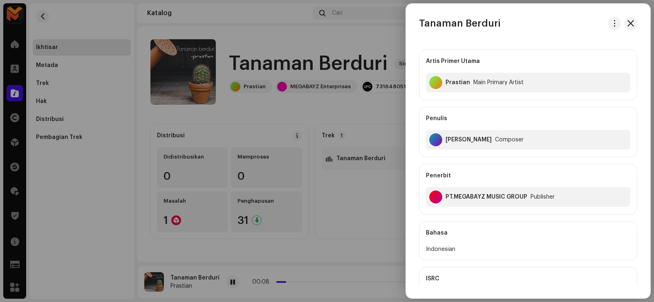
click at [329, 157] on div at bounding box center [327, 151] width 654 height 302
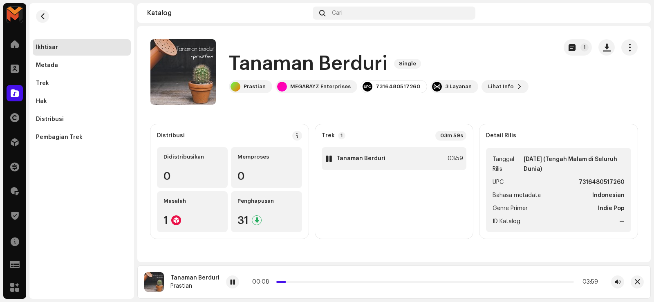
click at [329, 159] on div at bounding box center [329, 158] width 6 height 7
click at [284, 60] on h1 "Tanaman Berduri" at bounding box center [308, 64] width 159 height 26
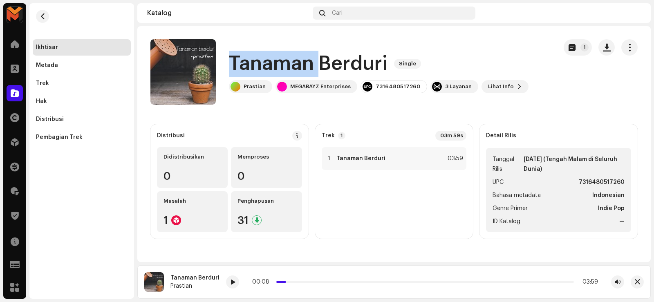
click at [284, 60] on h1 "Tanaman Berduri" at bounding box center [308, 64] width 159 height 26
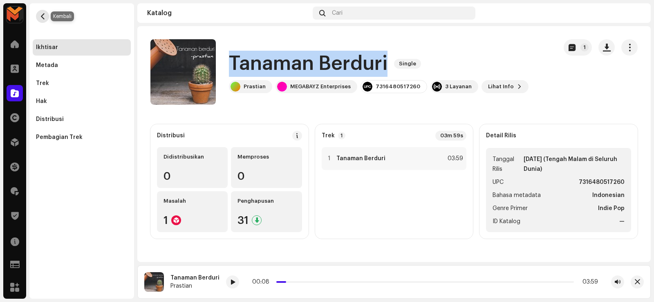
click at [46, 16] on button "button" at bounding box center [42, 16] width 13 height 13
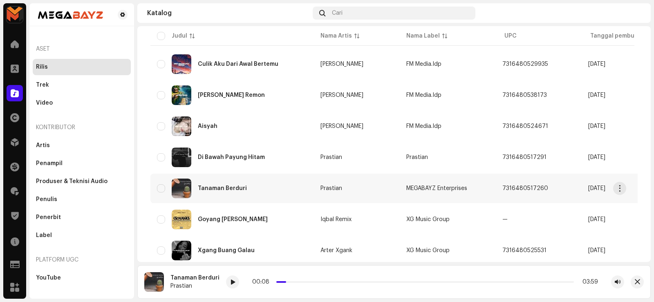
scroll to position [636, 0]
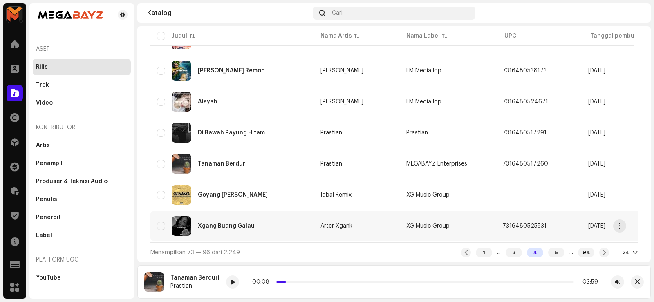
click at [217, 223] on div "Xgang Buang Galau" at bounding box center [226, 226] width 57 height 6
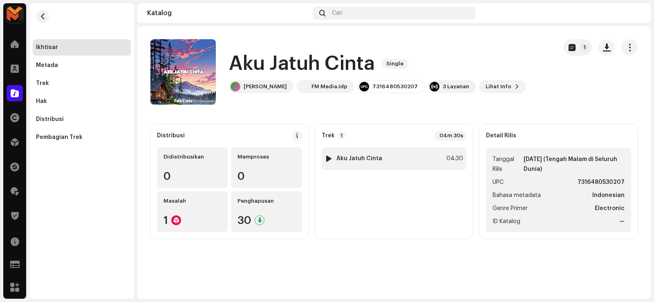
click at [327, 157] on div at bounding box center [329, 158] width 6 height 7
click at [327, 158] on div at bounding box center [329, 158] width 6 height 7
click at [327, 157] on div at bounding box center [329, 158] width 6 height 7
click at [327, 156] on div at bounding box center [329, 158] width 6 height 7
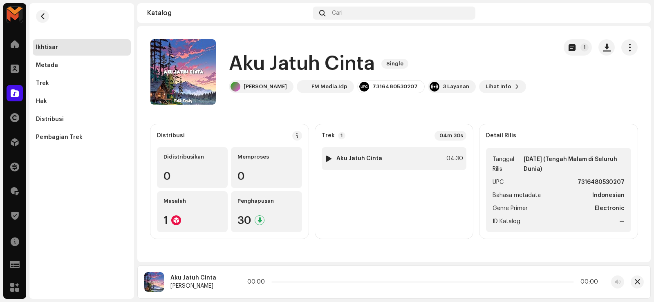
click at [327, 156] on div at bounding box center [329, 158] width 6 height 7
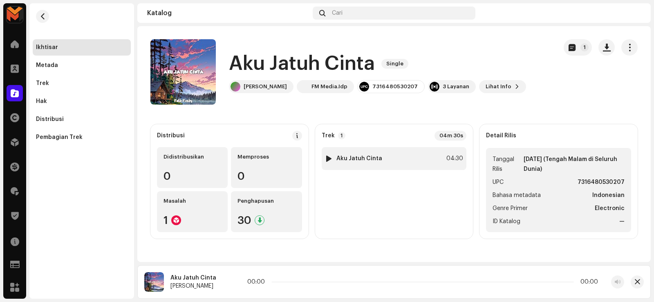
click at [329, 158] on div at bounding box center [329, 158] width 6 height 7
click at [273, 66] on h1 "Aku Jatuh Cinta" at bounding box center [302, 64] width 146 height 26
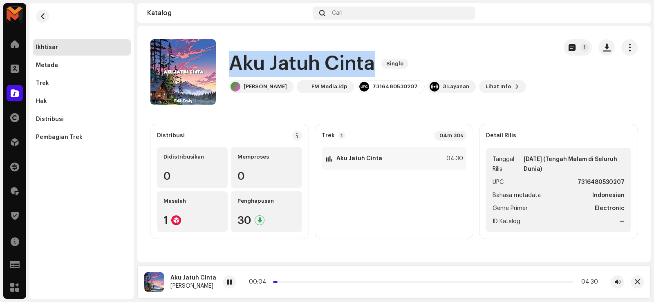
click at [273, 66] on h1 "Aku Jatuh Cinta" at bounding box center [302, 64] width 146 height 26
copy div "Aku Jatuh Cinta Single"
click at [607, 49] on span "button" at bounding box center [607, 47] width 8 height 7
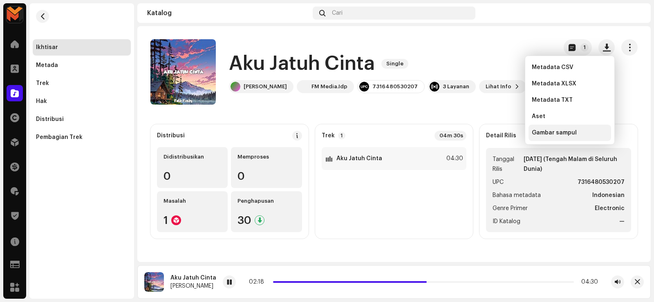
click at [558, 130] on span "Gambar sampul" at bounding box center [554, 133] width 45 height 7
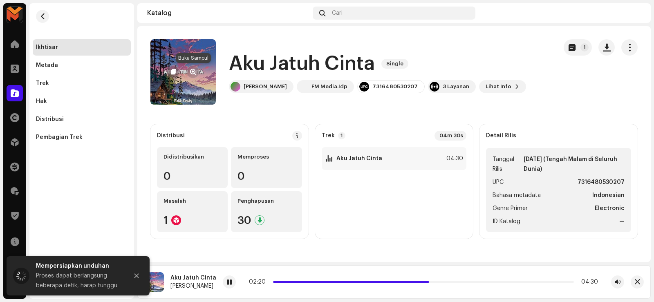
click at [194, 71] on span "button" at bounding box center [193, 72] width 6 height 7
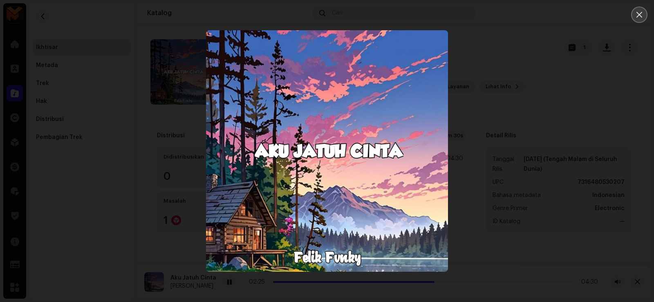
click at [642, 16] on icon "Close" at bounding box center [639, 14] width 7 height 7
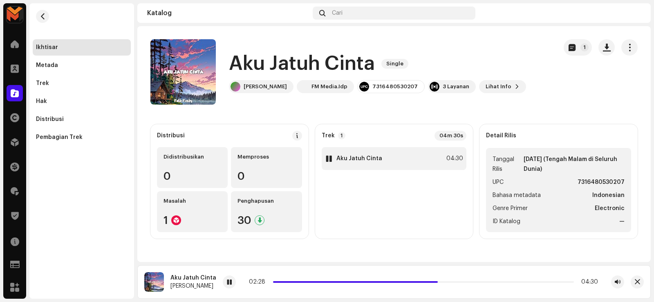
click at [383, 154] on div "1 Aku Jatuh Cinta 04:30" at bounding box center [394, 158] width 145 height 23
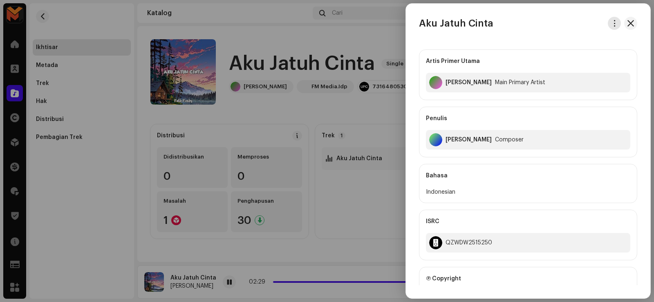
click at [611, 22] on span "button" at bounding box center [614, 23] width 6 height 7
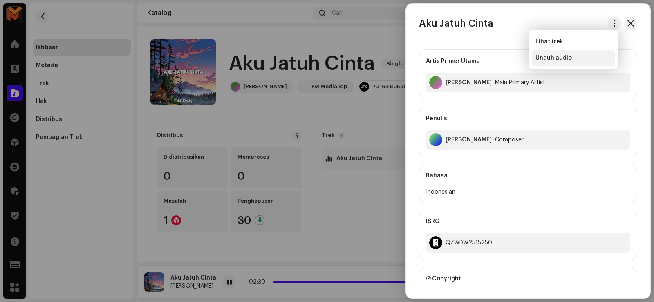
click at [569, 58] on span "Unduh audio" at bounding box center [553, 58] width 36 height 7
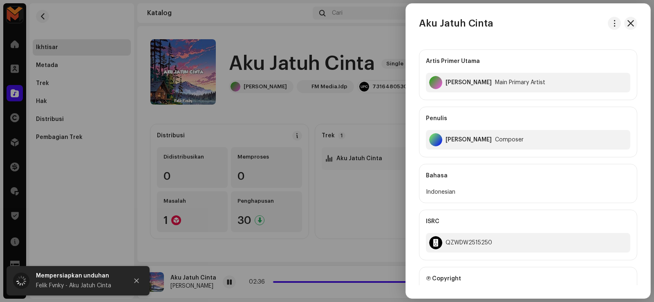
click at [303, 257] on div at bounding box center [327, 151] width 654 height 302
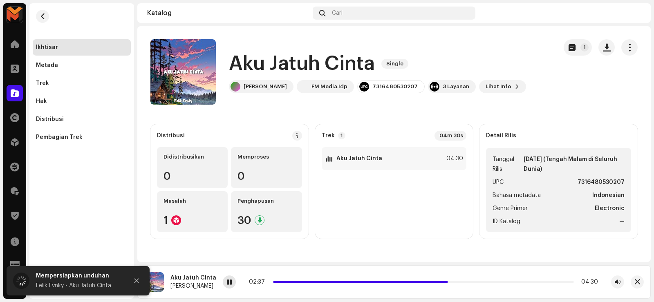
click at [227, 280] on div at bounding box center [229, 281] width 13 height 13
drag, startPoint x: 272, startPoint y: 62, endPoint x: 279, endPoint y: 57, distance: 8.8
click at [279, 58] on h1 "Aku Jatuh Cinta" at bounding box center [302, 64] width 146 height 26
click at [280, 57] on h1 "Aku Jatuh Cinta" at bounding box center [302, 64] width 146 height 26
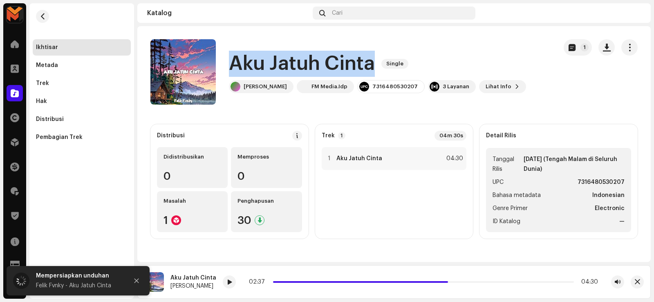
click at [281, 57] on h1 "Aku Jatuh Cinta" at bounding box center [302, 64] width 146 height 26
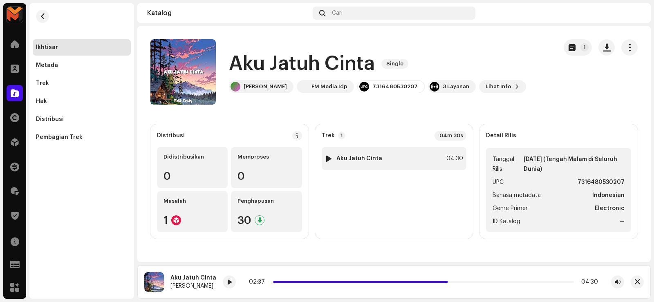
click at [409, 150] on div "1 Aku Jatuh Cinta 04:30" at bounding box center [394, 158] width 145 height 23
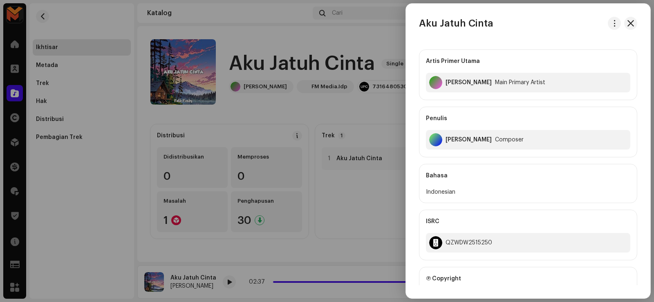
click at [451, 139] on div "Felix Fulvian Alfarizi" at bounding box center [468, 140] width 46 height 7
copy div "Felix Fulvian Alfarizi"
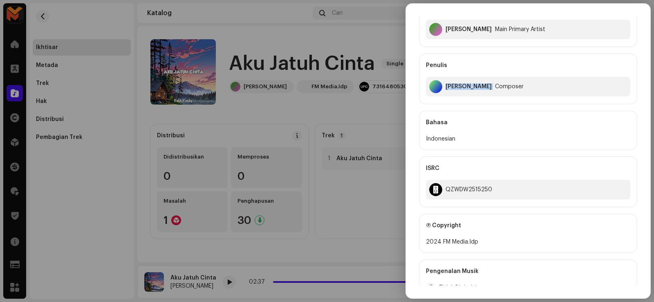
scroll to position [123, 0]
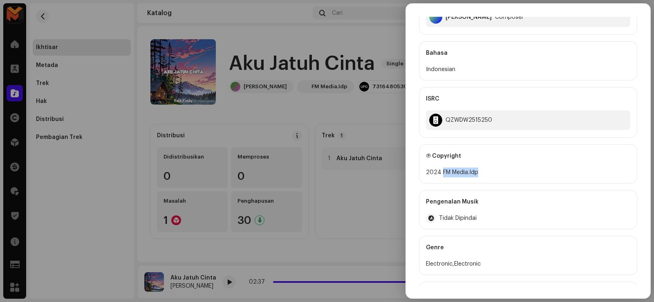
drag, startPoint x: 442, startPoint y: 169, endPoint x: 481, endPoint y: 171, distance: 38.9
click at [481, 171] on div "2024 FM Media.Idp" at bounding box center [528, 173] width 204 height 10
copy div "FM Media.Idp"
click at [319, 123] on div at bounding box center [327, 151] width 654 height 302
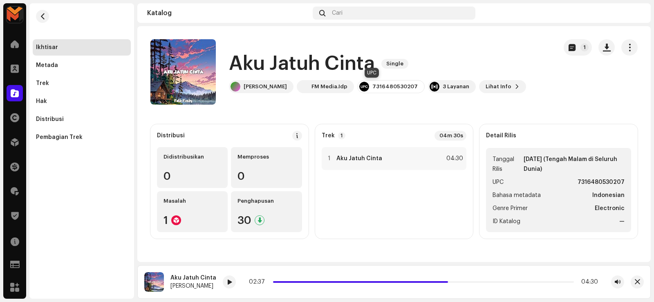
click at [372, 87] on div "7316480530207" at bounding box center [394, 86] width 45 height 7
copy div "7316480530207"
click at [376, 150] on div "1 Aku Jatuh Cinta 04:30" at bounding box center [394, 158] width 145 height 23
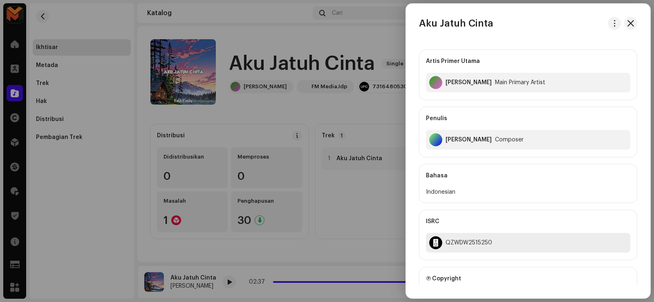
click at [466, 241] on div "QZWDW2515250" at bounding box center [468, 242] width 47 height 7
click at [467, 241] on div "QZWDW2515250" at bounding box center [468, 242] width 47 height 7
copy div "QZWDW2515250"
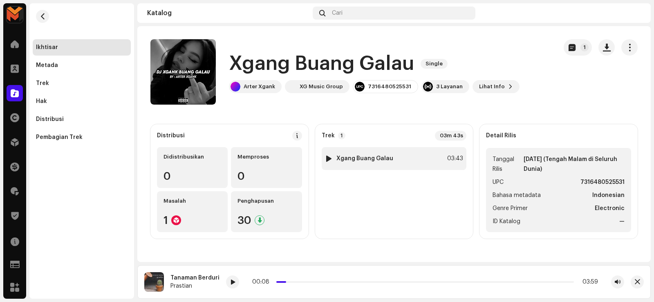
click at [326, 158] on div at bounding box center [329, 158] width 6 height 7
click at [328, 157] on div at bounding box center [329, 158] width 6 height 7
click at [329, 158] on div at bounding box center [329, 158] width 6 height 7
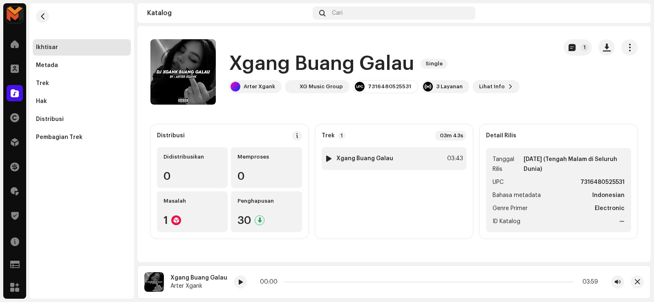
click at [329, 158] on div at bounding box center [329, 158] width 6 height 7
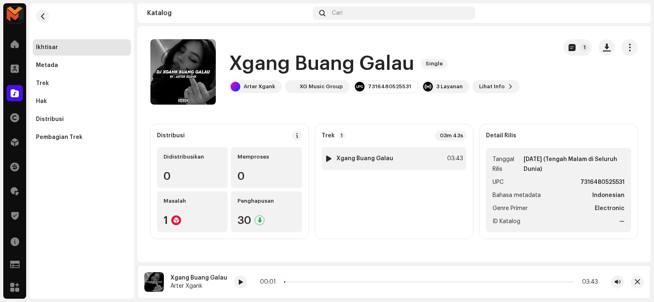
click at [329, 159] on div at bounding box center [329, 158] width 6 height 7
click at [273, 57] on h1 "Xgang Buang Galau" at bounding box center [321, 64] width 185 height 26
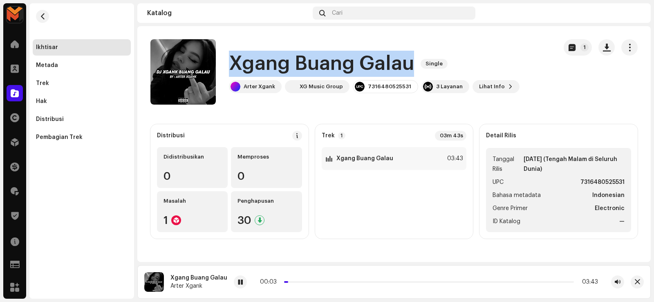
click at [273, 57] on h1 "Xgang Buang Galau" at bounding box center [321, 64] width 185 height 26
copy div "Xgang Buang Galau Single"
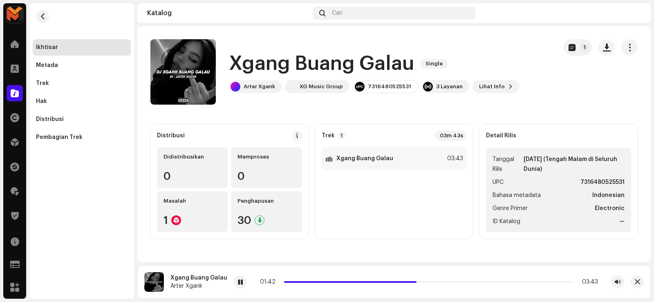
click at [402, 205] on div "1 Xgang Buang Galau 03:43" at bounding box center [394, 189] width 145 height 85
click at [238, 280] on span at bounding box center [240, 282] width 5 height 7
click at [190, 72] on span "button" at bounding box center [193, 72] width 6 height 7
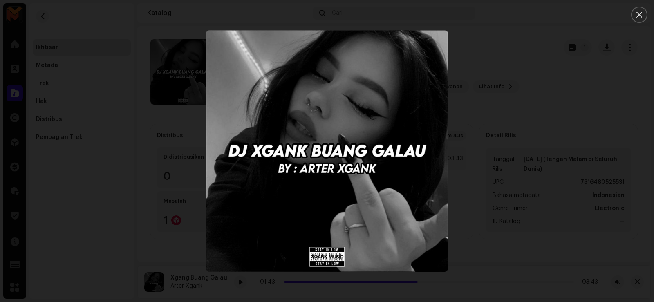
drag, startPoint x: 640, startPoint y: 12, endPoint x: 509, endPoint y: 34, distance: 132.6
click at [640, 12] on icon "Close" at bounding box center [639, 14] width 7 height 7
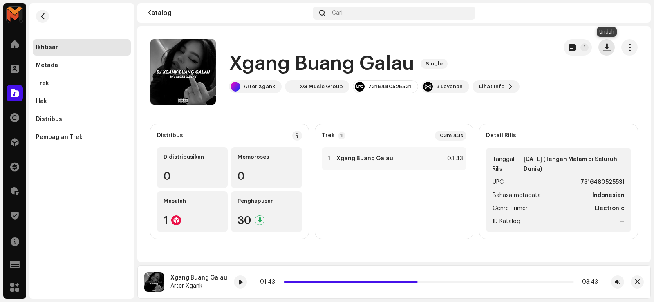
click at [605, 49] on span "button" at bounding box center [607, 47] width 8 height 7
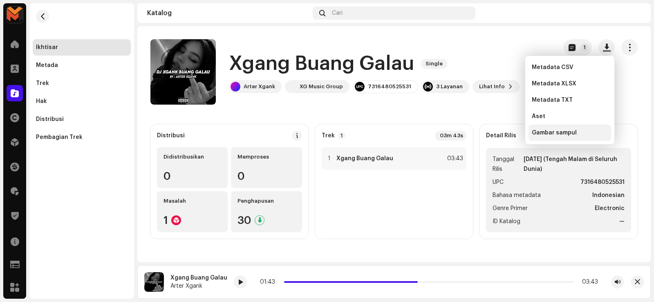
click at [553, 135] on span "Gambar sampul" at bounding box center [554, 133] width 45 height 7
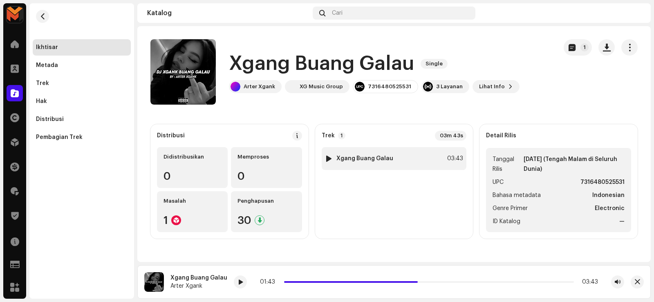
click at [368, 156] on strong "Xgang Buang Galau" at bounding box center [364, 158] width 57 height 7
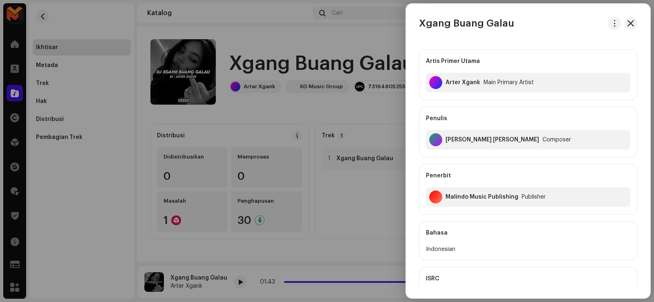
drag, startPoint x: 384, startPoint y: 216, endPoint x: 392, endPoint y: 215, distance: 7.9
click at [385, 217] on div at bounding box center [327, 151] width 654 height 302
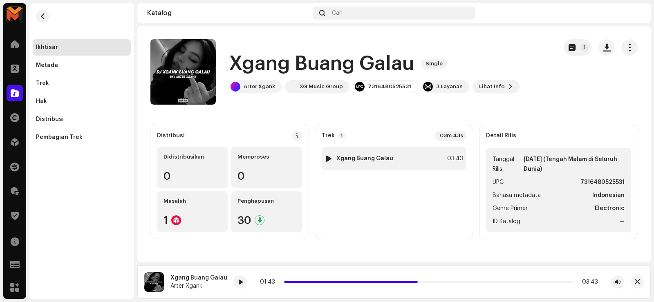
click at [358, 161] on strong "Xgang Buang Galau" at bounding box center [364, 158] width 57 height 7
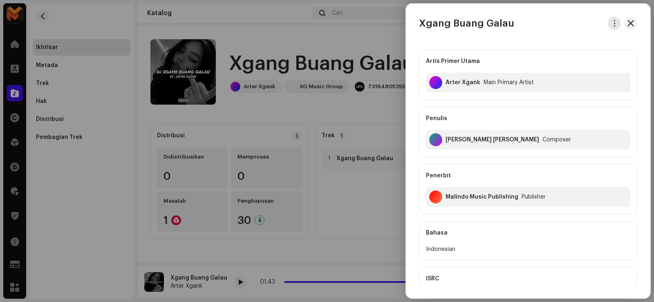
click at [611, 24] on span "button" at bounding box center [614, 23] width 6 height 7
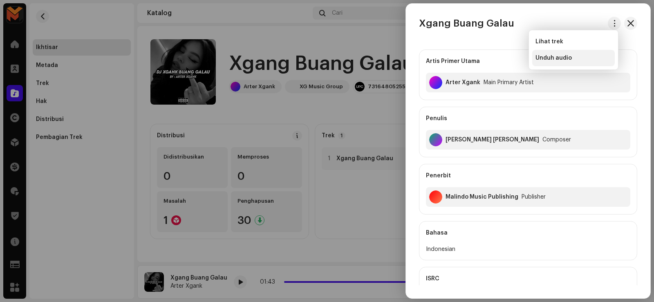
click at [561, 59] on span "Unduh audio" at bounding box center [553, 58] width 36 height 7
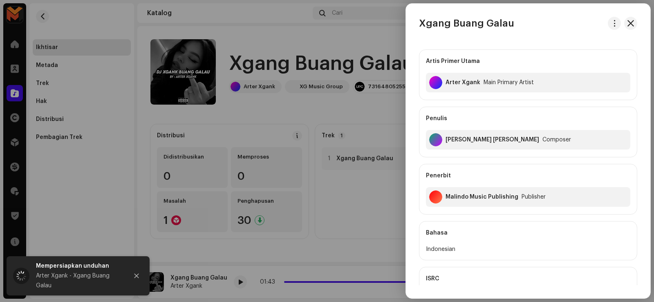
click at [295, 58] on div at bounding box center [327, 151] width 654 height 302
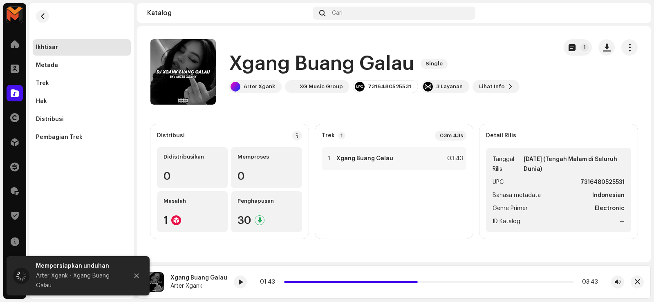
click at [294, 60] on h1 "Xgang Buang Galau" at bounding box center [321, 64] width 185 height 26
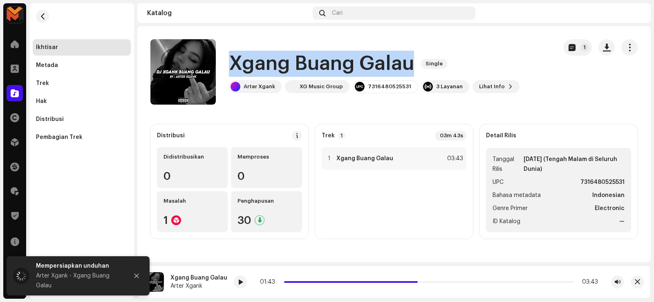
click at [294, 60] on h1 "Xgang Buang Galau" at bounding box center [321, 64] width 185 height 26
copy div "Xgang Buang Galau Single"
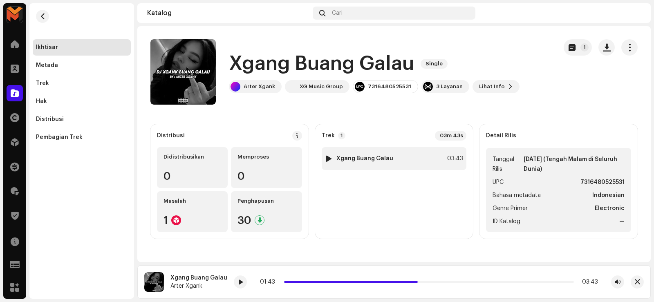
click at [375, 162] on div "1 Xgang Buang Galau" at bounding box center [359, 158] width 68 height 8
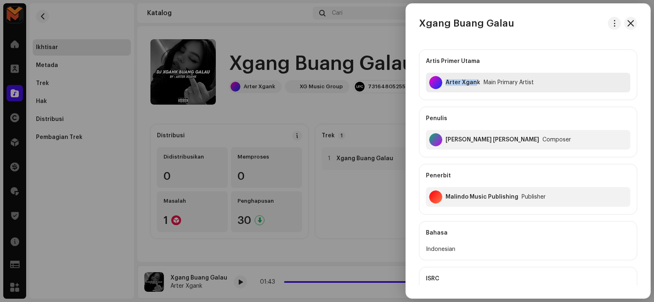
drag, startPoint x: 445, startPoint y: 82, endPoint x: 477, endPoint y: 92, distance: 33.4
click at [477, 92] on div "Arter Xgank Main Primary Artist" at bounding box center [528, 83] width 204 height 20
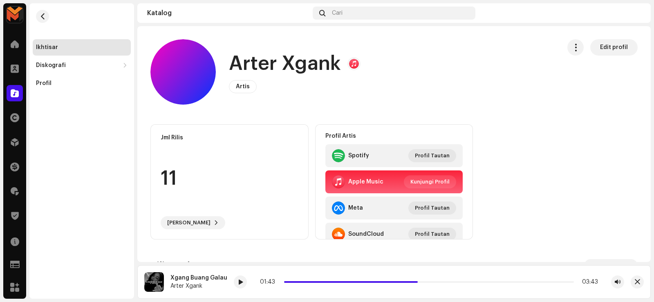
click at [309, 69] on h1 "Arter Xgank" at bounding box center [285, 64] width 112 height 26
click at [309, 66] on h1 "Arter Xgank" at bounding box center [285, 64] width 112 height 26
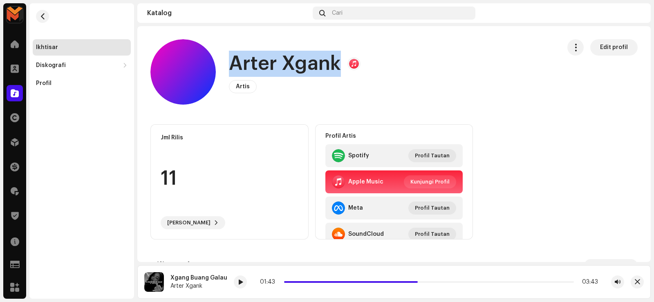
click at [309, 66] on h1 "Arter Xgank" at bounding box center [285, 64] width 112 height 26
copy h1 "Arter Xgank"
click at [47, 13] on button "button" at bounding box center [42, 16] width 13 height 13
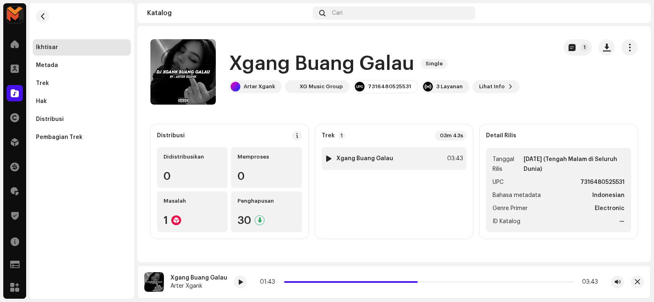
click at [389, 165] on div "1 Xgang Buang Galau 03:43" at bounding box center [394, 158] width 145 height 23
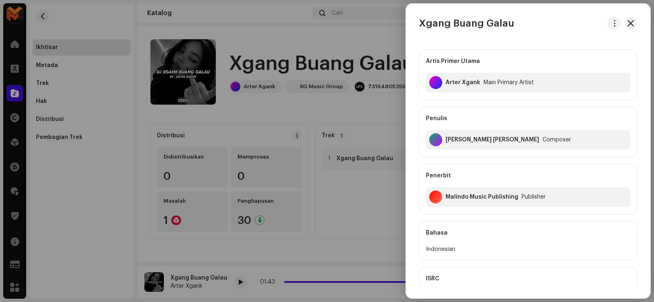
click at [455, 138] on div "Arifin Ilham Aditya Januar" at bounding box center [492, 140] width 94 height 7
copy div "Arifin Ilham Aditya Januar"
click at [374, 105] on div at bounding box center [327, 151] width 654 height 302
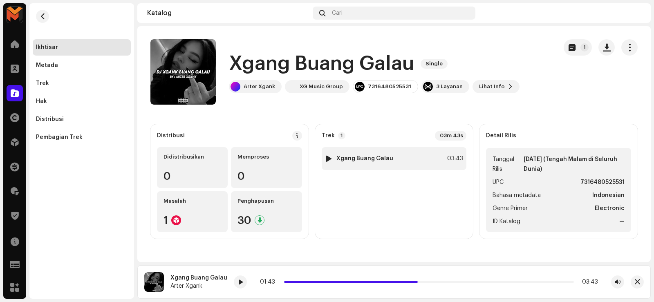
click at [408, 156] on div "1 Xgang Buang Galau 03:43" at bounding box center [394, 158] width 145 height 23
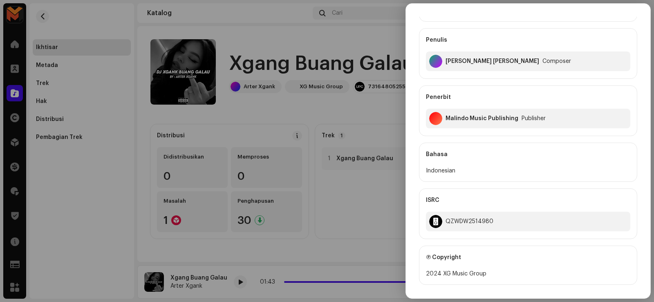
scroll to position [163, 0]
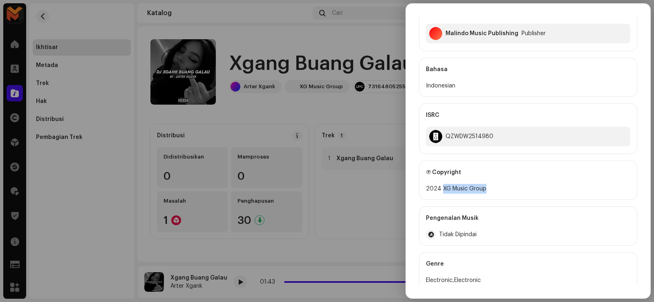
drag, startPoint x: 441, startPoint y: 184, endPoint x: 493, endPoint y: 190, distance: 51.9
click at [493, 190] on div "2024 XG Music Group" at bounding box center [528, 189] width 204 height 10
copy div "XG Music Group"
drag, startPoint x: 319, startPoint y: 136, endPoint x: 327, endPoint y: 139, distance: 8.1
click at [320, 137] on div at bounding box center [327, 151] width 654 height 302
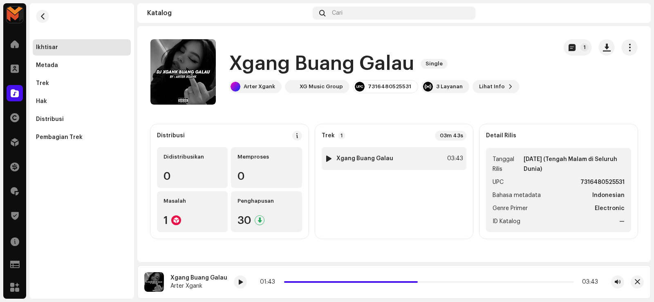
click at [366, 161] on div "1 Xgang Buang Galau 03:43" at bounding box center [394, 158] width 145 height 23
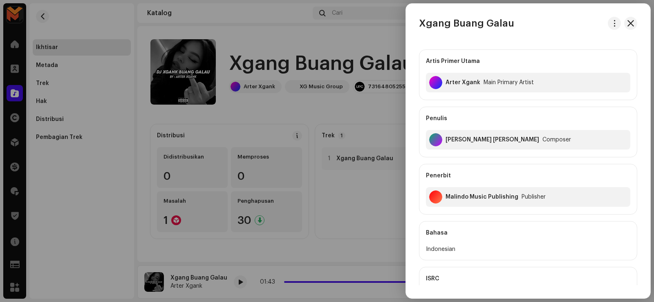
click at [264, 139] on div at bounding box center [327, 151] width 654 height 302
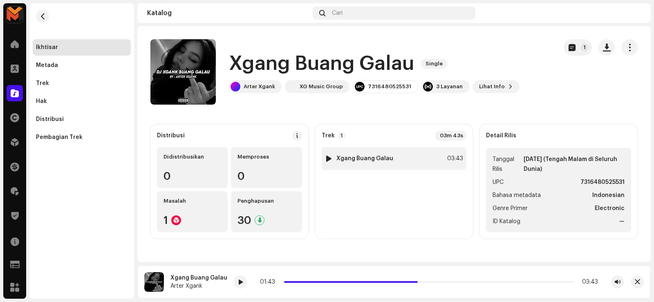
click at [366, 148] on div "1 Xgang Buang Galau 03:43" at bounding box center [394, 158] width 145 height 23
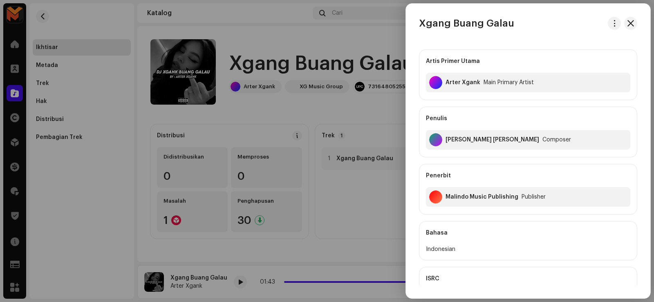
click at [266, 114] on div at bounding box center [327, 151] width 654 height 302
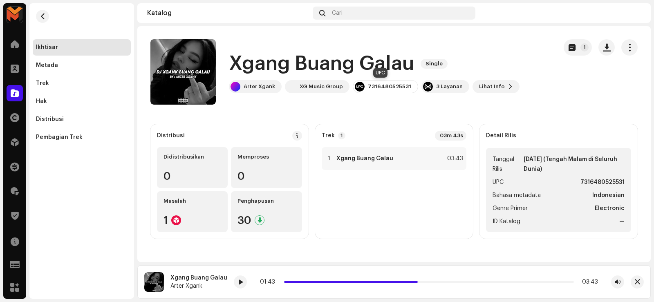
click at [368, 85] on div "7316480525531" at bounding box center [389, 86] width 43 height 7
copy div "7316480525531"
click at [405, 156] on div "1 Xgang Buang Galau 03:43" at bounding box center [394, 158] width 145 height 23
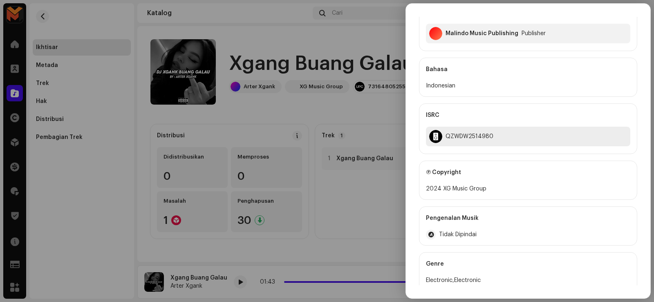
click at [457, 137] on div "QZWDW2514980" at bounding box center [469, 136] width 48 height 7
copy div "QZWDW2514980"
click at [185, 22] on div at bounding box center [327, 151] width 654 height 302
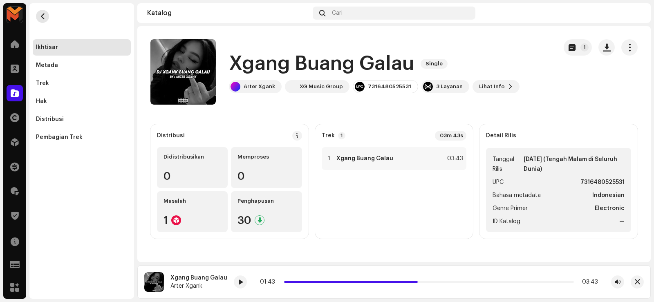
click at [41, 18] on span "button" at bounding box center [43, 16] width 6 height 7
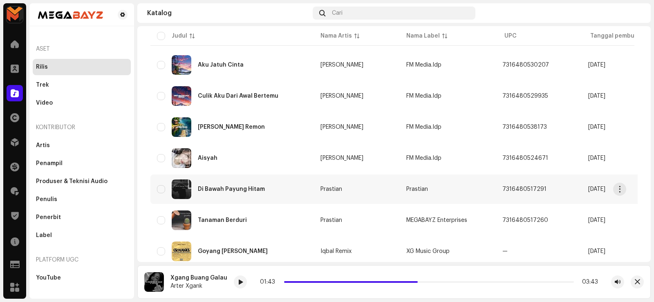
scroll to position [636, 0]
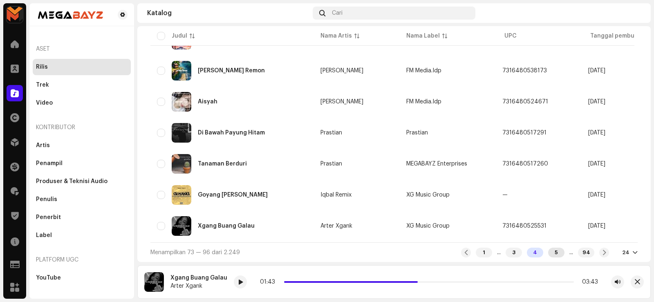
click at [548, 253] on div "5" at bounding box center [556, 253] width 16 height 10
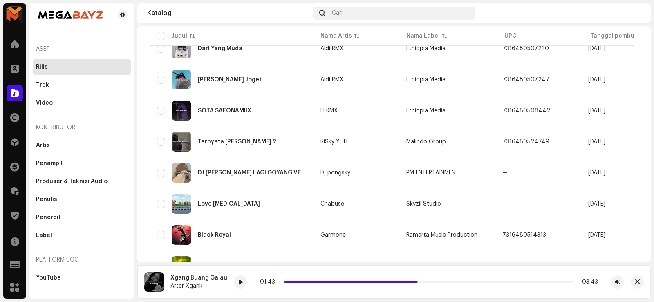
scroll to position [636, 0]
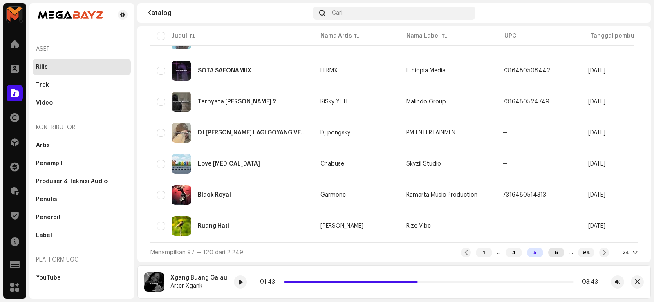
click at [550, 255] on div "6" at bounding box center [556, 253] width 16 height 10
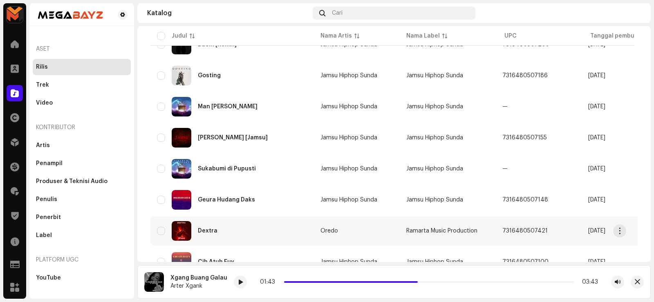
scroll to position [636, 0]
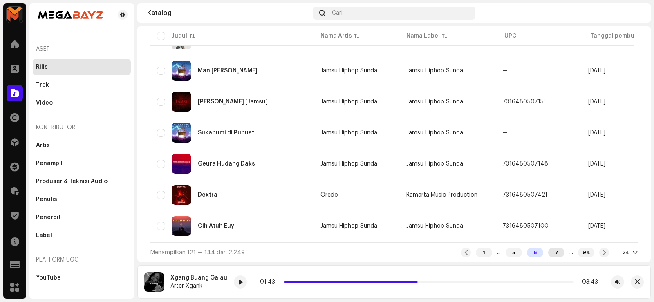
click at [553, 251] on div "7" at bounding box center [556, 253] width 16 height 10
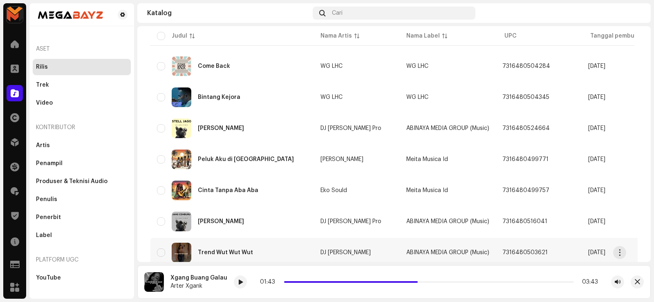
scroll to position [636, 0]
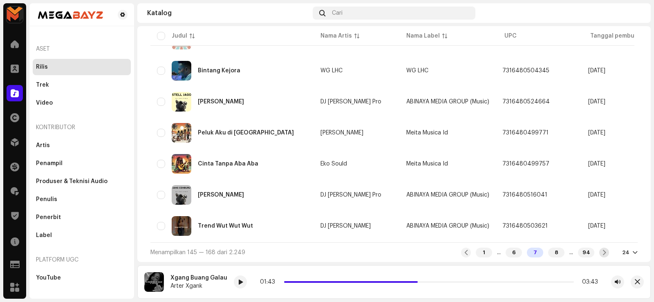
click at [599, 256] on div at bounding box center [604, 253] width 10 height 10
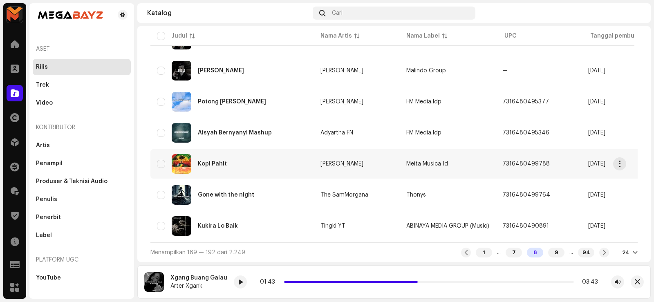
scroll to position [636, 0]
click at [548, 251] on div "9" at bounding box center [556, 253] width 16 height 10
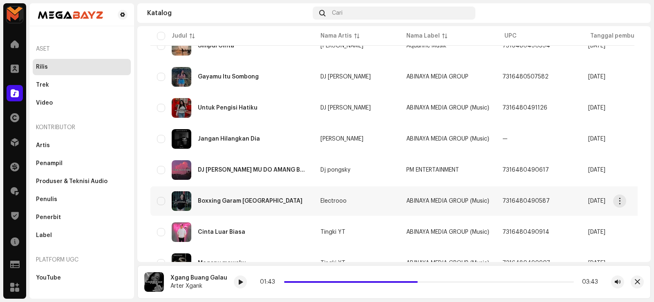
scroll to position [636, 0]
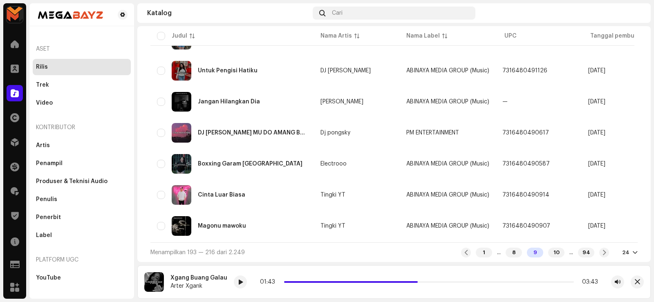
drag, startPoint x: 551, startPoint y: 255, endPoint x: 539, endPoint y: 248, distance: 13.6
click at [551, 255] on div "10" at bounding box center [556, 253] width 16 height 10
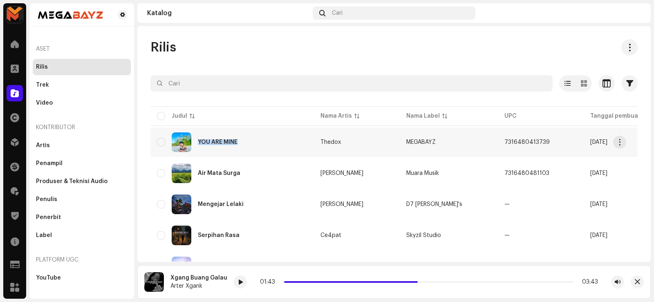
drag, startPoint x: 199, startPoint y: 139, endPoint x: 251, endPoint y: 143, distance: 52.5
click at [251, 143] on div "YOU ARE MINE" at bounding box center [232, 142] width 150 height 20
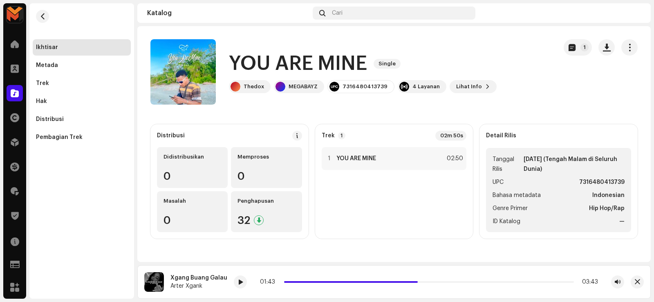
click at [310, 68] on h1 "YOU ARE MINE" at bounding box center [298, 64] width 138 height 26
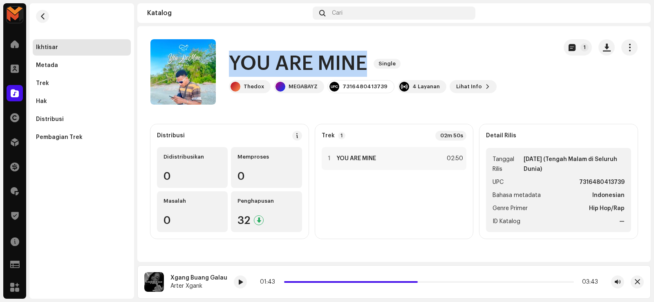
click at [310, 68] on h1 "YOU ARE MINE" at bounding box center [298, 64] width 138 height 26
copy div "YOU ARE MINE Single"
click at [47, 15] on button "button" at bounding box center [42, 16] width 13 height 13
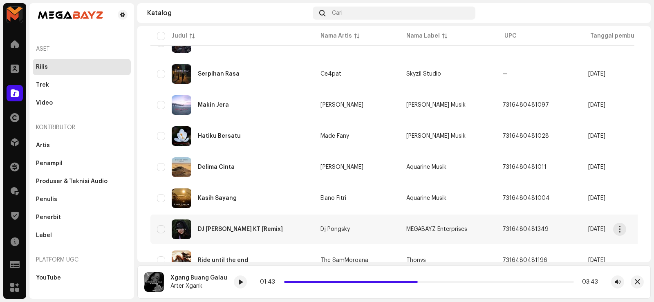
scroll to position [204, 0]
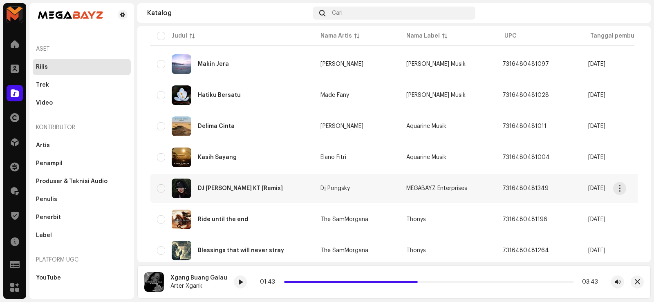
click at [439, 185] on td "MEGABAYZ Enterprises" at bounding box center [448, 188] width 96 height 29
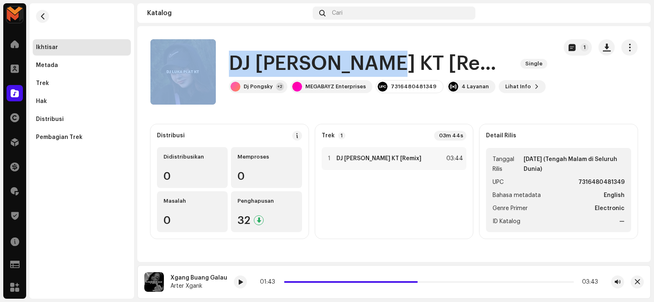
drag, startPoint x: 221, startPoint y: 64, endPoint x: 387, endPoint y: 74, distance: 166.7
click at [387, 74] on div "DJ LUKA PLAT KT [Remix] Single Dj Pongsky +2 MEGABAYZ Enterprises 7316480481349…" at bounding box center [350, 71] width 400 height 65
copy div "DJ LUKA PLAT KT"
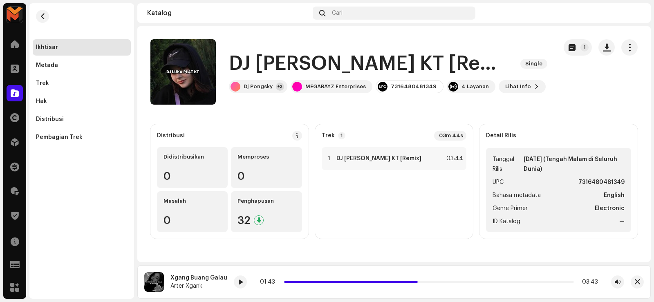
click at [35, 14] on re-m-nav-back at bounding box center [43, 21] width 20 height 36
click at [41, 15] on span "button" at bounding box center [43, 16] width 6 height 7
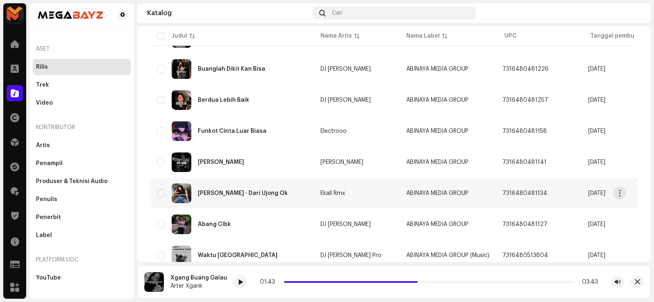
scroll to position [636, 0]
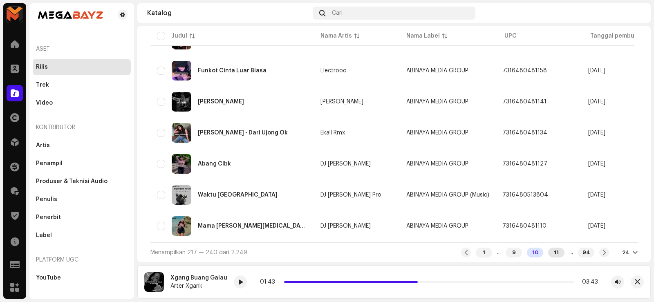
click at [550, 254] on div "11" at bounding box center [556, 253] width 16 height 10
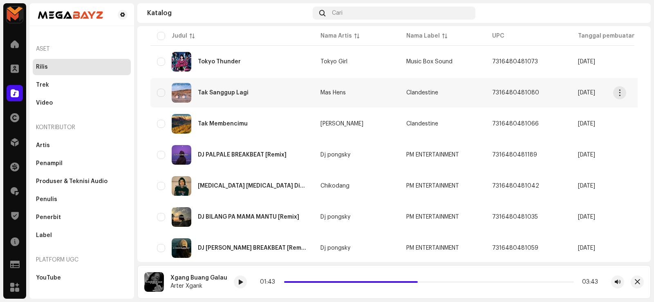
scroll to position [636, 0]
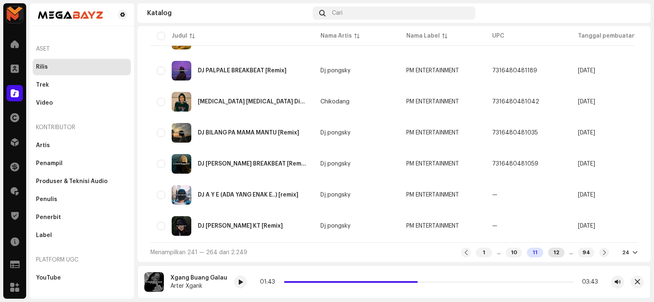
click at [548, 253] on div "12" at bounding box center [556, 253] width 16 height 10
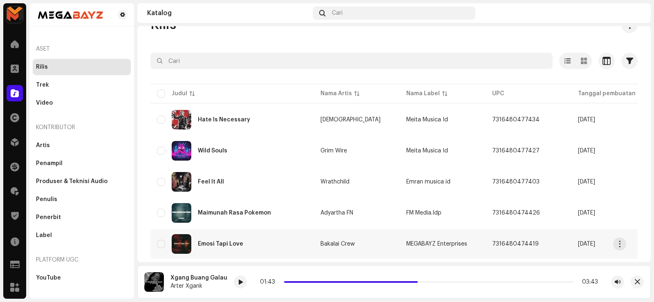
scroll to position [41, 0]
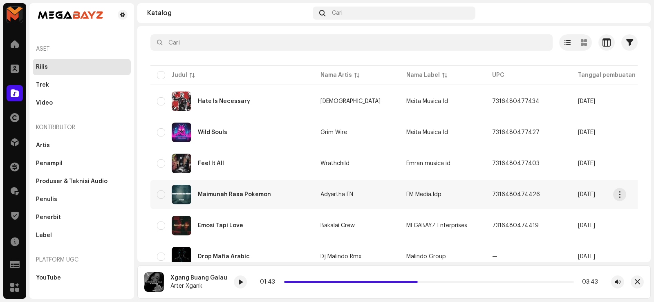
click at [423, 193] on span "FM Media.Idp" at bounding box center [423, 195] width 35 height 6
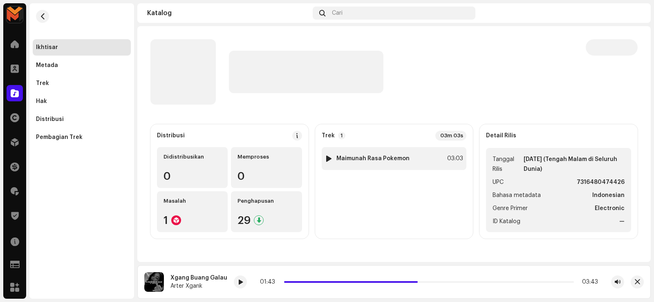
click at [401, 161] on strong "Maimunah Rasa Pokemon" at bounding box center [372, 158] width 73 height 7
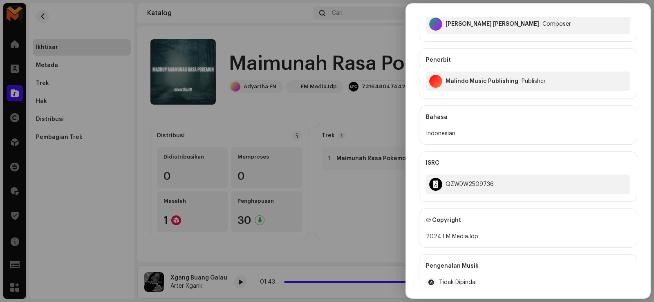
scroll to position [204, 0]
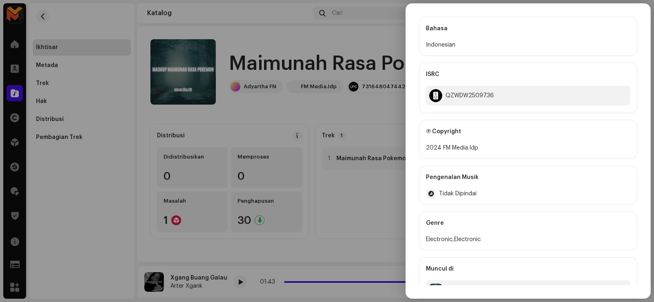
click at [307, 108] on div at bounding box center [327, 151] width 654 height 302
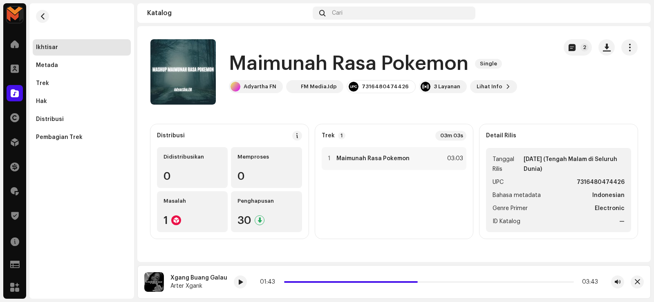
click at [286, 60] on h1 "Maimunah Rasa Pokemon" at bounding box center [348, 64] width 239 height 26
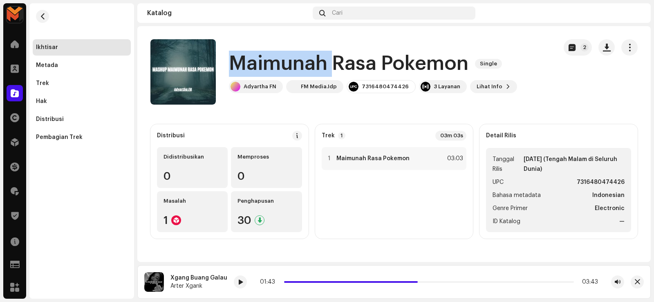
click at [286, 60] on h1 "Maimunah Rasa Pokemon" at bounding box center [348, 64] width 239 height 26
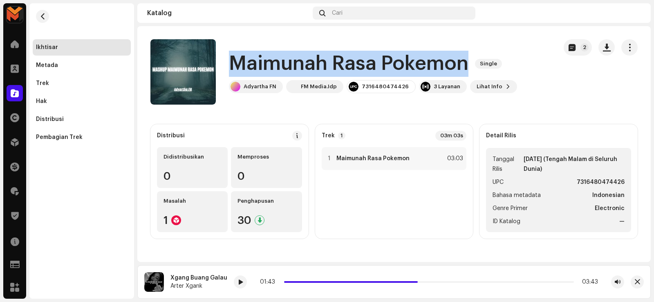
click at [286, 60] on h1 "Maimunah Rasa Pokemon" at bounding box center [348, 64] width 239 height 26
copy div "Maimunah Rasa Pokemon Single"
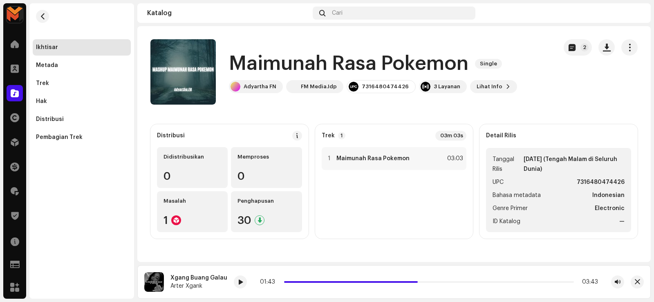
click at [357, 216] on div "1 Maimunah Rasa Pokemon 03:03" at bounding box center [394, 189] width 145 height 85
click at [328, 157] on div at bounding box center [329, 158] width 6 height 7
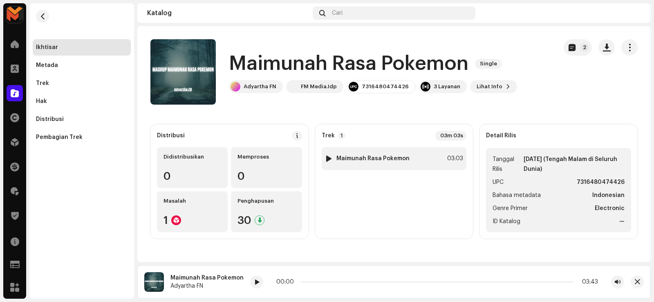
click at [329, 159] on div at bounding box center [329, 158] width 6 height 7
click at [329, 161] on div at bounding box center [329, 158] width 6 height 7
click at [337, 169] on div "1 Maimunah Rasa Pokemon 03:03" at bounding box center [394, 158] width 145 height 23
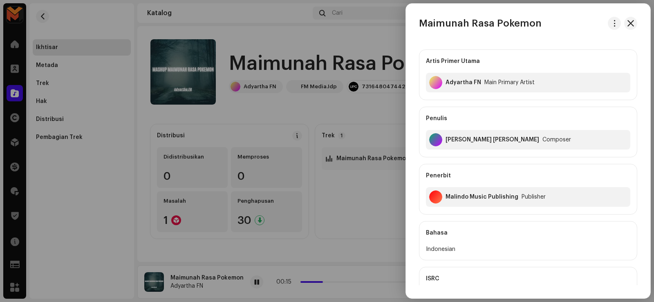
click at [335, 234] on div at bounding box center [327, 151] width 654 height 302
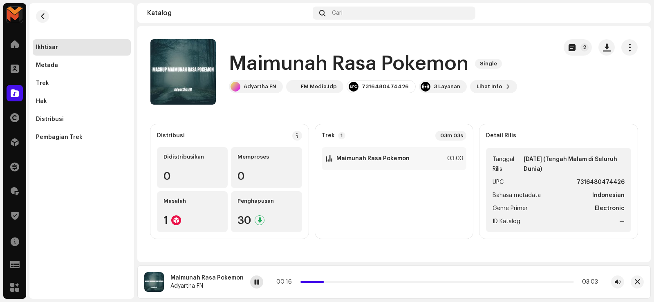
click at [254, 282] on span at bounding box center [256, 282] width 5 height 7
click at [257, 282] on div at bounding box center [256, 281] width 13 height 13
click at [256, 284] on div at bounding box center [256, 281] width 13 height 13
click at [266, 280] on div "00:21 03:03" at bounding box center [437, 281] width 374 height 13
click at [258, 281] on div at bounding box center [256, 281] width 13 height 13
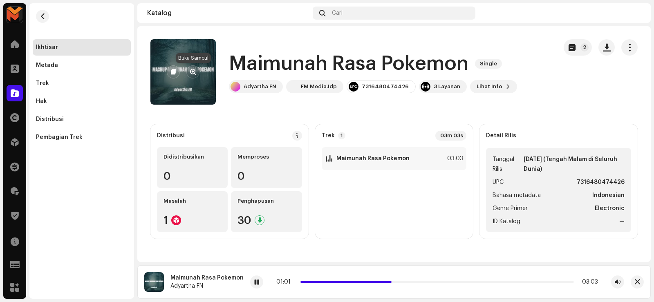
click at [190, 72] on span "button" at bounding box center [193, 72] width 6 height 7
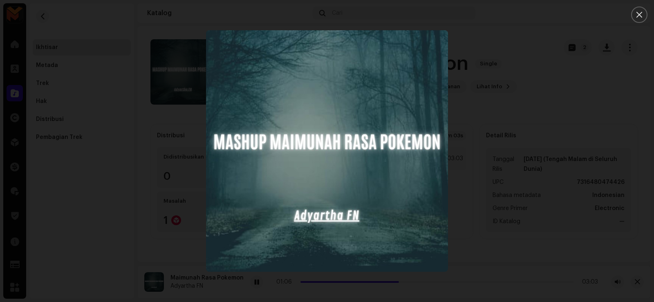
click at [633, 10] on button "Close" at bounding box center [639, 15] width 16 height 16
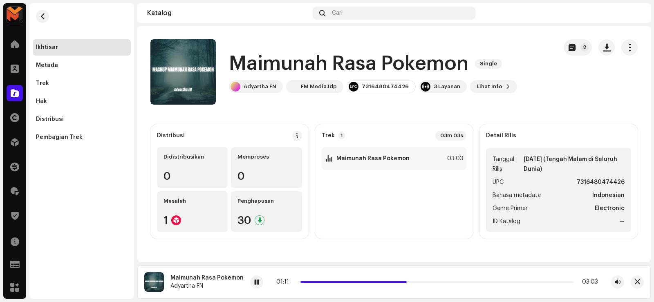
click at [394, 105] on catalog-releases-details-overview "Maimunah Rasa Pokemon Single 2 Maimunah Rasa Pokemon Single Adyartha FN FM Medi…" at bounding box center [393, 139] width 513 height 226
click at [602, 47] on button "button" at bounding box center [606, 47] width 16 height 16
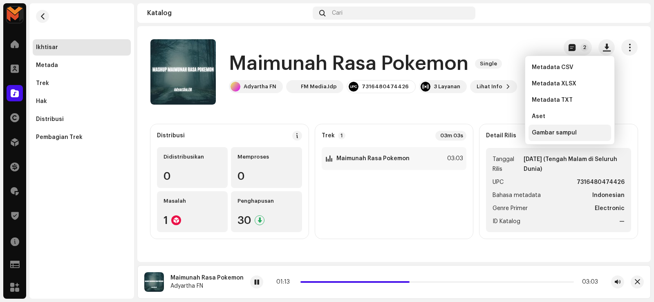
click at [551, 136] on div "Gambar sampul" at bounding box center [569, 133] width 83 height 16
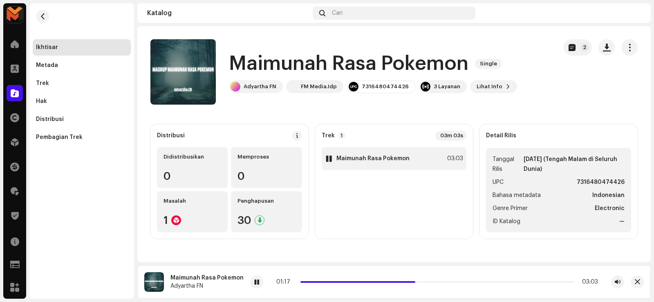
click at [379, 150] on div "1 Maimunah Rasa Pokemon 03:03" at bounding box center [394, 158] width 145 height 23
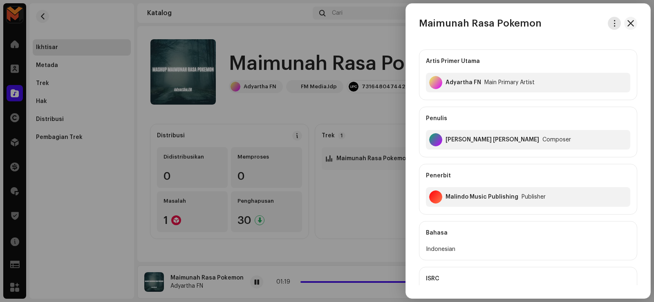
click at [613, 29] on button "button" at bounding box center [614, 23] width 13 height 13
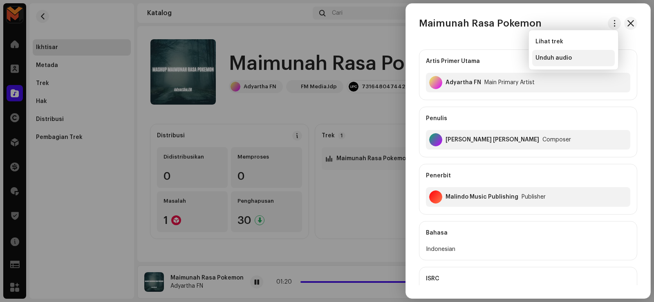
click at [575, 61] on div "Unduh audio" at bounding box center [573, 58] width 83 height 16
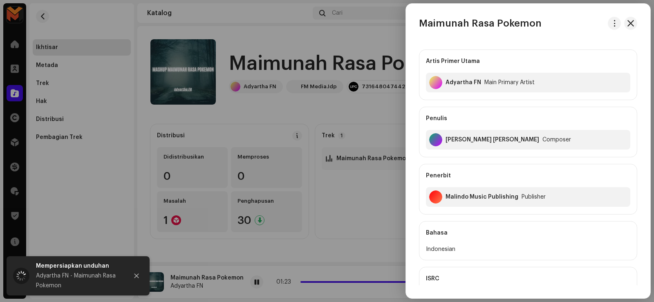
click at [258, 267] on div at bounding box center [327, 151] width 654 height 302
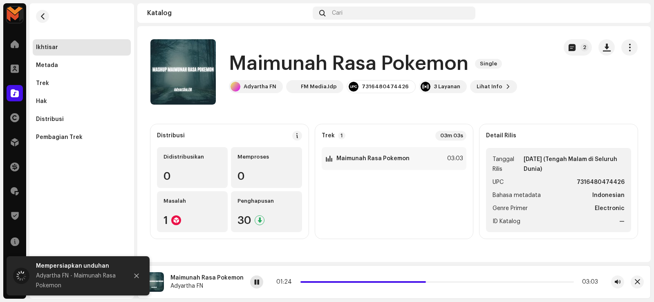
click at [251, 284] on div at bounding box center [256, 281] width 13 height 13
click at [273, 63] on h1 "Maimunah Rasa Pokemon" at bounding box center [348, 64] width 239 height 26
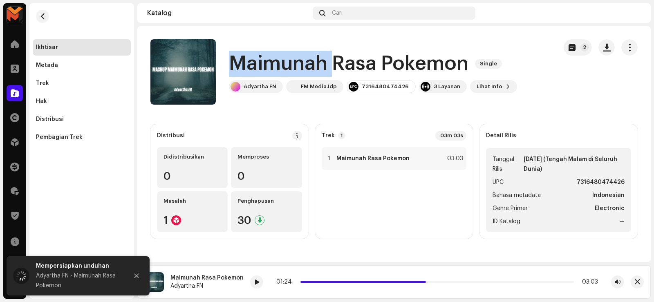
click at [273, 63] on h1 "Maimunah Rasa Pokemon" at bounding box center [348, 64] width 239 height 26
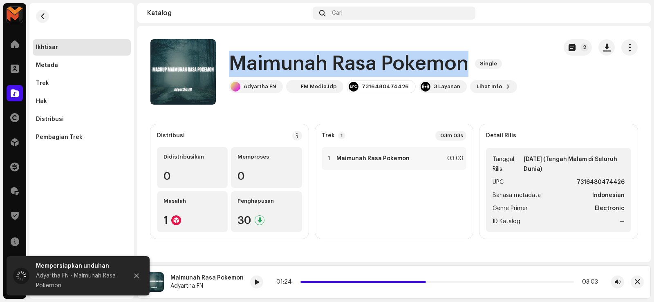
click at [273, 63] on h1 "Maimunah Rasa Pokemon" at bounding box center [348, 64] width 239 height 26
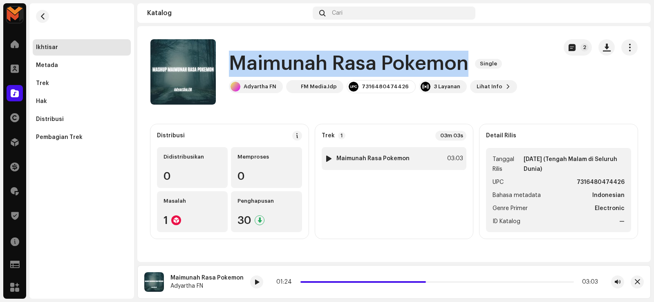
click at [341, 161] on strong "Maimunah Rasa Pokemon" at bounding box center [372, 158] width 73 height 7
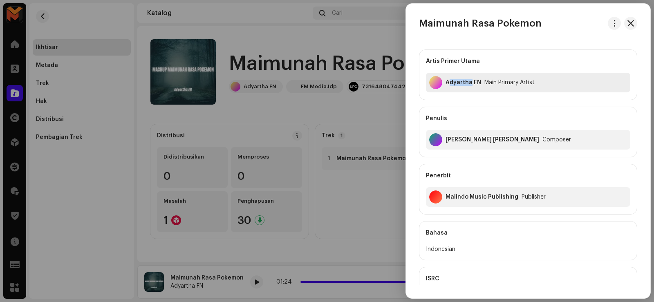
drag, startPoint x: 448, startPoint y: 81, endPoint x: 471, endPoint y: 83, distance: 23.4
click at [471, 83] on div "Adyartha FN" at bounding box center [463, 82] width 36 height 7
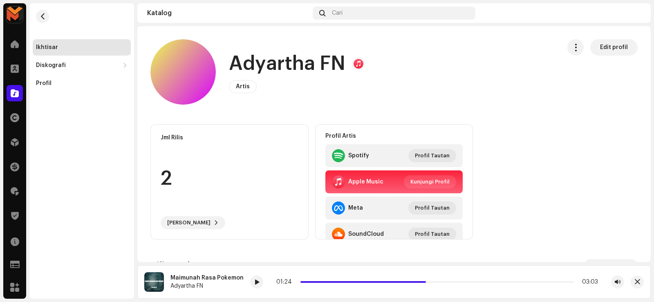
click at [276, 68] on h1 "Adyartha FN" at bounding box center [287, 64] width 116 height 26
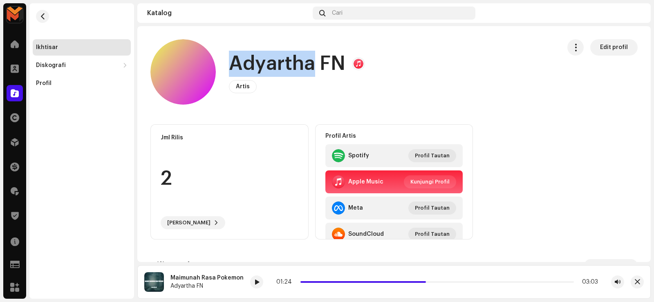
click at [276, 68] on h1 "Adyartha FN" at bounding box center [287, 64] width 116 height 26
click at [44, 16] on span "button" at bounding box center [43, 16] width 6 height 7
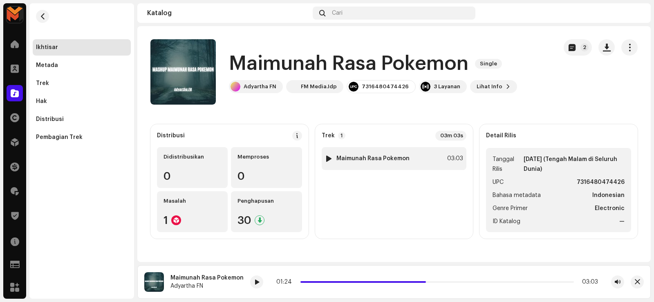
click at [375, 161] on strong "Maimunah Rasa Pokemon" at bounding box center [372, 158] width 73 height 7
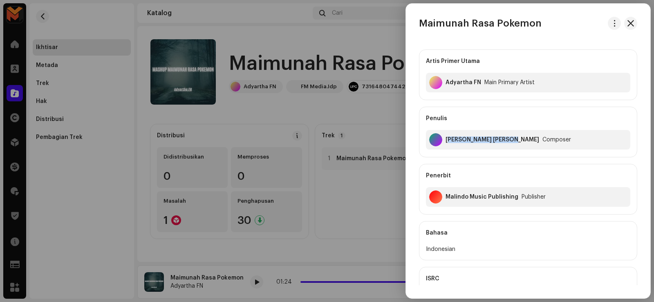
drag, startPoint x: 450, startPoint y: 140, endPoint x: 499, endPoint y: 148, distance: 48.8
click at [499, 148] on div "Arifin Ilham Aditya Januar Composer" at bounding box center [528, 140] width 204 height 20
click at [496, 143] on div "Arifin Ilham Aditya Januar Composer" at bounding box center [528, 140] width 204 height 20
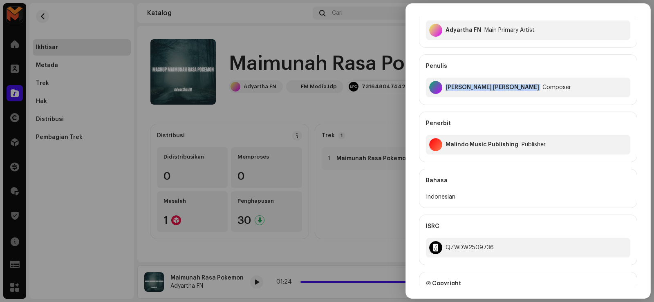
scroll to position [163, 0]
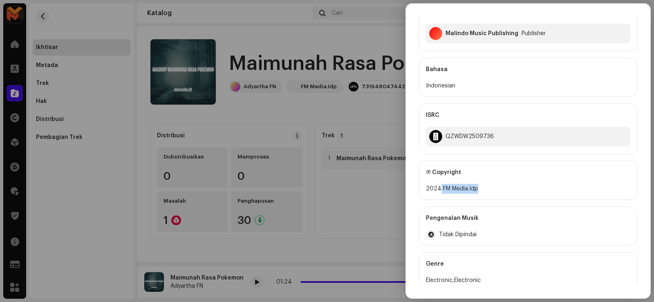
drag, startPoint x: 440, startPoint y: 187, endPoint x: 490, endPoint y: 194, distance: 51.1
click at [490, 194] on div "Ⓟ Copyright 2024 FM Media.Idp" at bounding box center [528, 180] width 218 height 39
click at [289, 120] on div at bounding box center [327, 151] width 654 height 302
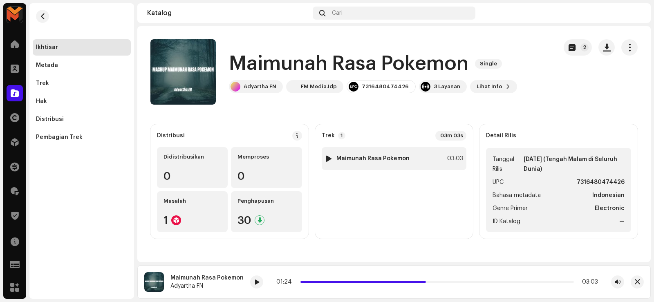
click at [379, 155] on div "1 Maimunah Rasa Pokemon 03:03" at bounding box center [394, 158] width 145 height 23
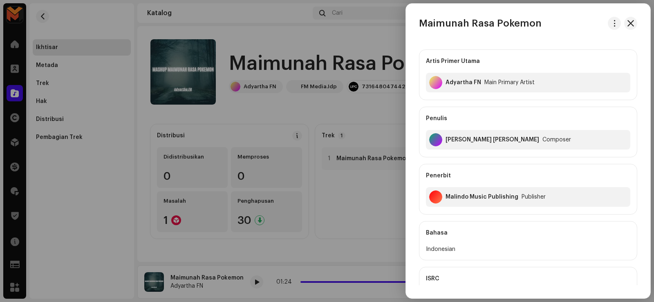
click at [350, 115] on div at bounding box center [327, 151] width 654 height 302
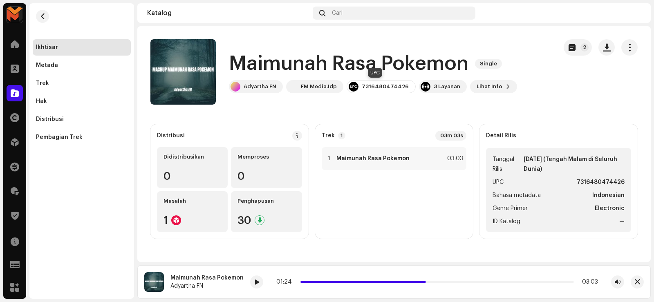
click at [364, 88] on div "7316480474426" at bounding box center [385, 86] width 47 height 7
click at [455, 157] on div "03:03" at bounding box center [454, 159] width 18 height 10
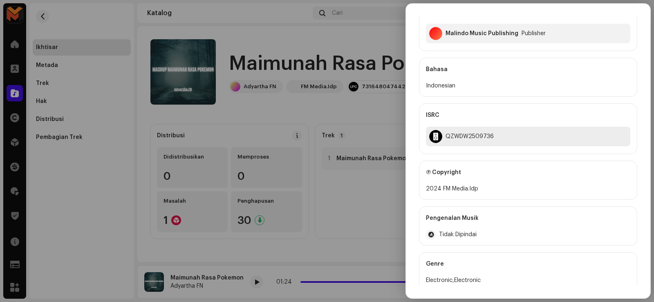
click at [465, 138] on div "QZWDW2509736" at bounding box center [469, 136] width 48 height 7
click at [212, 113] on div at bounding box center [327, 151] width 654 height 302
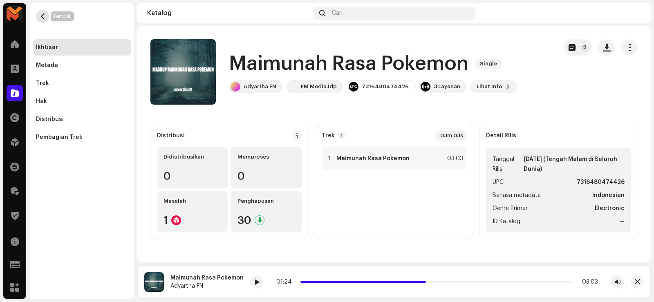
click at [45, 17] on span "button" at bounding box center [43, 16] width 6 height 7
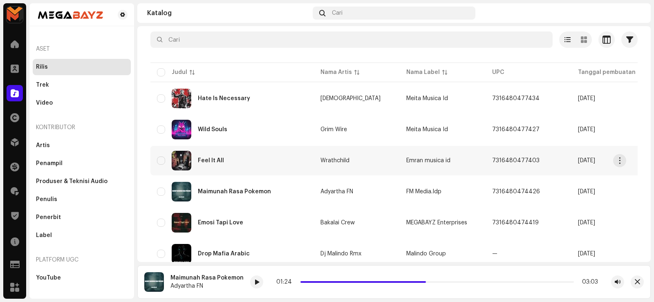
scroll to position [123, 0]
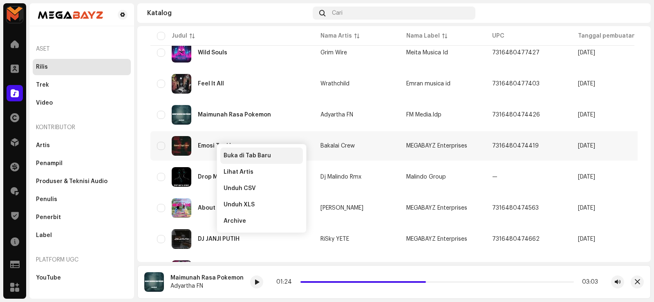
click at [255, 153] on span "Buka di Tab Baru" at bounding box center [247, 155] width 47 height 7
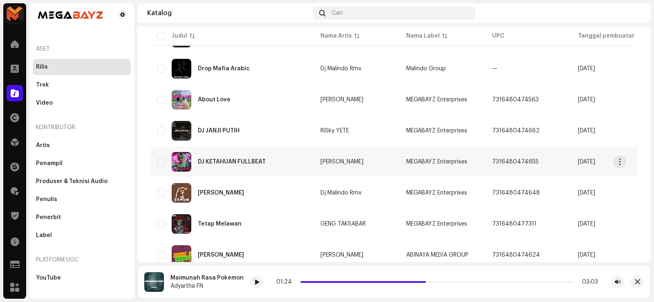
scroll to position [245, 0]
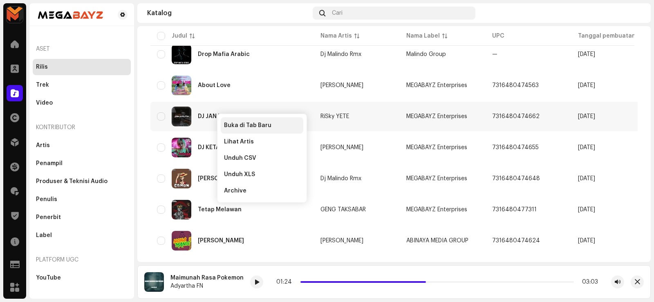
click at [255, 119] on div "Buka di Tab Baru" at bounding box center [262, 125] width 83 height 16
drag, startPoint x: 424, startPoint y: 116, endPoint x: 485, endPoint y: 119, distance: 61.0
click at [485, 119] on td "MEGABAYZ Enterprises" at bounding box center [443, 116] width 86 height 29
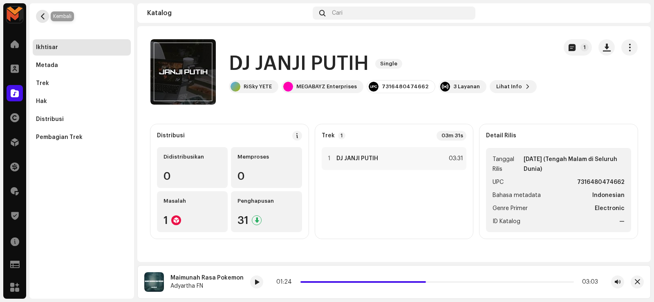
click at [47, 13] on button "button" at bounding box center [42, 16] width 13 height 13
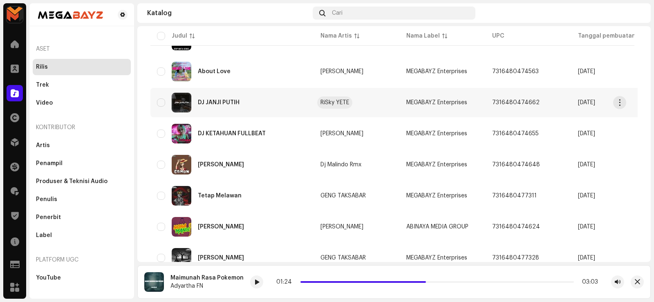
scroll to position [245, 0]
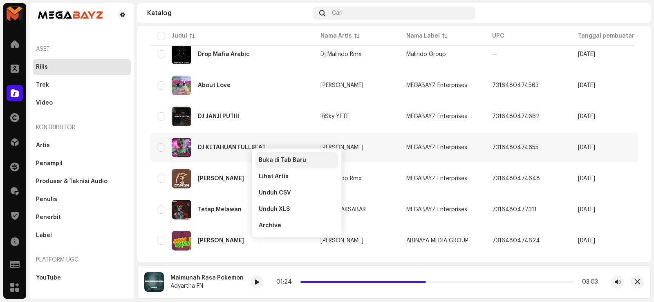
click at [269, 157] on span "Buka di Tab Baru" at bounding box center [282, 160] width 47 height 7
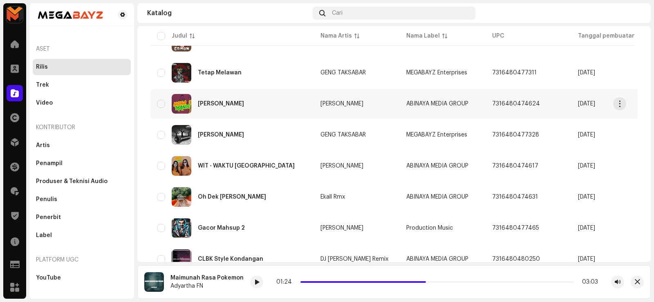
scroll to position [368, 0]
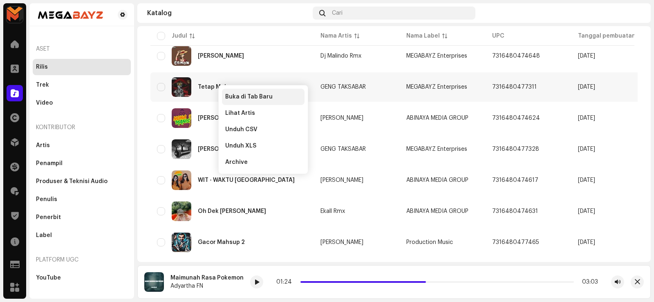
click at [268, 94] on span "Buka di Tab Baru" at bounding box center [248, 97] width 47 height 7
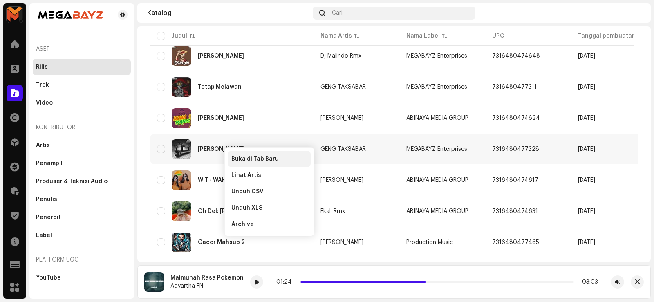
click at [235, 158] on span "Buka di Tab Baru" at bounding box center [254, 159] width 47 height 7
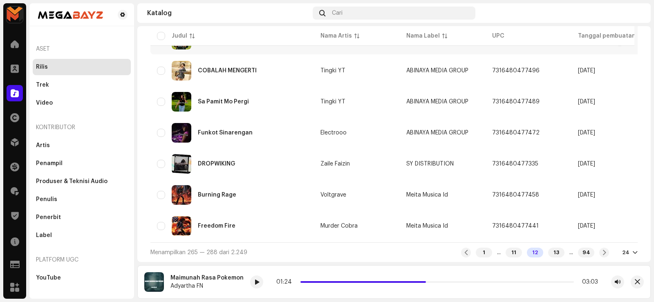
scroll to position [636, 0]
click at [548, 253] on div "13" at bounding box center [556, 253] width 16 height 10
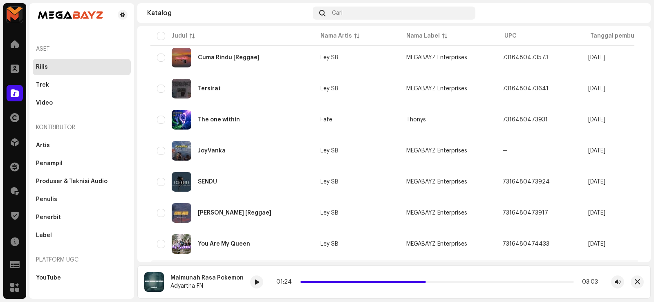
scroll to position [636, 0]
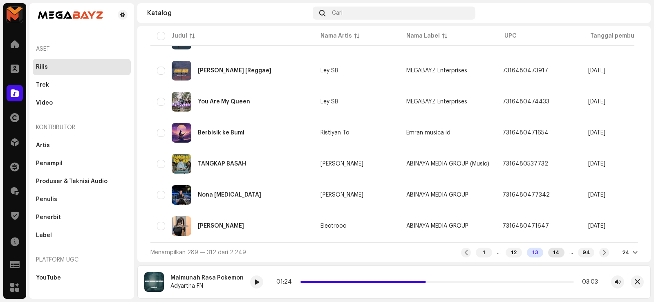
click at [548, 251] on div "14" at bounding box center [556, 253] width 16 height 10
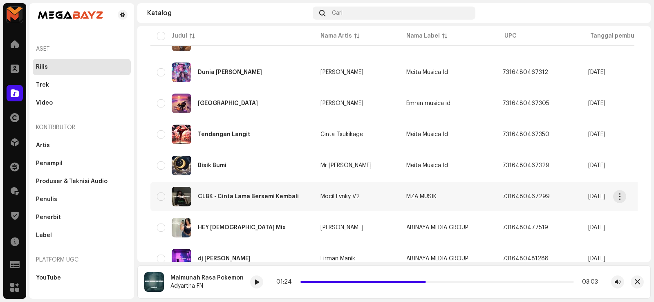
scroll to position [636, 0]
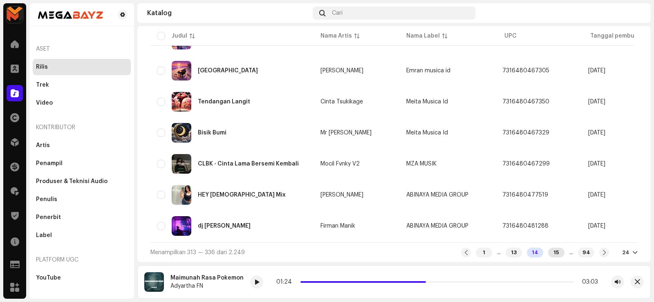
click at [551, 251] on div "15" at bounding box center [556, 253] width 16 height 10
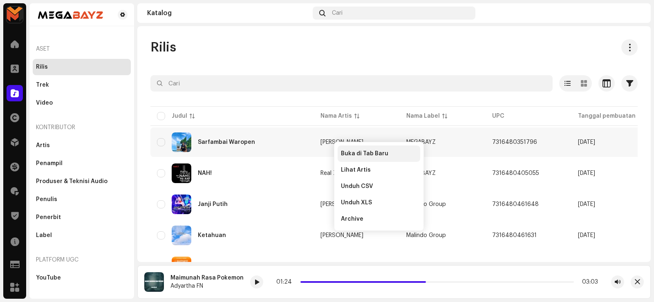
click at [410, 150] on div "Buka di Tab Baru" at bounding box center [379, 153] width 76 height 7
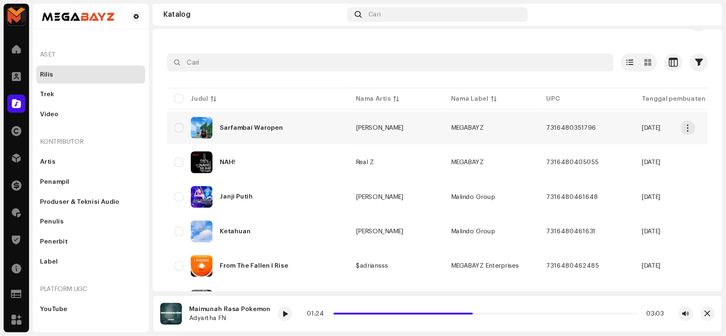
scroll to position [41, 0]
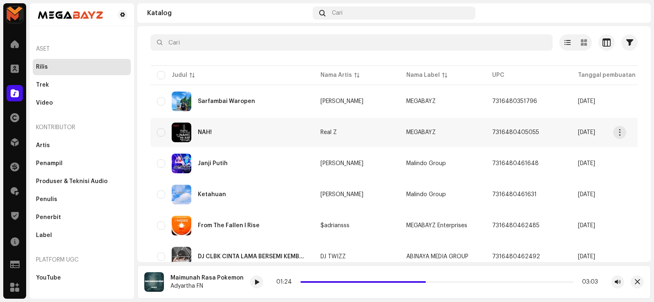
drag, startPoint x: 202, startPoint y: 129, endPoint x: 207, endPoint y: 130, distance: 4.9
click at [228, 139] on span "Buka di Tab Baru" at bounding box center [233, 142] width 47 height 7
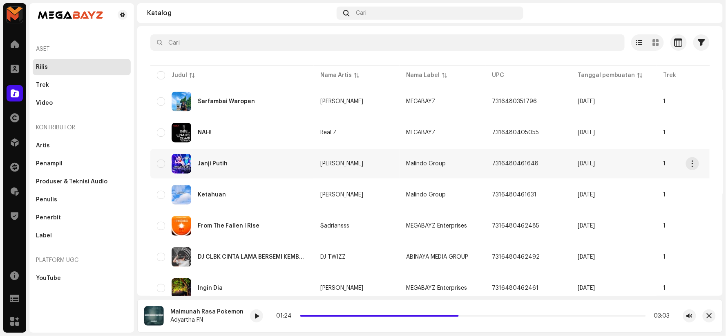
scroll to position [86, 0]
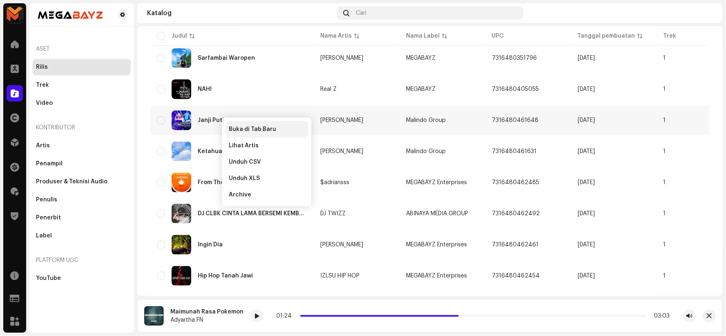
click at [240, 127] on span "Buka di Tab Baru" at bounding box center [252, 129] width 47 height 7
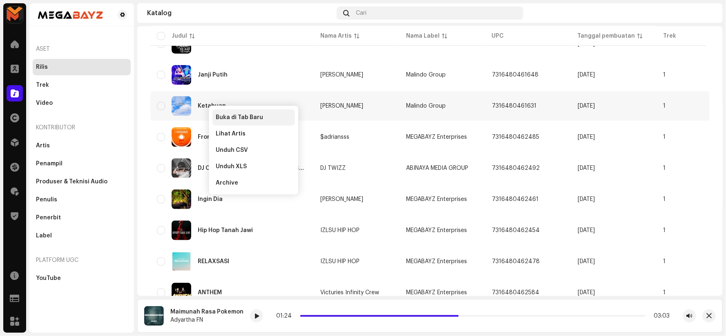
click at [230, 116] on span "Buka di Tab Baru" at bounding box center [239, 117] width 47 height 7
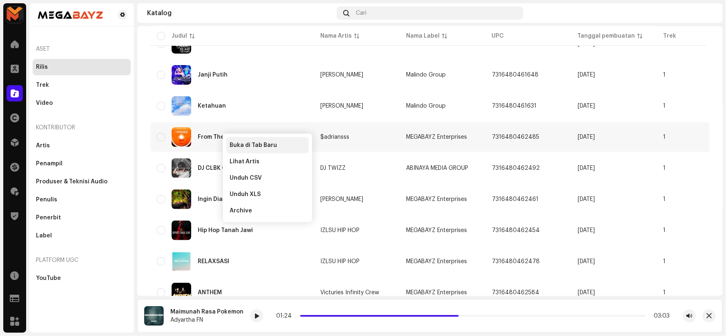
click at [242, 141] on div "Buka di Tab Baru" at bounding box center [267, 145] width 83 height 16
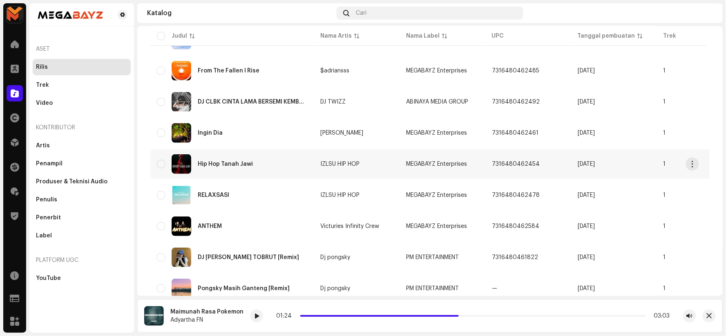
scroll to position [177, 0]
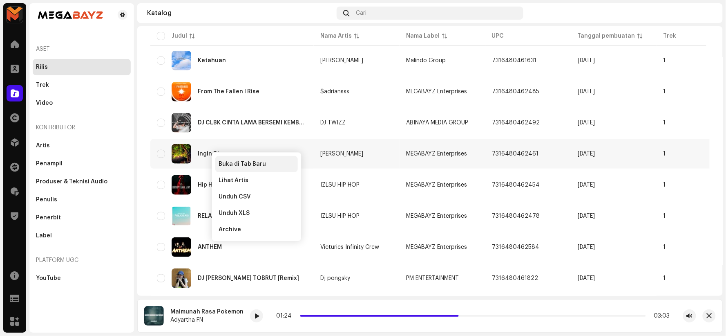
click at [240, 158] on div "Buka di Tab Baru" at bounding box center [256, 164] width 83 height 16
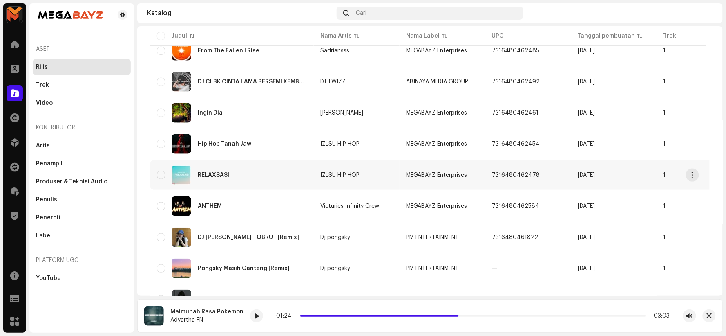
scroll to position [222, 0]
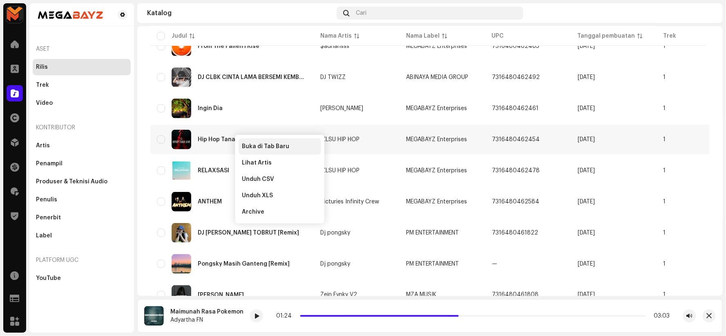
click at [254, 145] on span "Buka di Tab Baru" at bounding box center [265, 146] width 47 height 7
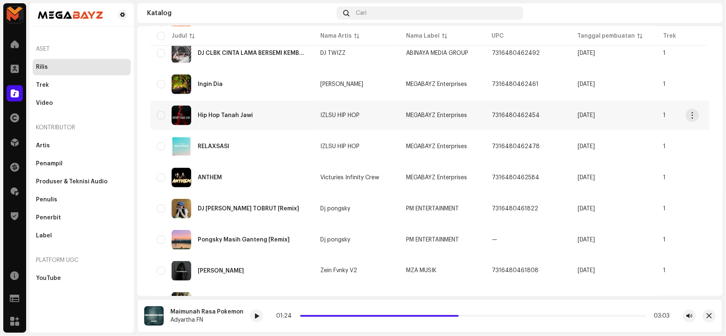
scroll to position [268, 0]
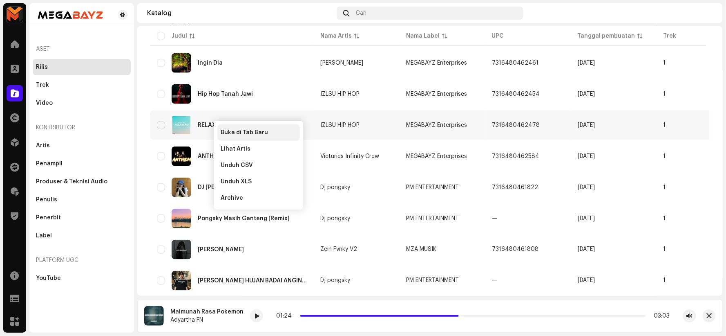
click at [235, 130] on span "Buka di Tab Baru" at bounding box center [244, 132] width 47 height 7
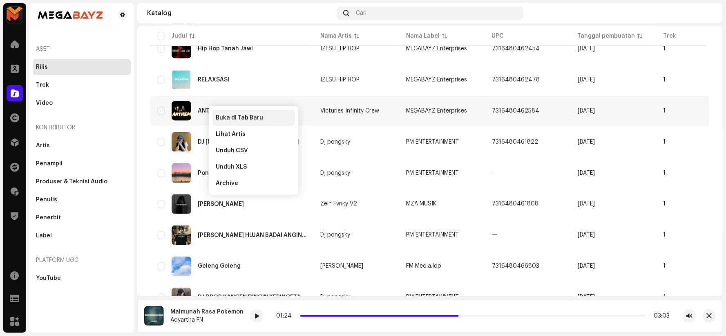
click at [234, 114] on span "Buka di Tab Baru" at bounding box center [239, 117] width 47 height 7
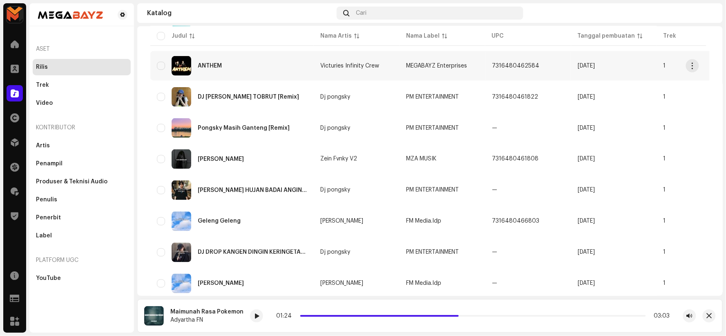
scroll to position [358, 0]
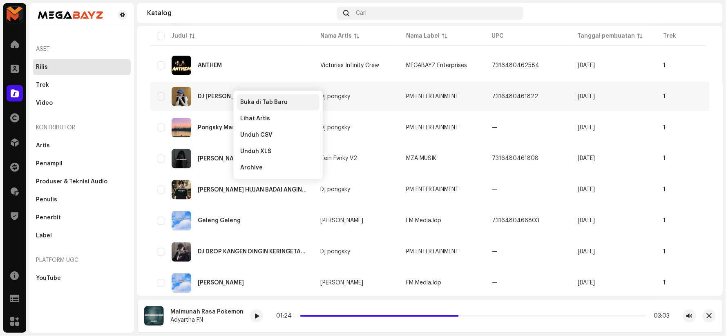
click at [241, 99] on span "Buka di Tab Baru" at bounding box center [263, 102] width 47 height 7
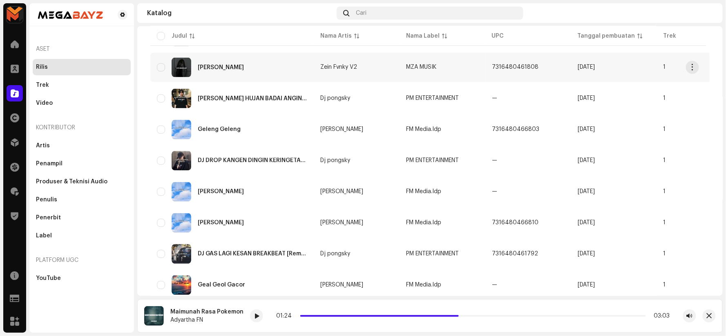
scroll to position [404, 0]
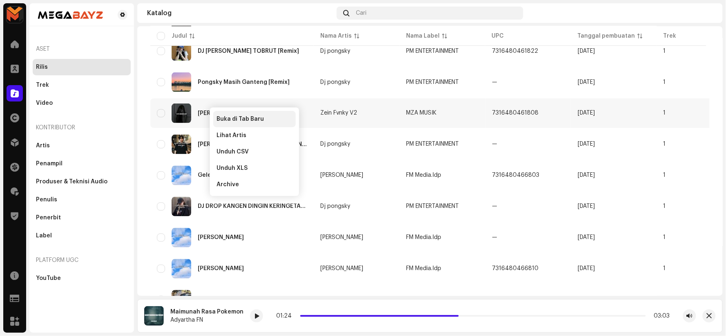
click at [248, 114] on div "Buka di Tab Baru" at bounding box center [254, 119] width 83 height 16
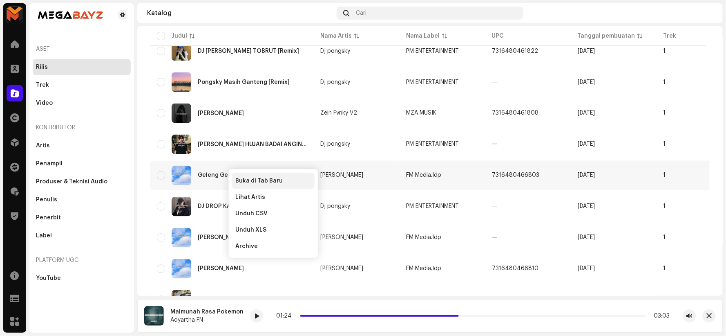
click at [239, 178] on span "Buka di Tab Baru" at bounding box center [258, 180] width 47 height 7
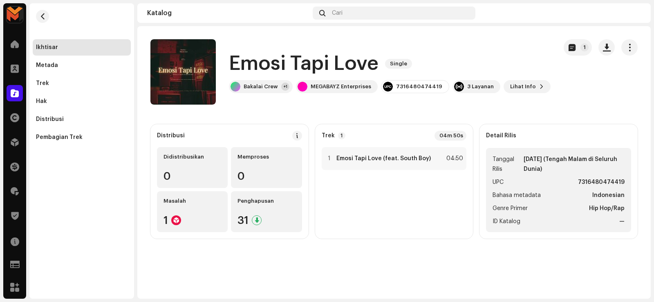
click at [341, 59] on h1 "Emosi Tapi Love" at bounding box center [304, 64] width 150 height 26
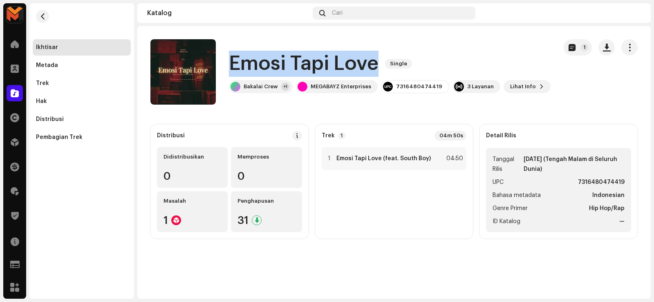
click at [341, 59] on h1 "Emosi Tapi Love" at bounding box center [304, 64] width 150 height 26
copy div "Emosi Tapi Love Single"
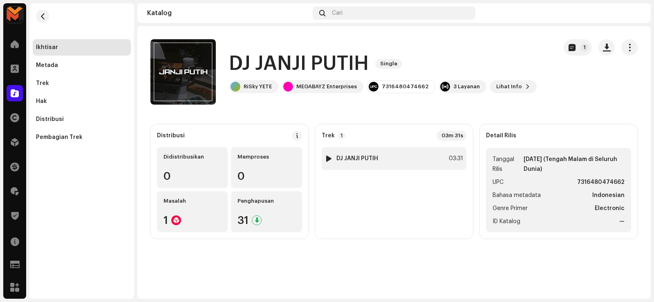
click at [327, 159] on div at bounding box center [329, 158] width 6 height 7
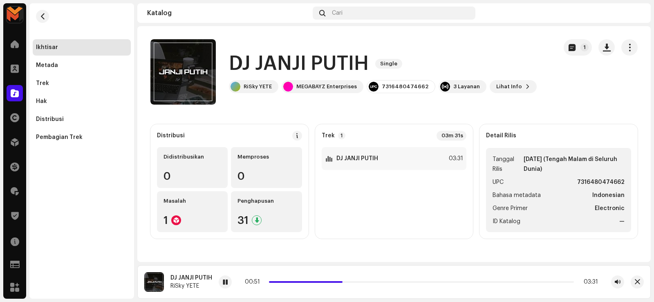
click at [311, 63] on h1 "DJ JANJI PUTIH" at bounding box center [299, 64] width 140 height 26
click at [601, 47] on button "button" at bounding box center [606, 47] width 16 height 16
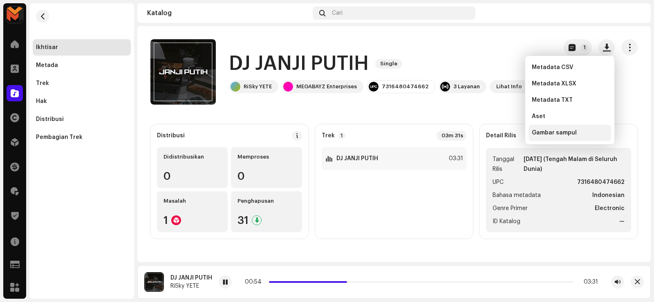
click at [567, 132] on span "Gambar sampul" at bounding box center [554, 133] width 45 height 7
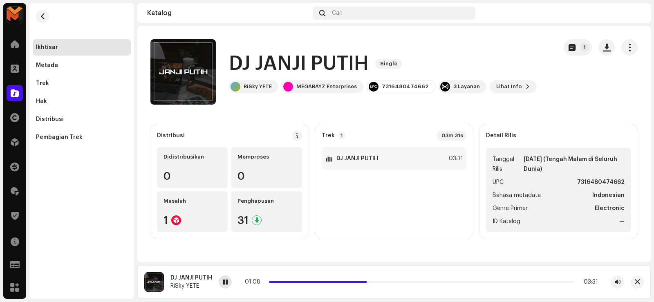
click at [223, 281] on span at bounding box center [225, 282] width 5 height 7
click at [380, 158] on div "1 DJ JANJI PUTIH 03:31" at bounding box center [394, 158] width 145 height 23
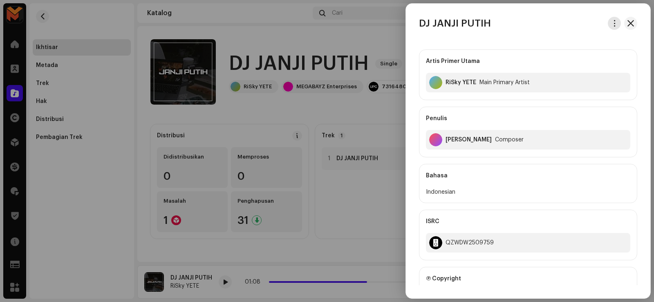
click at [612, 27] on button "button" at bounding box center [614, 23] width 13 height 13
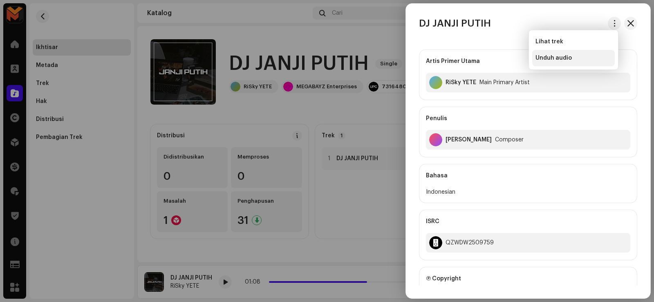
click at [561, 57] on span "Unduh audio" at bounding box center [553, 58] width 36 height 7
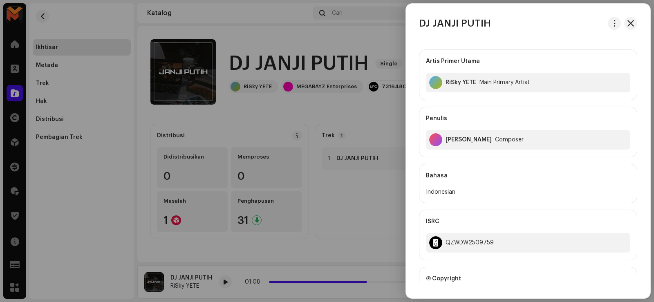
click at [441, 19] on h3 "DJ JANJI PUTIH" at bounding box center [455, 23] width 72 height 13
click at [441, 20] on h3 "DJ JANJI PUTIH" at bounding box center [455, 23] width 72 height 13
copy div "DJ JANJI PUTIH"
drag, startPoint x: 447, startPoint y: 79, endPoint x: 477, endPoint y: 84, distance: 30.2
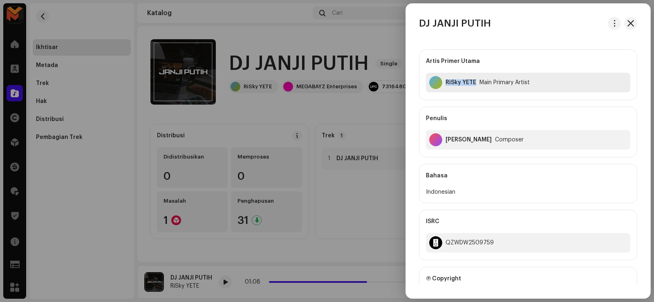
click at [477, 84] on div "RiSky YETE Main Primary Artist" at bounding box center [528, 83] width 204 height 20
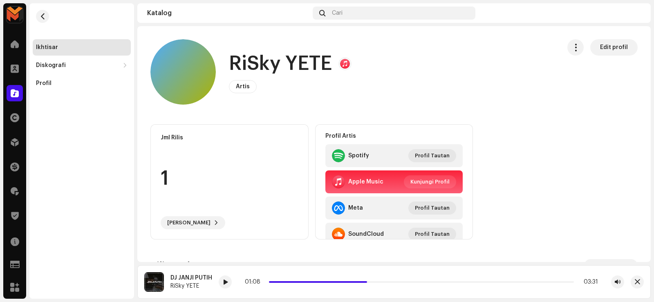
click at [271, 68] on h1 "RiSky YETE" at bounding box center [280, 64] width 103 height 26
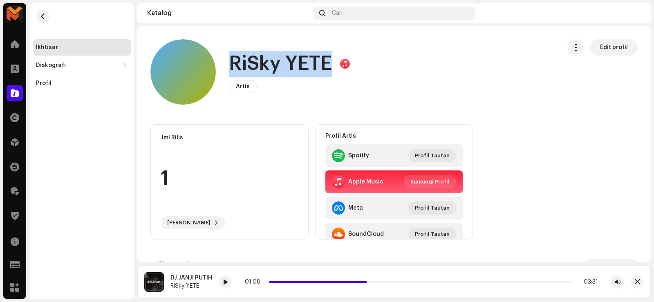
click at [271, 68] on h1 "RiSky YETE" at bounding box center [280, 64] width 103 height 26
copy h1 "RiSky YETE"
drag, startPoint x: 45, startPoint y: 16, endPoint x: 83, endPoint y: 31, distance: 41.1
click at [45, 17] on span "button" at bounding box center [43, 16] width 6 height 7
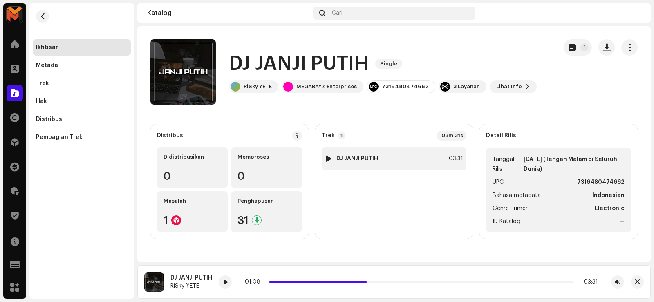
click at [358, 161] on strong "DJ JANJI PUTIH" at bounding box center [357, 158] width 42 height 7
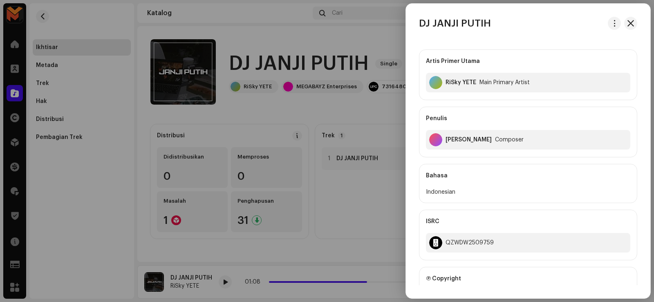
click at [451, 138] on div "[PERSON_NAME]" at bounding box center [468, 140] width 46 height 7
click at [450, 138] on div "[PERSON_NAME]" at bounding box center [468, 140] width 46 height 7
click at [450, 139] on div "[PERSON_NAME]" at bounding box center [468, 140] width 46 height 7
click at [332, 117] on div at bounding box center [327, 151] width 654 height 302
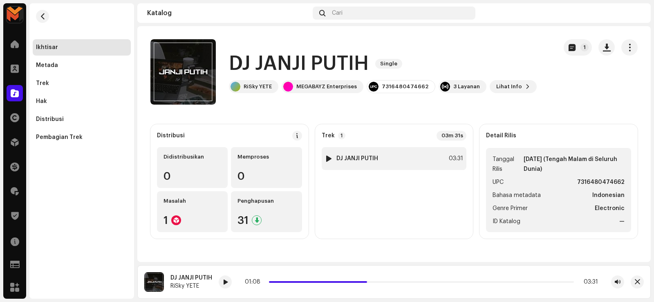
click at [367, 151] on div "1 DJ JANJI PUTIH 03:31" at bounding box center [394, 158] width 145 height 23
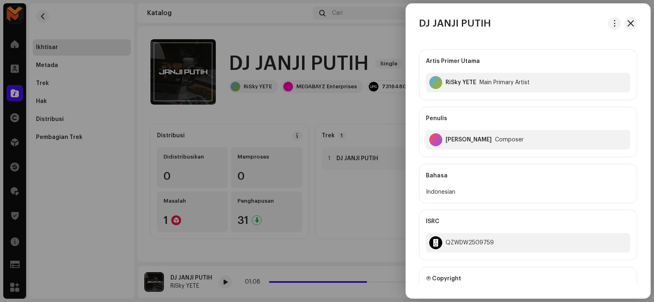
click at [470, 141] on div "[PERSON_NAME]" at bounding box center [468, 140] width 46 height 7
click at [471, 140] on div "[PERSON_NAME]" at bounding box center [468, 140] width 46 height 7
copy div "[PERSON_NAME]"
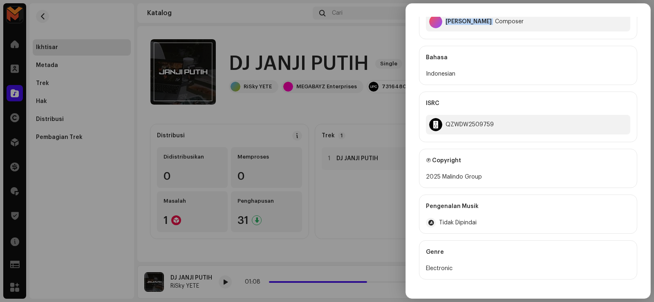
scroll to position [123, 0]
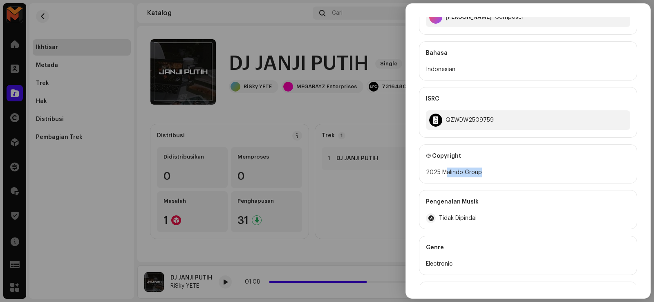
drag, startPoint x: 447, startPoint y: 174, endPoint x: 486, endPoint y: 173, distance: 39.7
click at [486, 173] on div "2025 Malindo Group" at bounding box center [528, 173] width 204 height 10
click at [451, 177] on div "2025 Malindo Group" at bounding box center [528, 173] width 204 height 10
drag, startPoint x: 440, startPoint y: 173, endPoint x: 496, endPoint y: 178, distance: 56.6
click at [496, 178] on div "Ⓟ Copyright 2025 Malindo Group" at bounding box center [528, 163] width 218 height 39
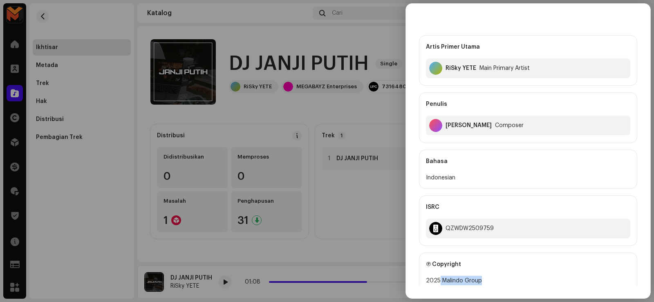
scroll to position [0, 0]
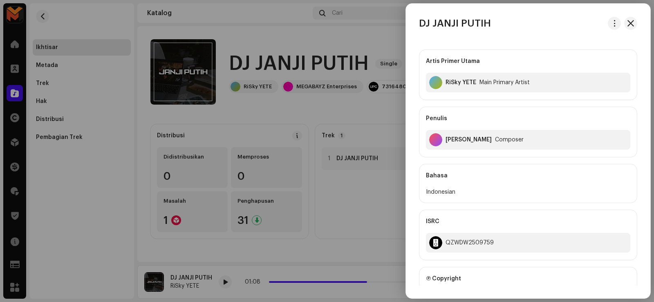
click at [327, 108] on div at bounding box center [327, 151] width 654 height 302
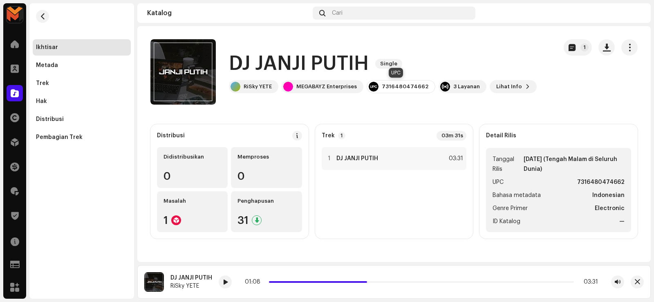
click at [401, 91] on div "7316480474662" at bounding box center [401, 86] width 69 height 13
click at [401, 87] on div "7316480474662" at bounding box center [405, 86] width 47 height 7
copy div "7316480474662"
click at [390, 157] on div "1 DJ JANJI PUTIH 03:31" at bounding box center [394, 158] width 145 height 23
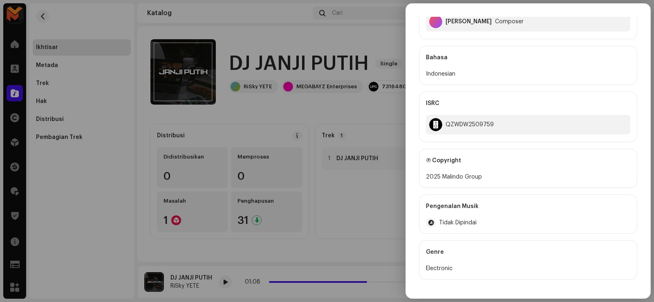
scroll to position [123, 0]
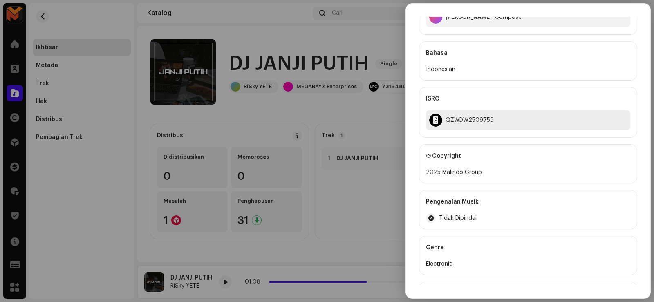
click at [461, 119] on div "QZWDW2509759" at bounding box center [469, 120] width 48 height 7
copy div "QZWDW2509759"
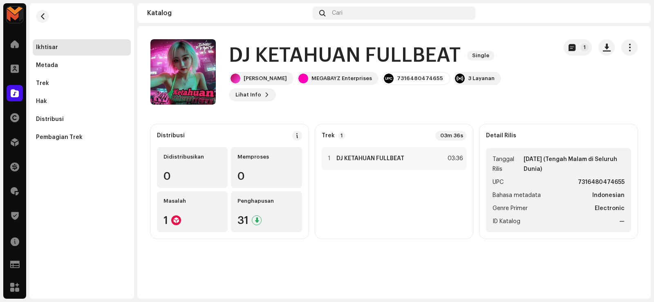
click at [320, 60] on h1 "DJ KETAHUAN FULLBEAT" at bounding box center [345, 56] width 232 height 26
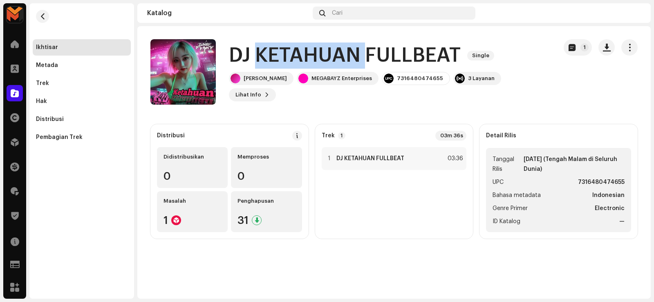
click at [320, 60] on h1 "DJ KETAHUAN FULLBEAT" at bounding box center [345, 56] width 232 height 26
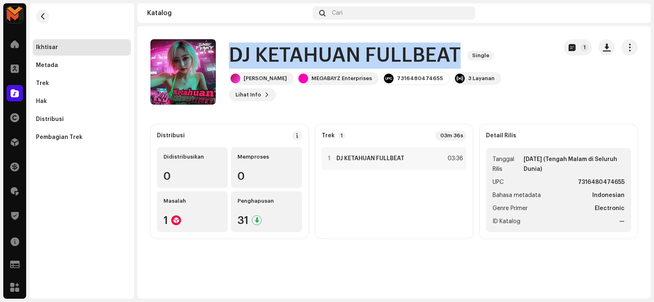
click at [320, 60] on h1 "DJ KETAHUAN FULLBEAT" at bounding box center [345, 56] width 232 height 26
copy div "DJ KETAHUAN FULLBEAT Single"
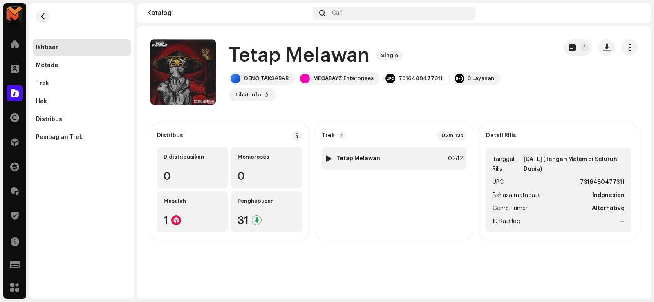
click at [447, 159] on div "02:12" at bounding box center [454, 159] width 18 height 10
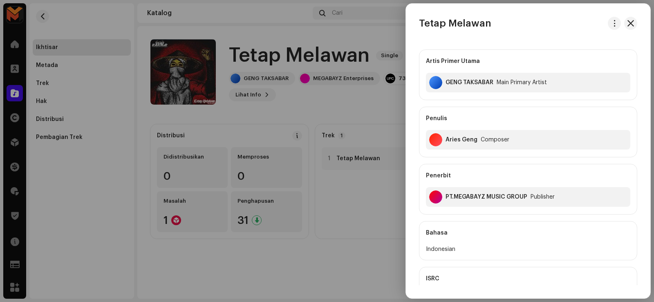
click at [471, 25] on h3 "Tetap Melawan" at bounding box center [455, 23] width 72 height 13
copy div "Tetap Melawan"
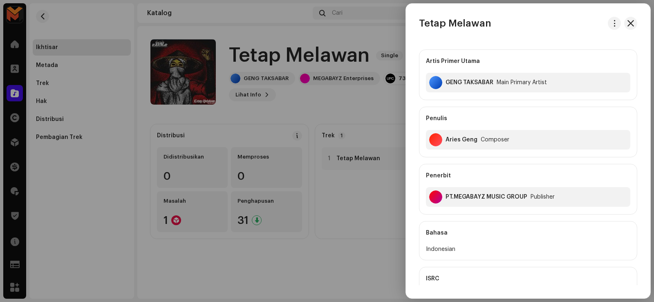
click at [63, 22] on div at bounding box center [327, 151] width 654 height 302
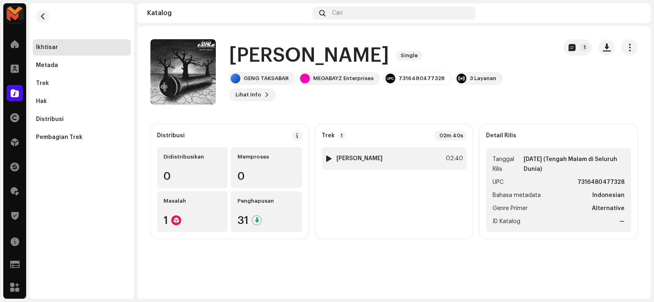
click at [330, 160] on div at bounding box center [329, 158] width 6 height 7
click at [229, 283] on span at bounding box center [229, 282] width 5 height 7
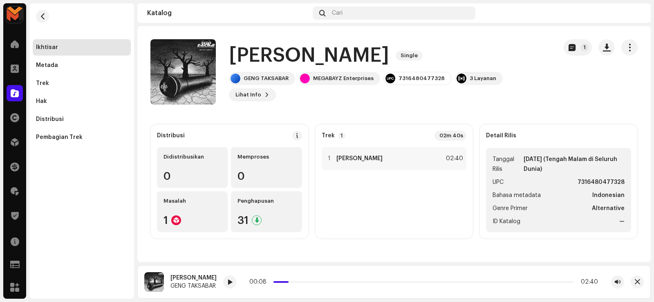
click at [245, 58] on h1 "Martir Amatir" at bounding box center [309, 56] width 160 height 26
click at [244, 57] on h1 "Martir Amatir" at bounding box center [309, 56] width 160 height 26
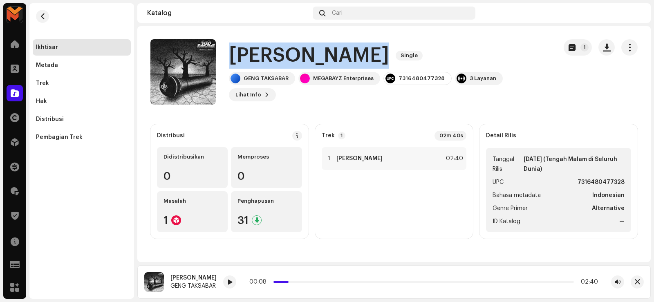
click at [244, 57] on h1 "Martir Amatir" at bounding box center [309, 56] width 160 height 26
copy div "Martir Amatir Single"
click at [603, 48] on span "button" at bounding box center [607, 47] width 8 height 7
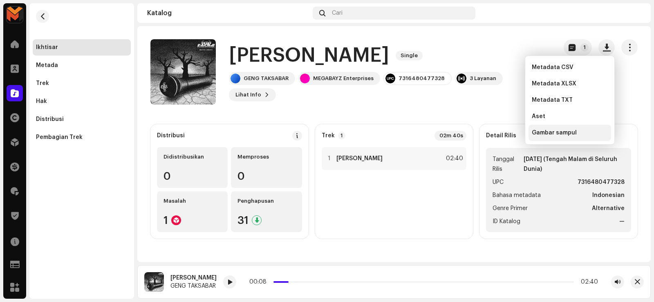
drag, startPoint x: 546, startPoint y: 128, endPoint x: 541, endPoint y: 128, distance: 5.0
click at [546, 128] on div "Gambar sampul" at bounding box center [569, 133] width 83 height 16
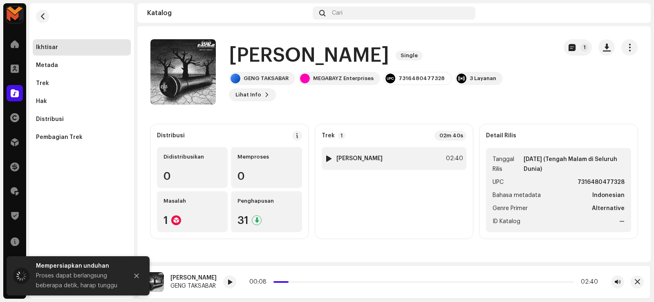
click at [348, 156] on strong "Martir Amatir" at bounding box center [359, 158] width 46 height 7
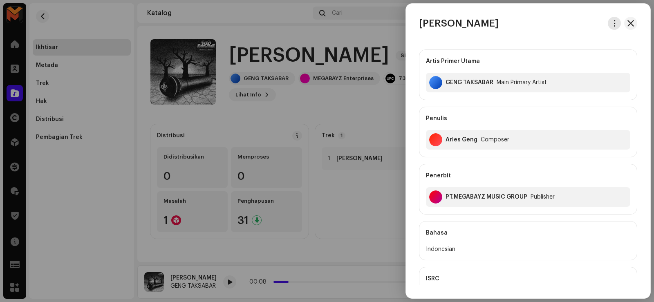
click at [613, 22] on span "button" at bounding box center [614, 23] width 6 height 7
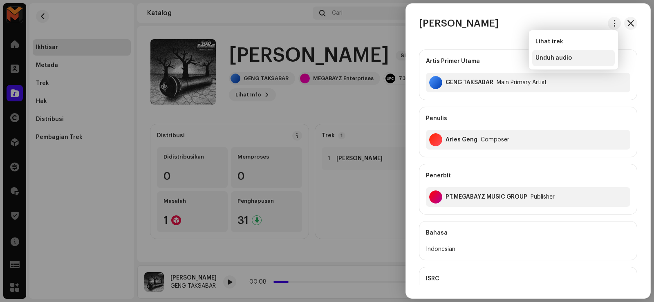
click at [575, 53] on div "Unduh audio" at bounding box center [573, 58] width 83 height 16
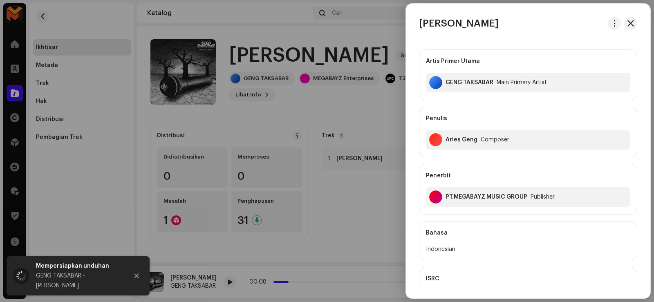
click at [171, 72] on div at bounding box center [327, 151] width 654 height 302
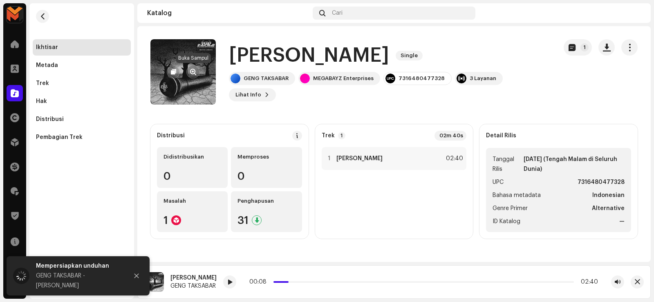
click at [192, 71] on span "button" at bounding box center [193, 72] width 6 height 7
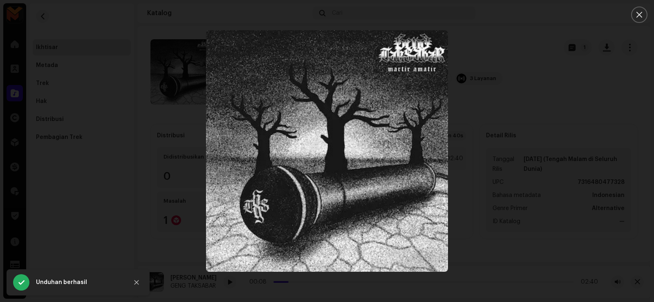
click at [457, 154] on div at bounding box center [327, 151] width 654 height 302
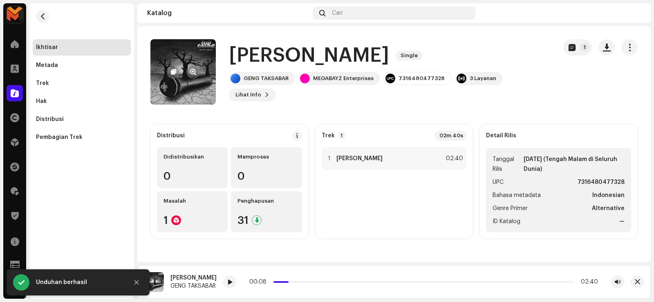
click at [199, 81] on re-a-cover at bounding box center [182, 71] width 65 height 65
click at [195, 69] on span "button" at bounding box center [193, 72] width 6 height 7
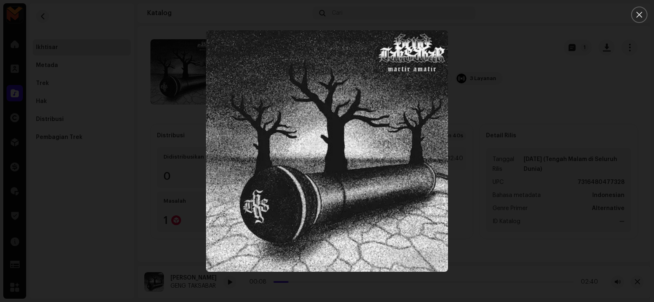
drag, startPoint x: 501, startPoint y: 128, endPoint x: 535, endPoint y: 105, distance: 40.5
click at [503, 124] on div at bounding box center [327, 151] width 654 height 302
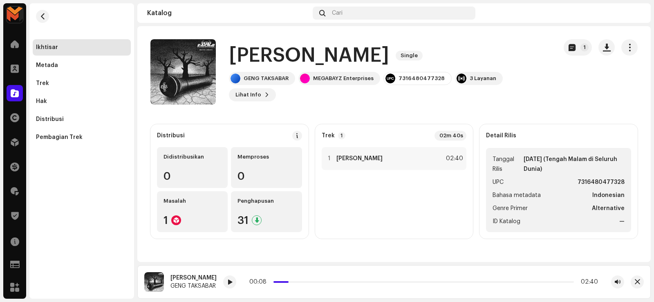
click at [300, 59] on h1 "Martir Amatir" at bounding box center [309, 56] width 160 height 26
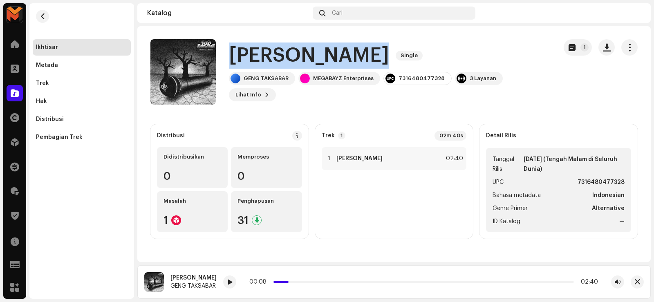
click at [300, 59] on h1 "Martir Amatir" at bounding box center [309, 56] width 160 height 26
copy div "Martir Amatir Single"
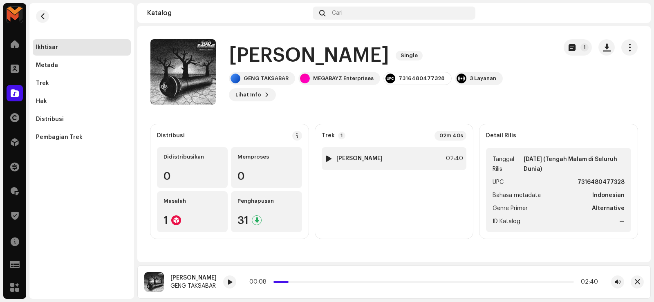
click at [366, 162] on div "1 Martir Amatir 02:40" at bounding box center [394, 158] width 145 height 23
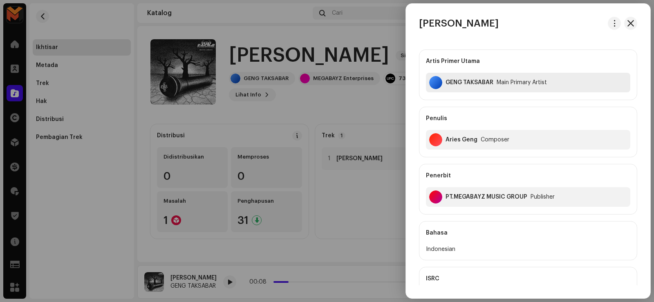
click at [463, 81] on div "GENG TAKSABAR" at bounding box center [469, 82] width 48 height 7
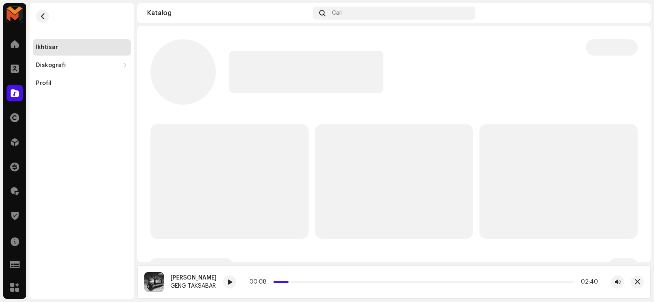
click at [463, 81] on div at bounding box center [401, 72] width 344 height 43
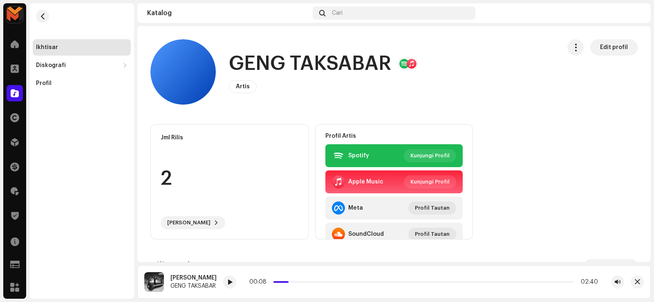
click at [289, 68] on h1 "GENG TAKSABAR" at bounding box center [310, 64] width 162 height 26
click at [289, 66] on h1 "GENG TAKSABAR" at bounding box center [310, 64] width 162 height 26
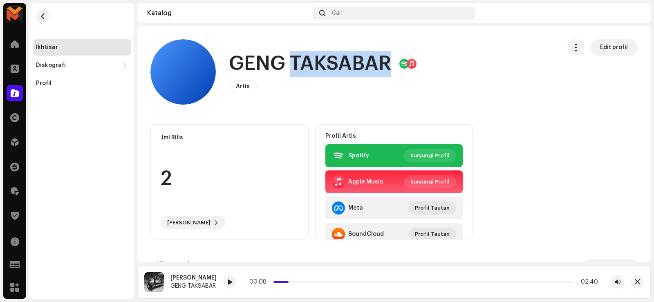
click at [289, 66] on h1 "GENG TAKSABAR" at bounding box center [310, 64] width 162 height 26
click at [289, 64] on h1 "GENG TAKSABAR" at bounding box center [310, 64] width 162 height 26
click at [289, 65] on h1 "GENG TAKSABAR" at bounding box center [310, 64] width 162 height 26
click at [289, 64] on h1 "GENG TAKSABAR" at bounding box center [310, 64] width 162 height 26
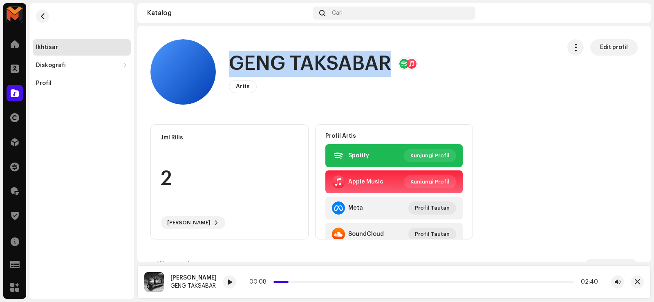
click at [289, 64] on h1 "GENG TAKSABAR" at bounding box center [310, 64] width 162 height 26
click at [42, 18] on span "button" at bounding box center [43, 16] width 6 height 7
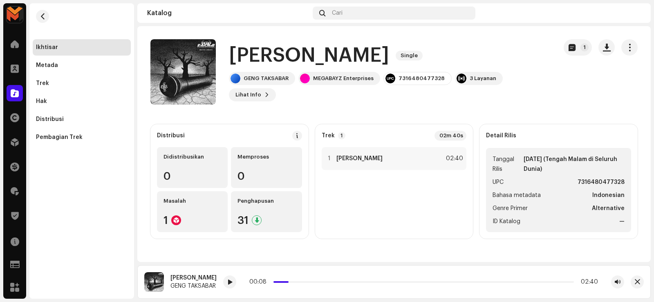
click at [299, 57] on h1 "Martir Amatir" at bounding box center [309, 56] width 160 height 26
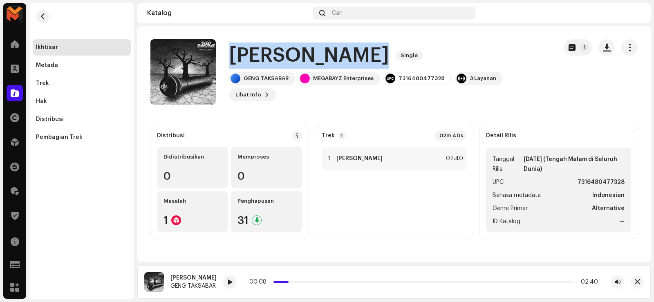
click at [299, 57] on h1 "Martir Amatir" at bounding box center [309, 56] width 160 height 26
copy div "Martir Amatir Single"
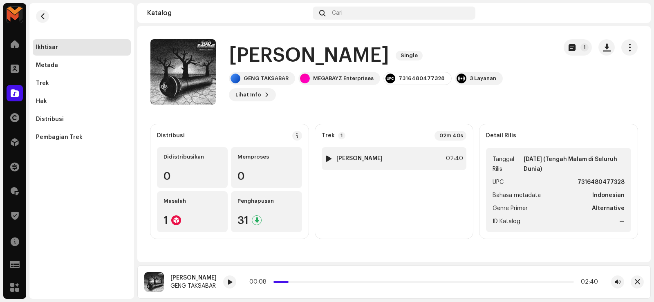
click at [378, 152] on div "1 Martir Amatir 02:40" at bounding box center [394, 158] width 145 height 23
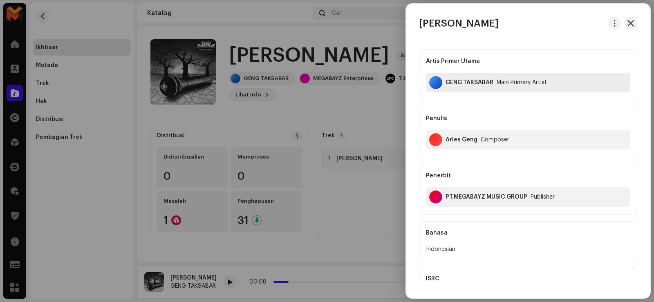
click at [455, 81] on div "GENG TAKSABAR" at bounding box center [469, 82] width 48 height 7
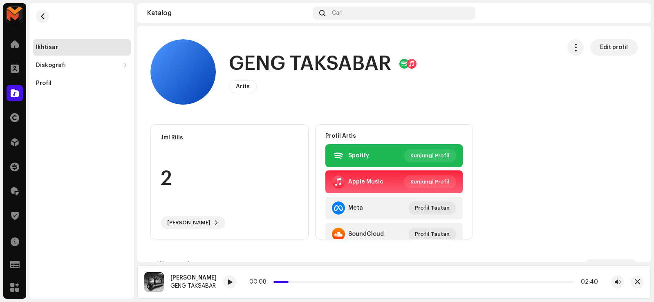
click at [310, 63] on h1 "GENG TAKSABAR" at bounding box center [310, 64] width 162 height 26
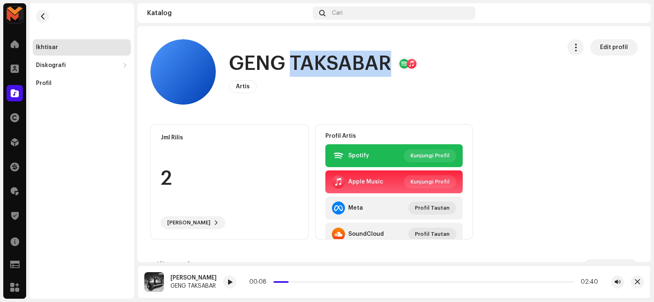
click at [310, 63] on h1 "GENG TAKSABAR" at bounding box center [310, 64] width 162 height 26
copy h1 "GENG TAKSABAR"
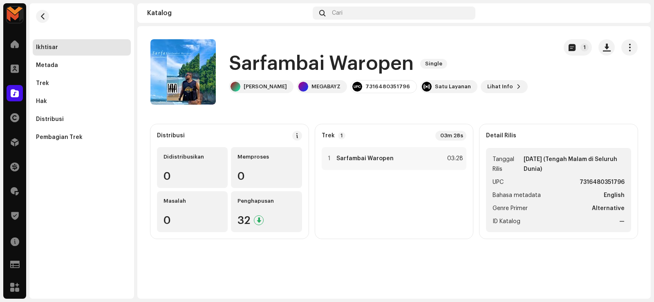
click at [273, 61] on h1 "Sarfambai Waropen" at bounding box center [321, 64] width 185 height 26
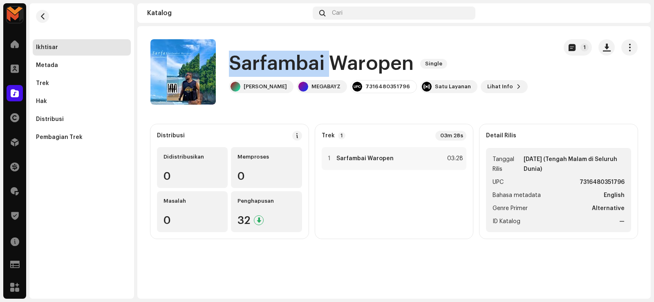
click at [273, 60] on h1 "Sarfambai Waropen" at bounding box center [321, 64] width 185 height 26
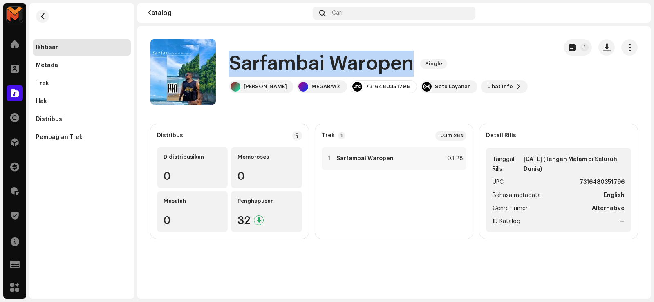
click at [273, 60] on h1 "Sarfambai Waropen" at bounding box center [321, 64] width 185 height 26
copy div "Sarfambai Waropen Single"
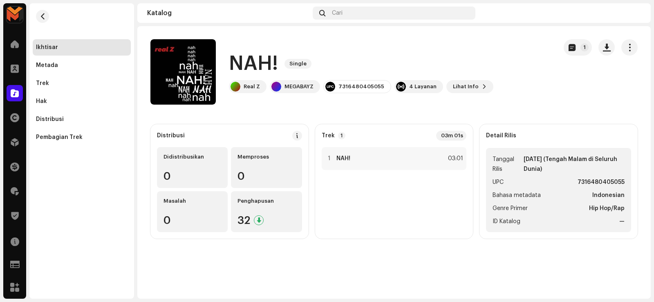
click at [244, 62] on h1 "NAH!" at bounding box center [253, 64] width 49 height 26
click at [245, 62] on h1 "NAH!" at bounding box center [253, 64] width 49 height 26
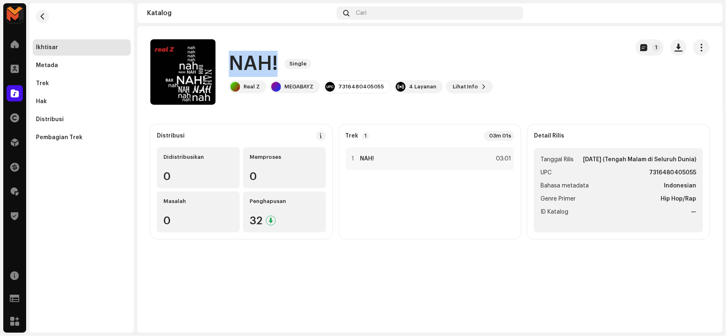
copy div "NAH! Single"
click at [403, 164] on div "1 NAH! 03:01" at bounding box center [430, 158] width 169 height 23
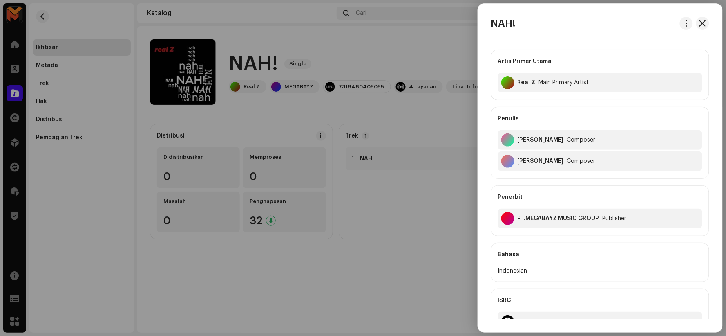
click at [422, 209] on div at bounding box center [363, 168] width 726 height 336
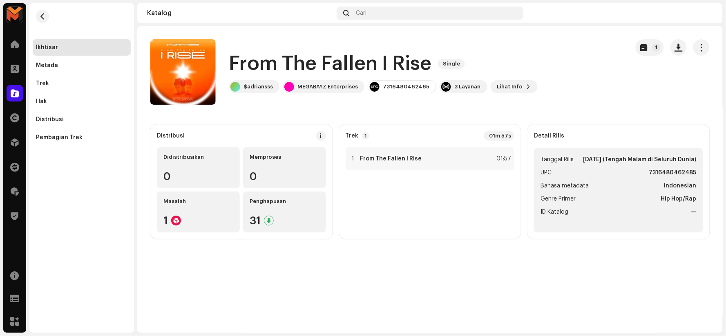
click at [365, 62] on h1 "From The Fallen I Rise" at bounding box center [330, 64] width 203 height 26
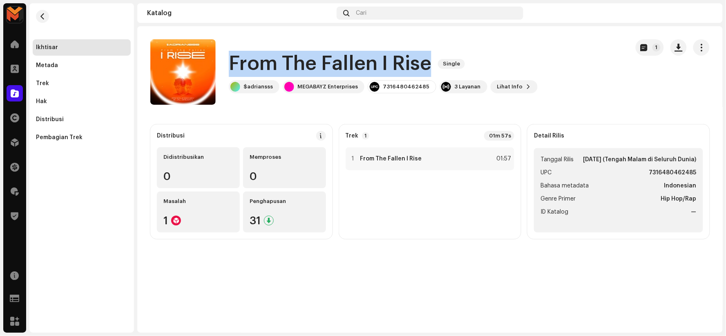
click at [365, 62] on h1 "From The Fallen I Rise" at bounding box center [330, 64] width 203 height 26
copy div "From The Fallen I Rise Single"
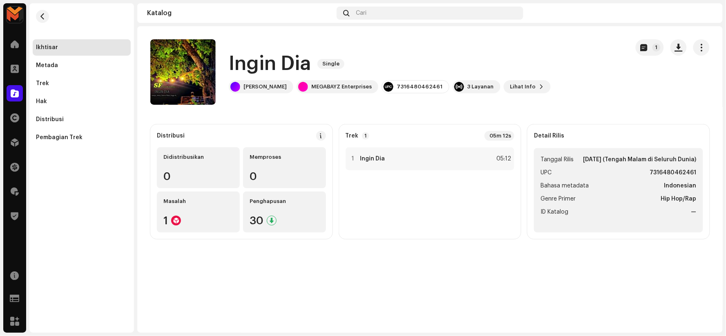
click at [286, 60] on h1 "Ingin Dia" at bounding box center [270, 64] width 82 height 26
click at [286, 61] on h1 "Ingin Dia" at bounding box center [270, 64] width 82 height 26
copy div "Ingin Dia Single"
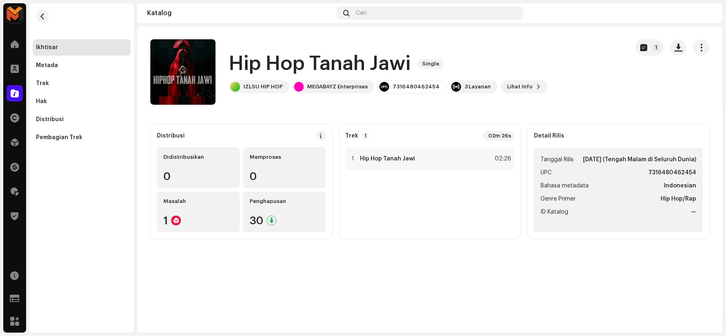
click at [353, 64] on h1 "Hip Hop Tanah Jawi" at bounding box center [320, 64] width 182 height 26
click at [361, 65] on h1 "Hip Hop Tanah Jawi" at bounding box center [320, 64] width 182 height 26
click at [361, 66] on h1 "Hip Hop Tanah Jawi" at bounding box center [320, 64] width 182 height 26
click at [361, 67] on h1 "Hip Hop Tanah Jawi" at bounding box center [320, 64] width 182 height 26
click at [362, 67] on h1 "Hip Hop Tanah Jawi" at bounding box center [320, 64] width 182 height 26
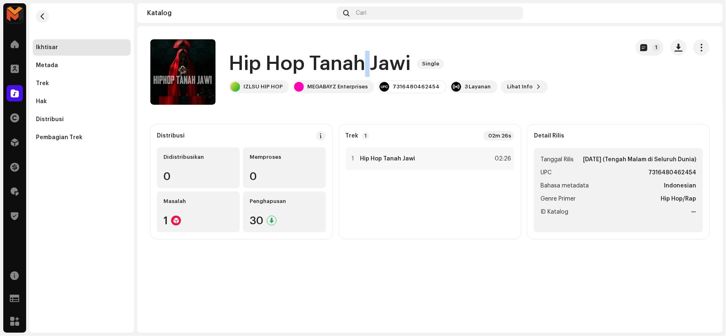
click at [362, 67] on h1 "Hip Hop Tanah Jawi" at bounding box center [320, 64] width 182 height 26
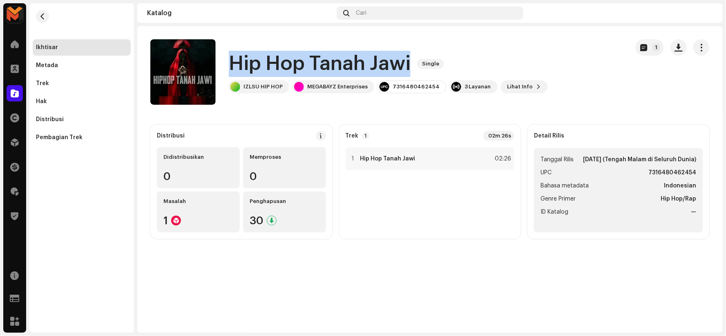
click at [362, 66] on h1 "Hip Hop Tanah Jawi" at bounding box center [320, 64] width 182 height 26
copy div "Hip Hop Tanah Jawi Single"
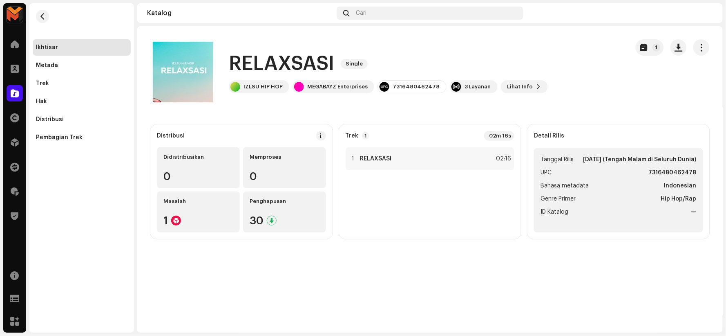
click at [258, 56] on h1 "RELAXSASI" at bounding box center [281, 64] width 105 height 26
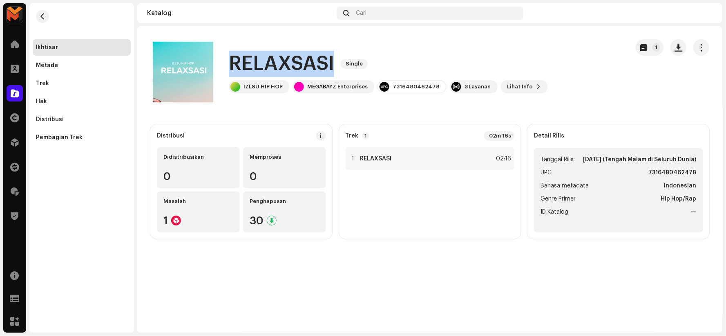
click at [258, 56] on h1 "RELAXSASI" at bounding box center [281, 64] width 105 height 26
copy div "RELAXSASI Single"
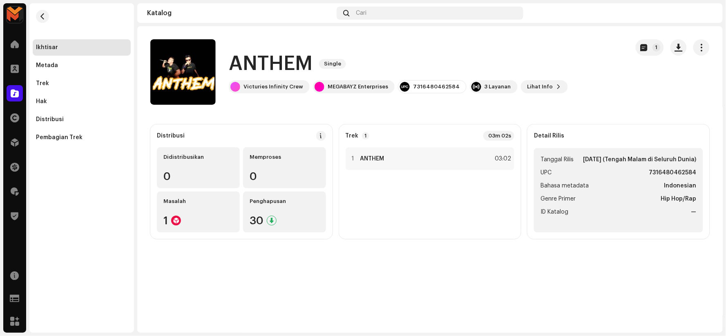
click at [266, 70] on h1 "ANTHEM" at bounding box center [271, 64] width 84 height 26
copy div "ANTHEM Single"
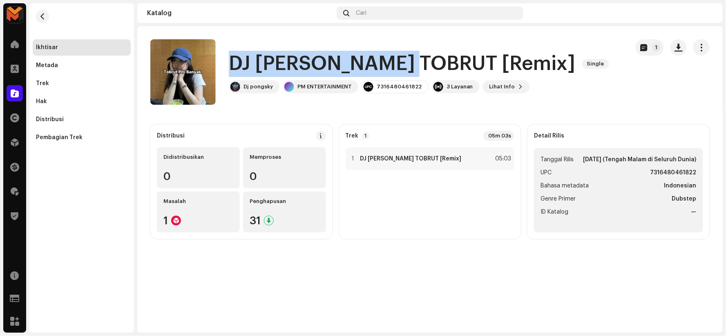
drag, startPoint x: 231, startPoint y: 64, endPoint x: 428, endPoint y: 75, distance: 197.3
click at [429, 75] on h1 "DJ [PERSON_NAME] TOBRUT [Remix]" at bounding box center [402, 64] width 347 height 26
copy h1 "DJ BARUDAK TOBRUT"
click at [383, 159] on strong "DJ [PERSON_NAME] TOBRUT [Remix]" at bounding box center [410, 158] width 101 height 7
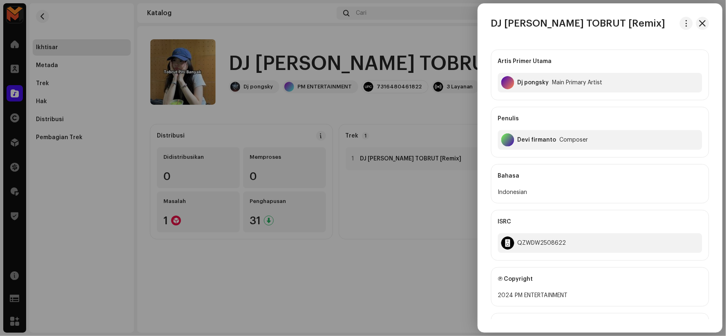
click at [354, 155] on div at bounding box center [363, 168] width 726 height 336
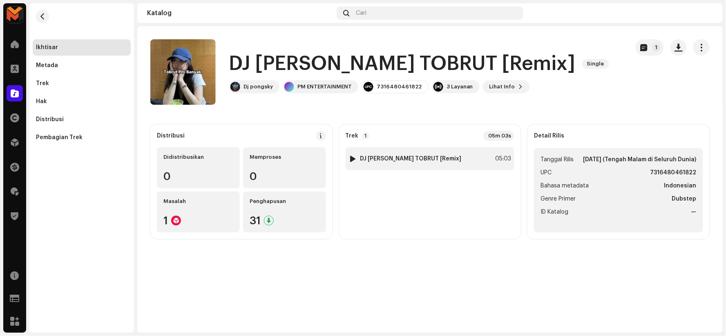
click at [353, 156] on div at bounding box center [353, 158] width 6 height 7
click at [351, 156] on div at bounding box center [353, 158] width 6 height 7
click at [352, 157] on div at bounding box center [353, 158] width 6 height 7
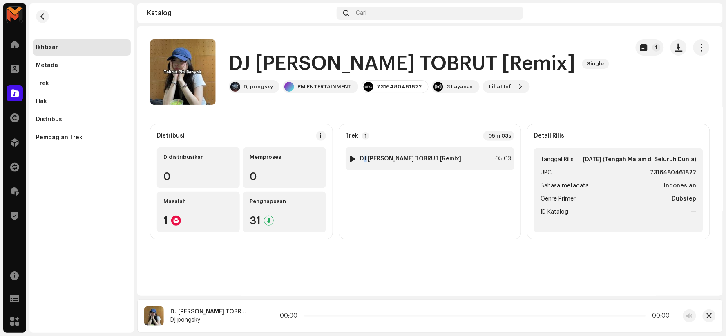
drag, startPoint x: 365, startPoint y: 152, endPoint x: 360, endPoint y: 154, distance: 5.7
click at [360, 154] on div "1 DJ BARUDAK TOBRUT [Remix] 05:03" at bounding box center [430, 158] width 169 height 23
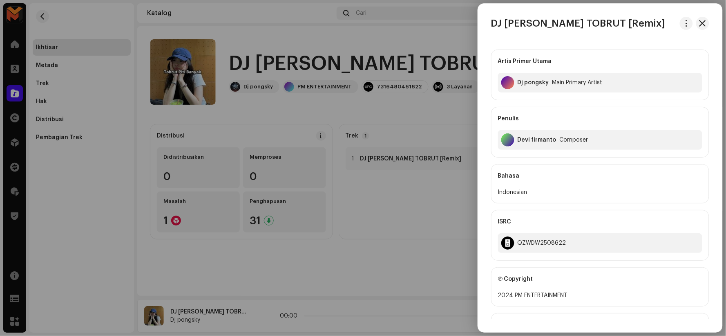
click at [358, 155] on div at bounding box center [363, 168] width 726 height 336
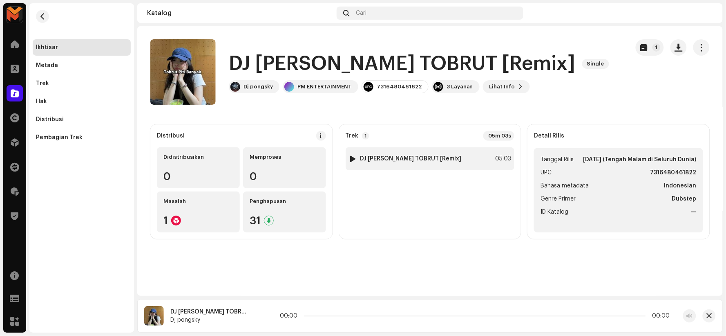
click at [352, 158] on div at bounding box center [353, 158] width 6 height 7
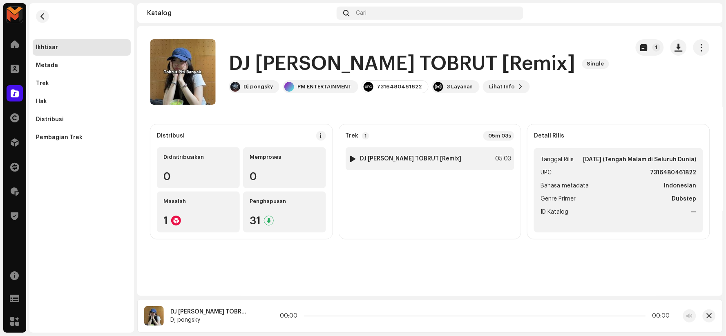
click at [352, 158] on div at bounding box center [353, 158] width 6 height 7
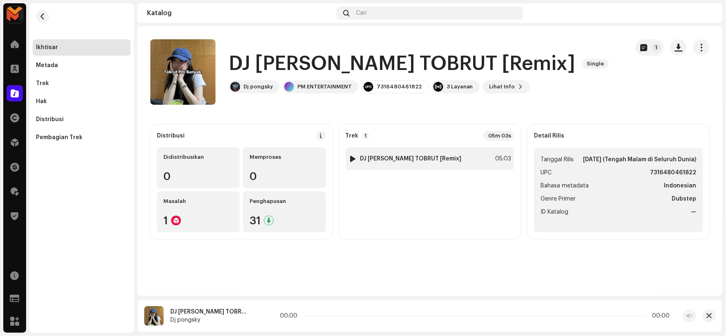
click at [352, 158] on div at bounding box center [353, 158] width 6 height 7
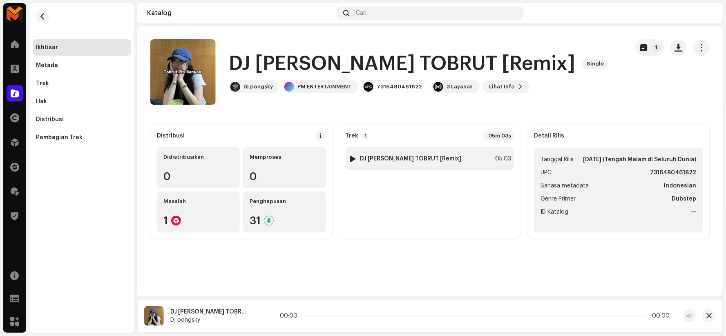
click at [352, 158] on div at bounding box center [353, 158] width 6 height 7
click at [387, 215] on div "1 DJ BARUDAK TOBRUT [Remix] 05:03" at bounding box center [430, 189] width 169 height 85
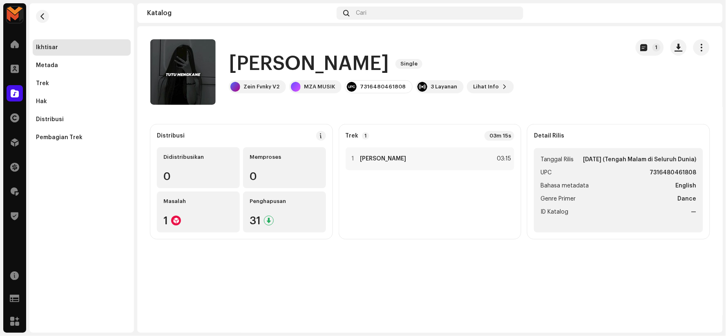
click at [291, 58] on h1 "[PERSON_NAME]" at bounding box center [309, 64] width 160 height 26
click at [290, 58] on h1 "[PERSON_NAME]" at bounding box center [309, 64] width 160 height 26
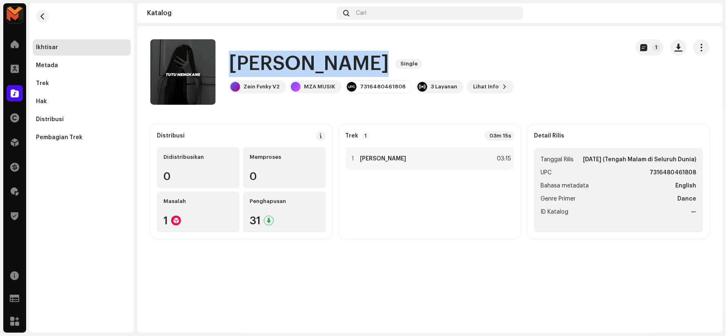
click at [290, 58] on h1 "[PERSON_NAME]" at bounding box center [309, 64] width 160 height 26
copy div "[PERSON_NAME] MENG[PERSON_NAME] Single"
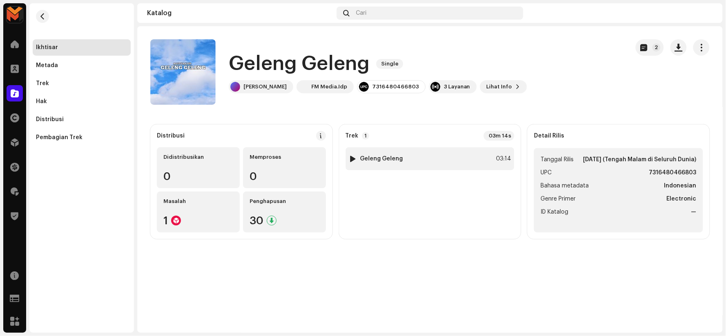
click at [350, 155] on div at bounding box center [353, 158] width 6 height 7
click at [351, 160] on div at bounding box center [353, 158] width 6 height 7
click at [351, 159] on div at bounding box center [353, 158] width 6 height 7
